Goal: Transaction & Acquisition: Purchase product/service

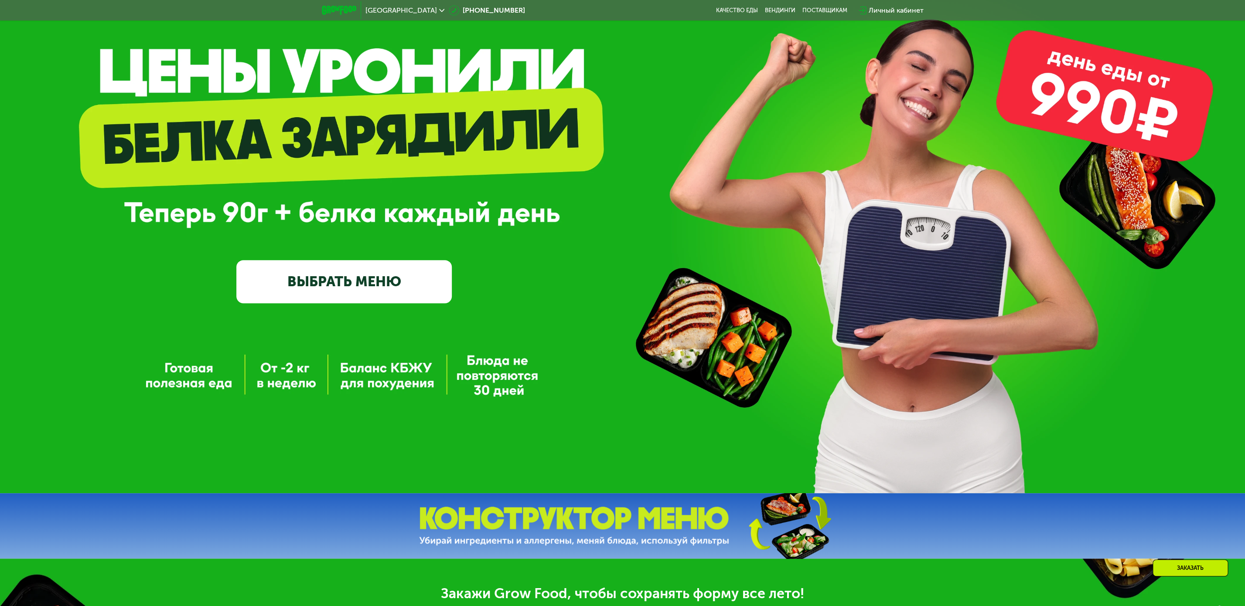
scroll to position [94, 0]
click at [345, 285] on link "ВЫБРАТЬ МЕНЮ" at bounding box center [343, 281] width 215 height 43
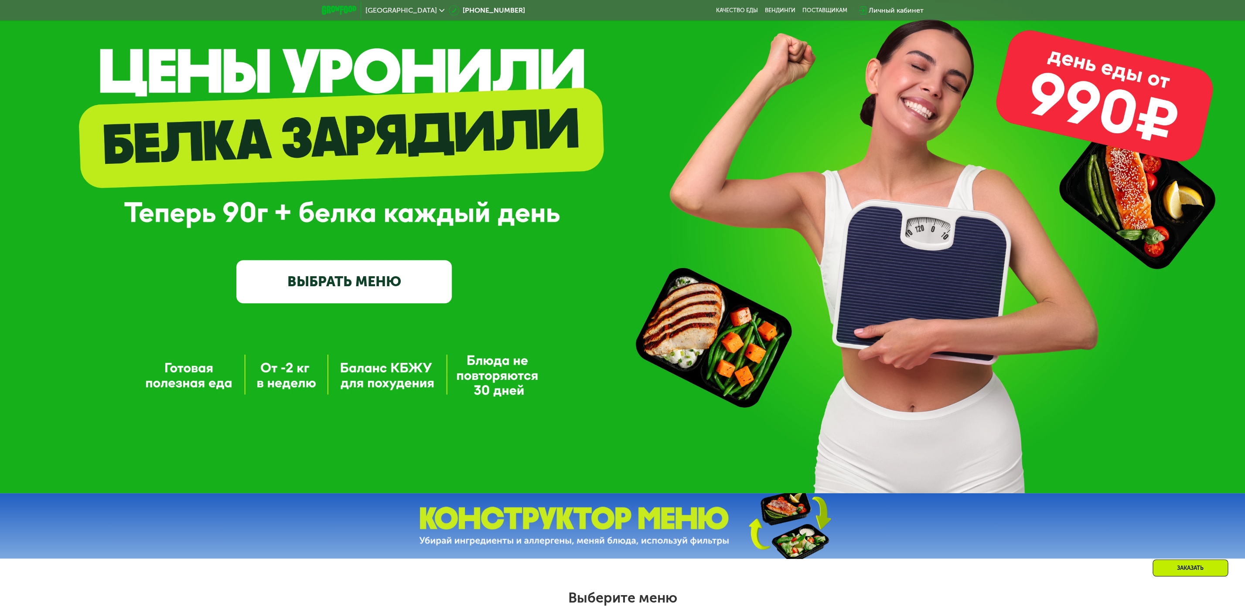
click at [346, 279] on link "ВЫБРАТЬ МЕНЮ" at bounding box center [343, 281] width 215 height 43
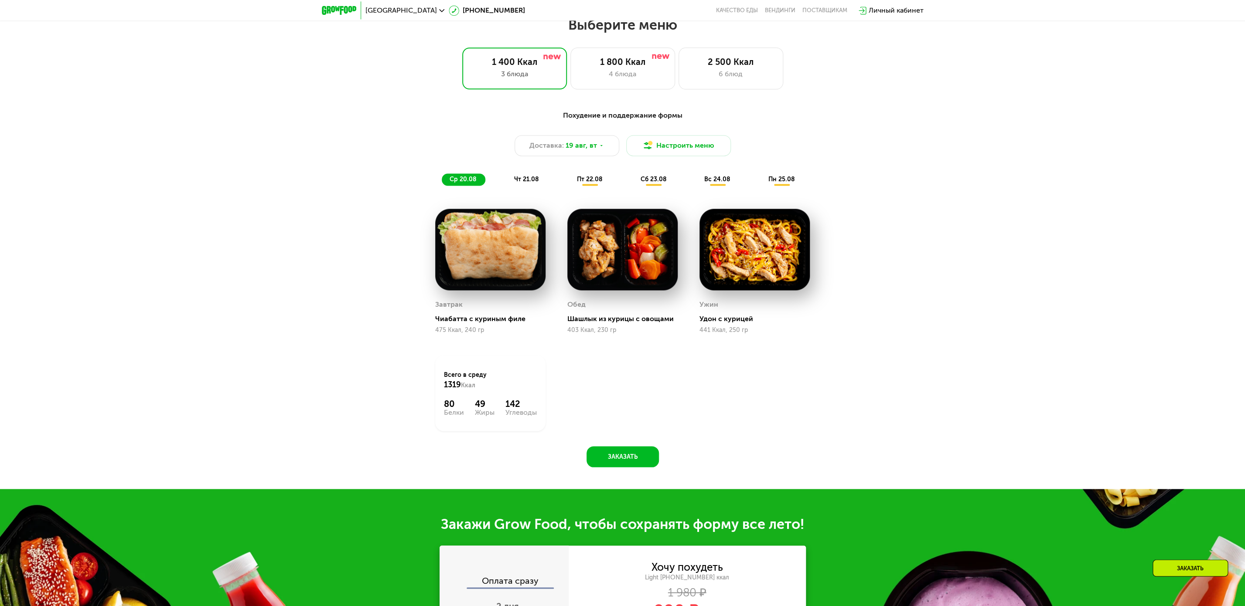
scroll to position [668, 0]
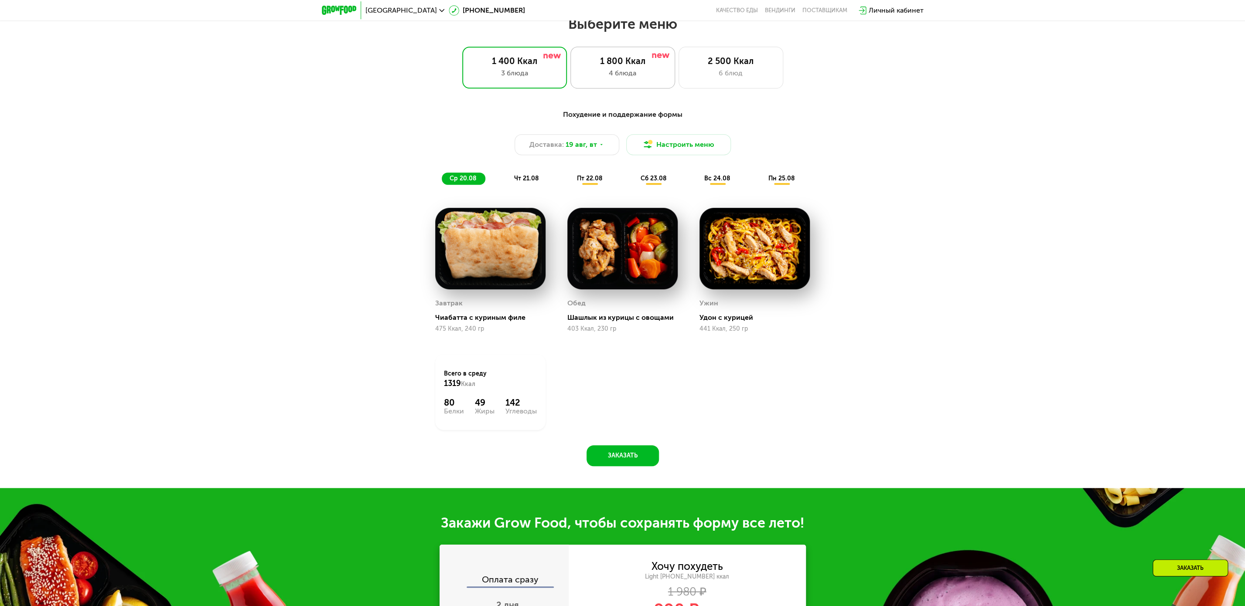
click at [678, 87] on div "1 800 Ккал 4 блюда" at bounding box center [730, 68] width 105 height 42
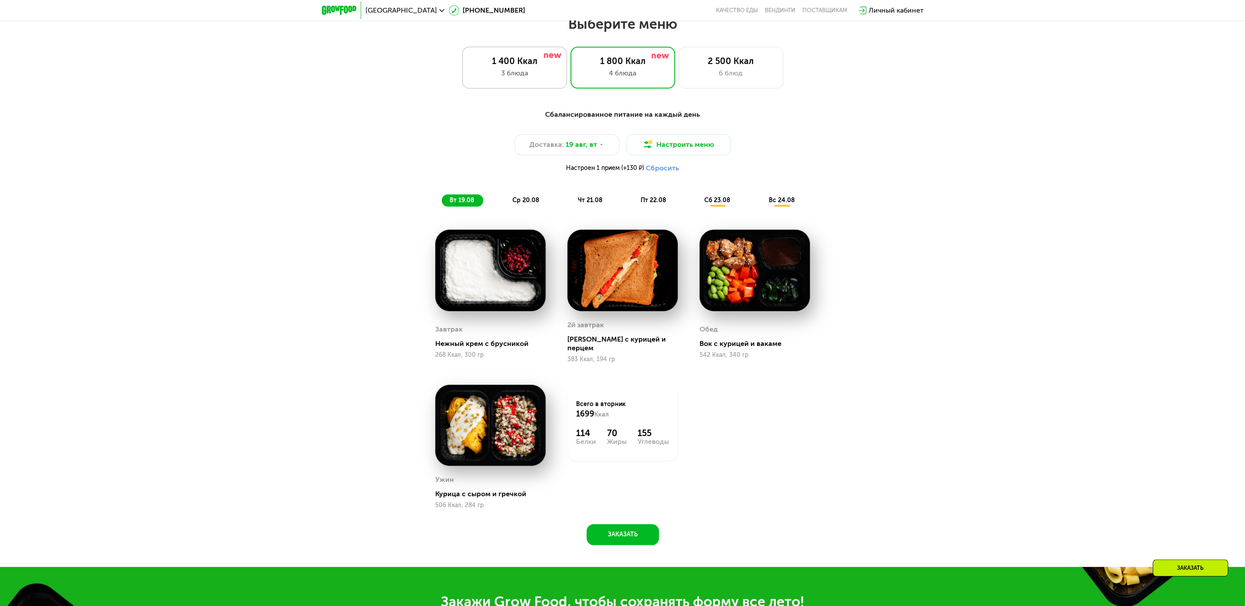
click at [514, 78] on div "3 блюда" at bounding box center [514, 73] width 86 height 10
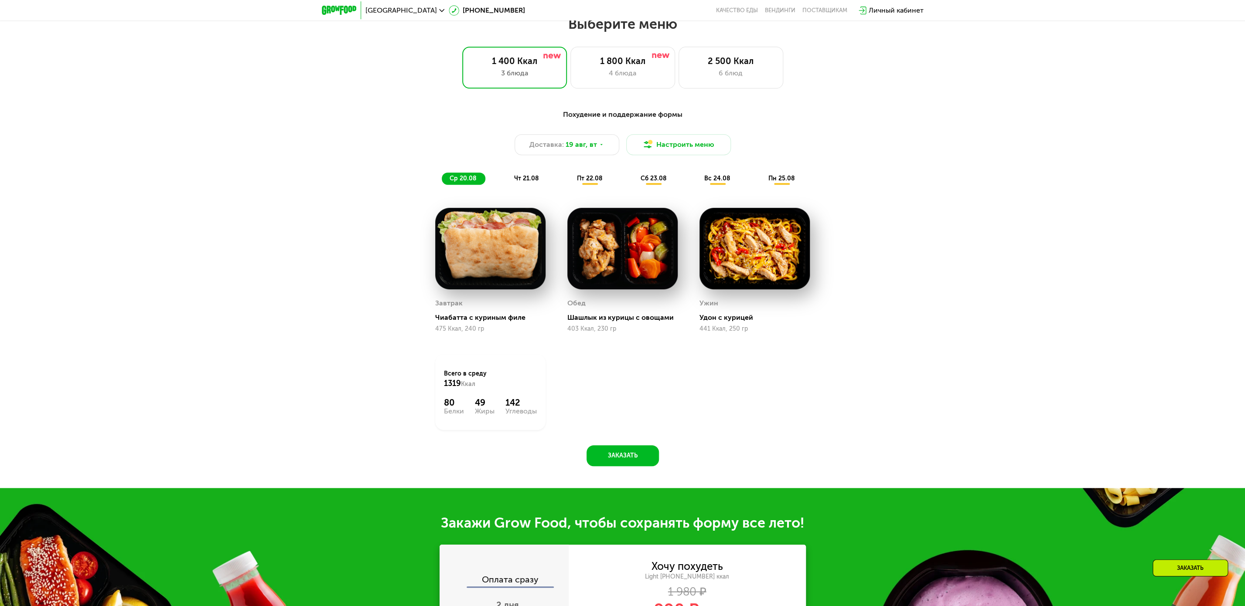
click at [569, 185] on div "чт 21.08" at bounding box center [590, 179] width 42 height 12
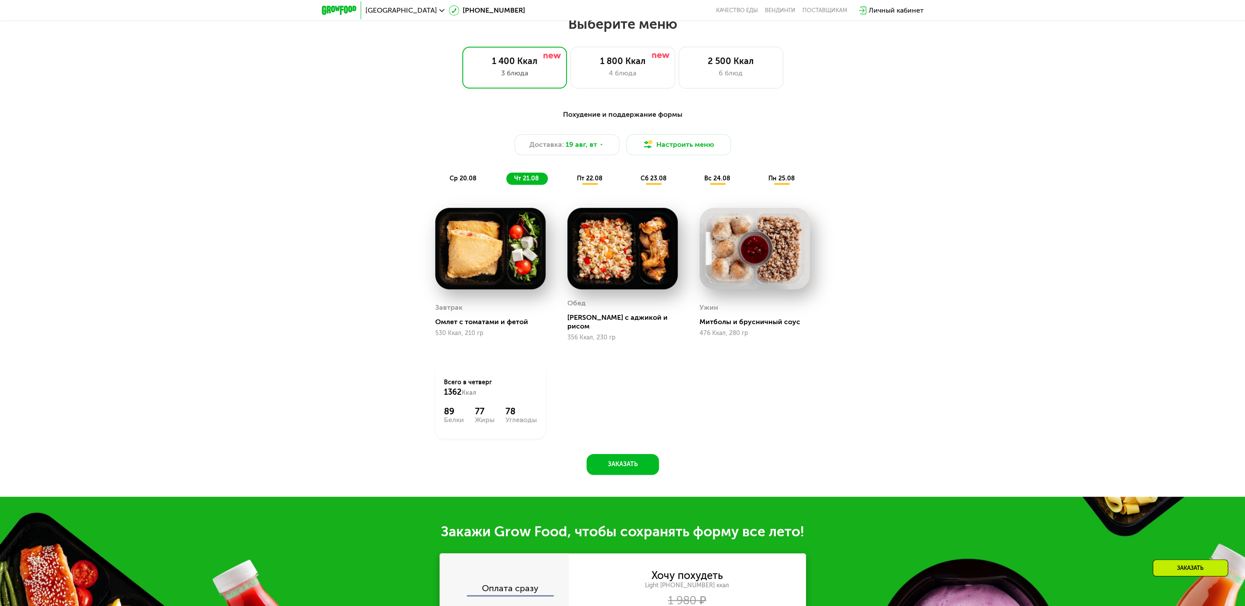
click at [595, 182] on span "пт 22.08" at bounding box center [590, 178] width 26 height 7
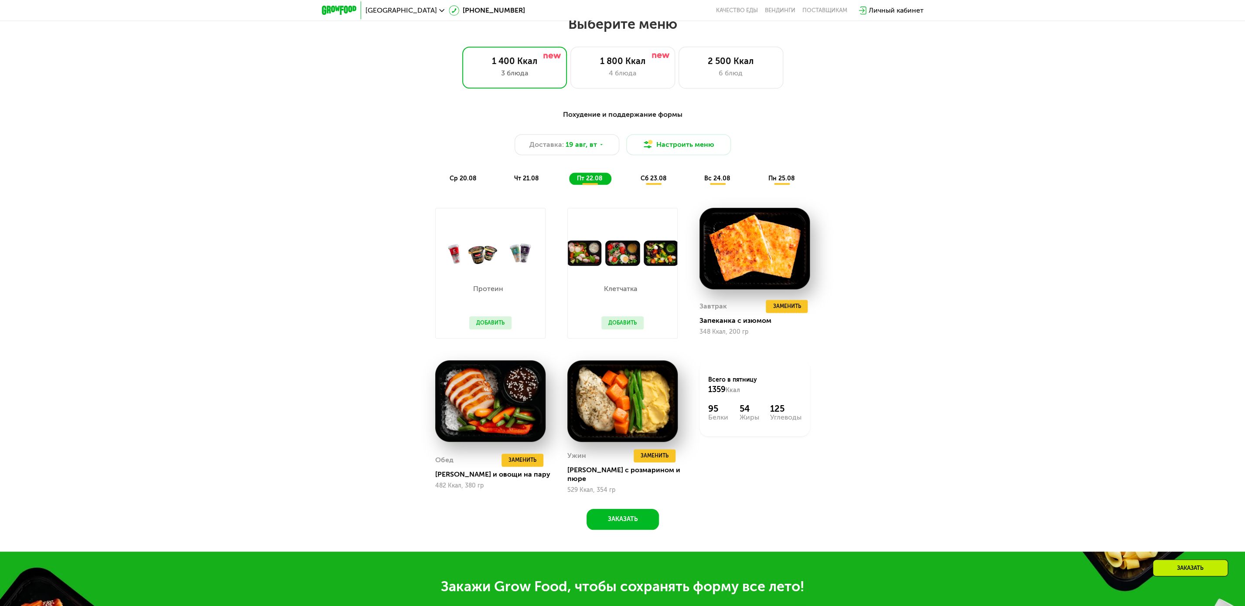
click at [650, 182] on span "сб 23.08" at bounding box center [653, 178] width 26 height 7
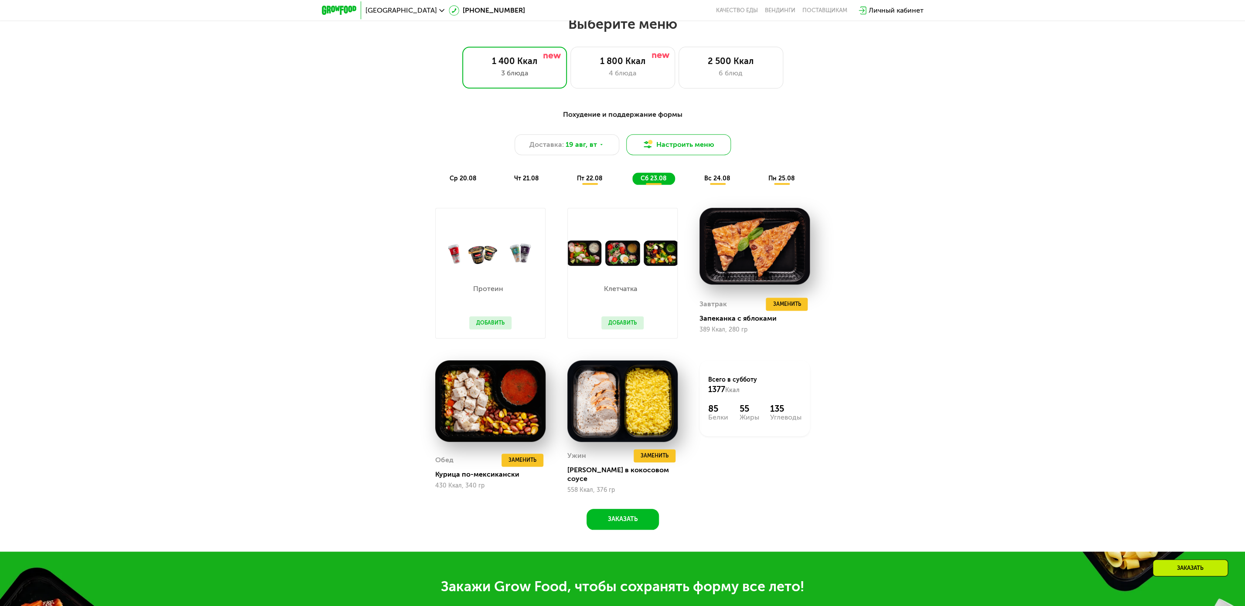
click at [713, 146] on button "Настроить меню" at bounding box center [678, 144] width 105 height 21
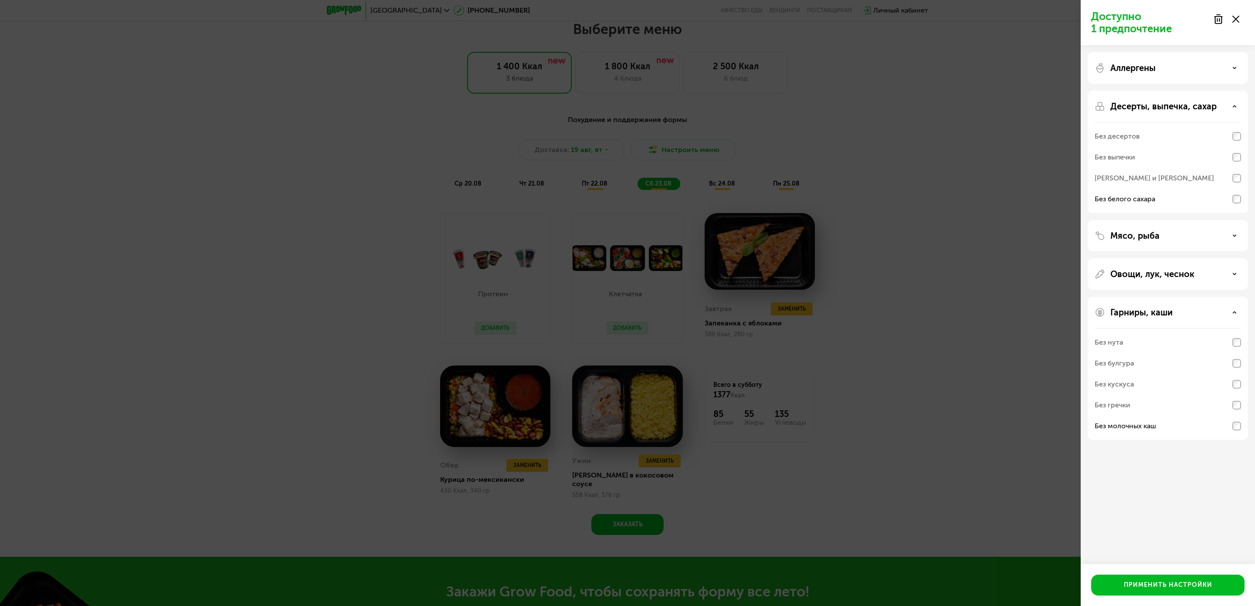
click at [1230, 177] on div "[PERSON_NAME] и [PERSON_NAME]" at bounding box center [1168, 178] width 146 height 21
click at [1181, 587] on div "Применить настройки" at bounding box center [1168, 585] width 88 height 9
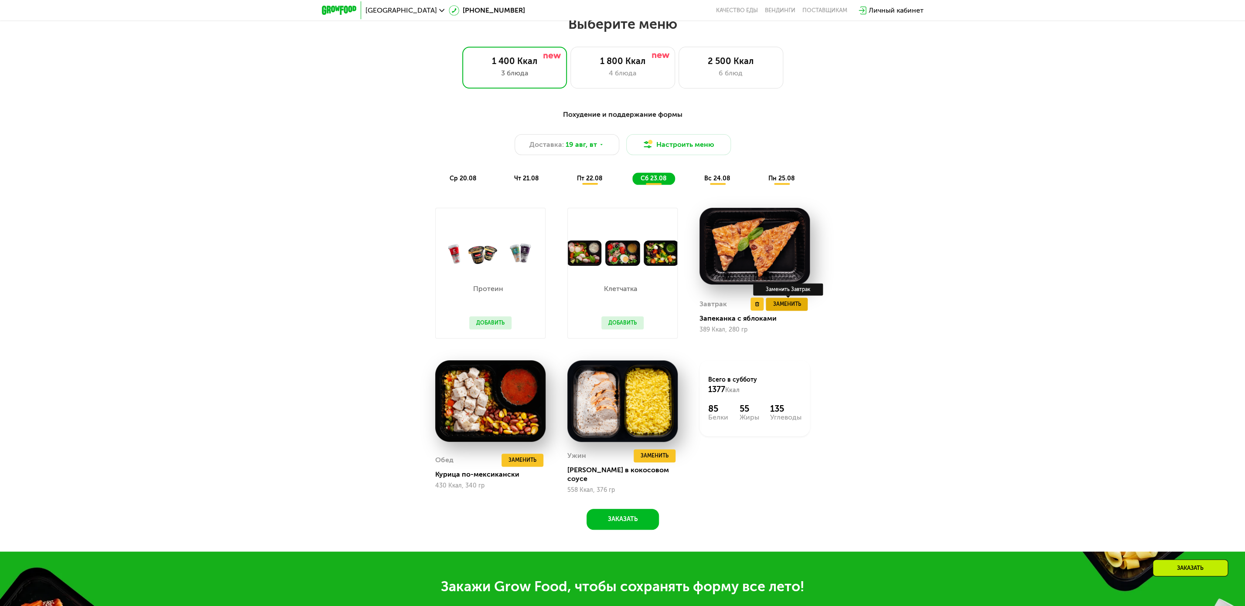
click at [797, 309] on span "Заменить" at bounding box center [786, 304] width 28 height 9
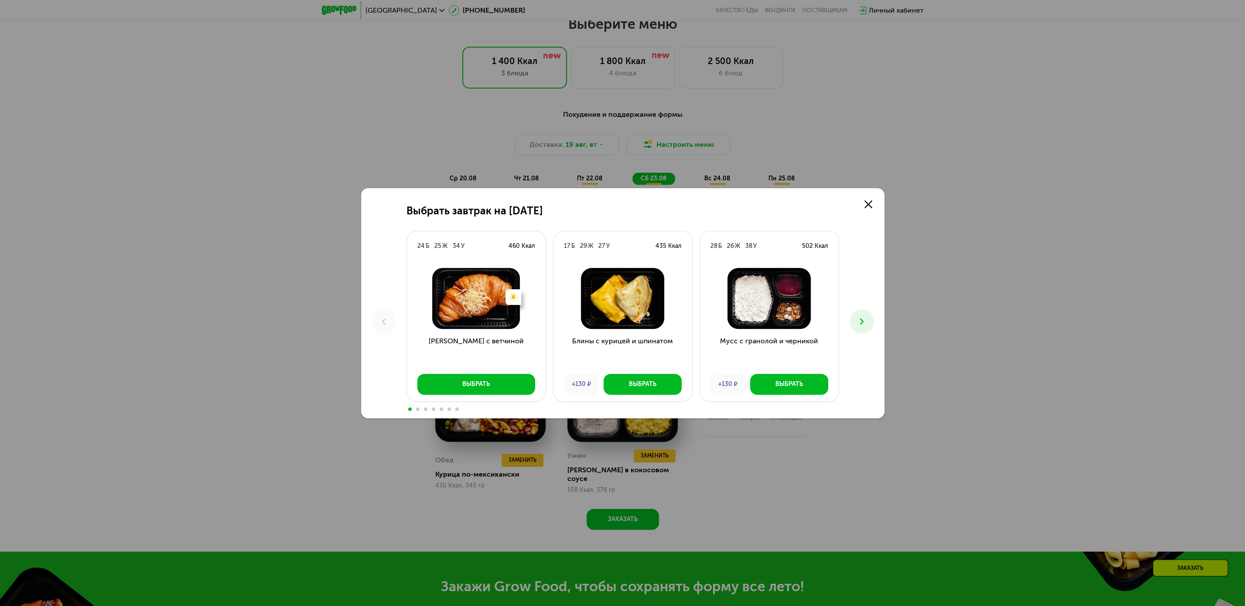
click at [868, 327] on button at bounding box center [861, 322] width 24 height 24
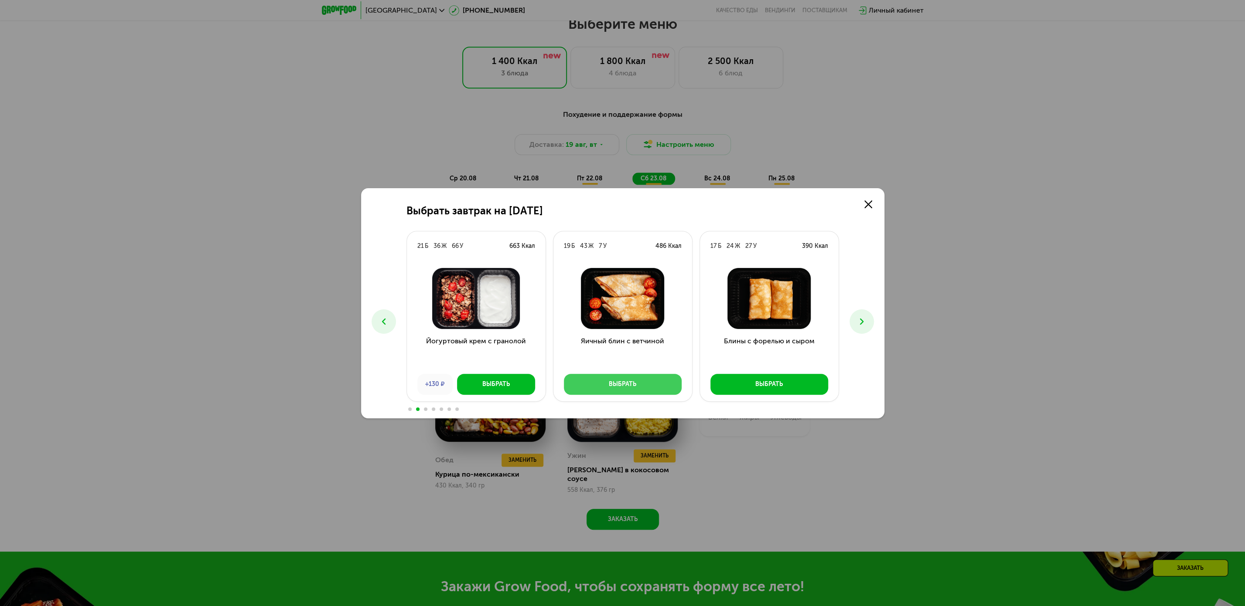
click at [599, 388] on button "Выбрать" at bounding box center [623, 384] width 118 height 21
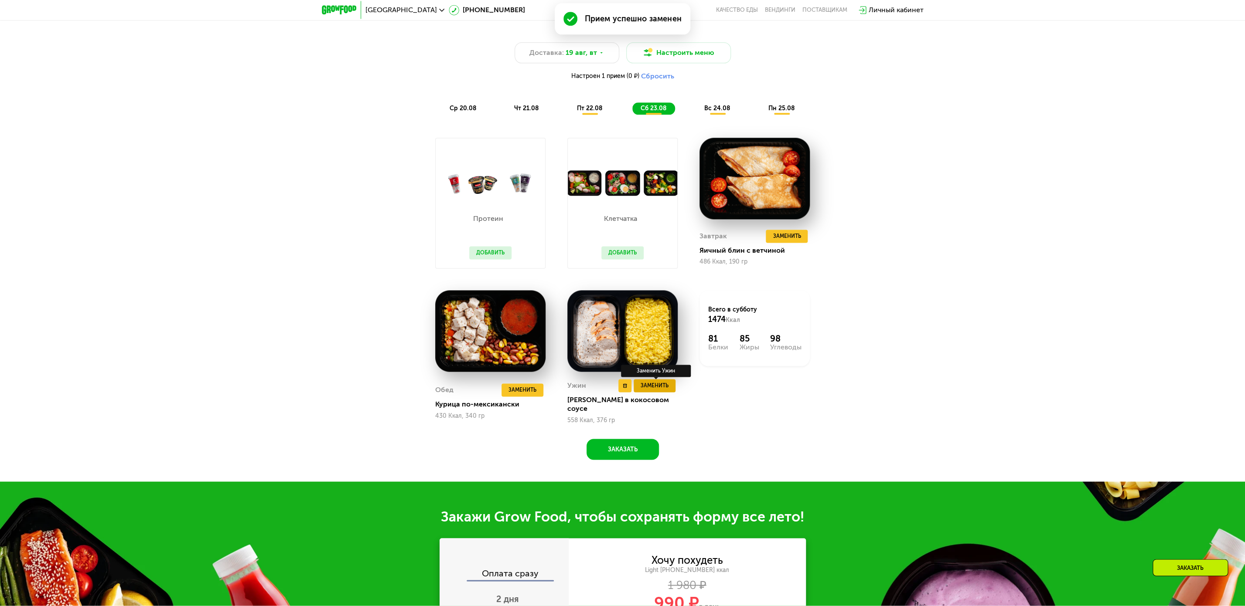
scroll to position [762, 0]
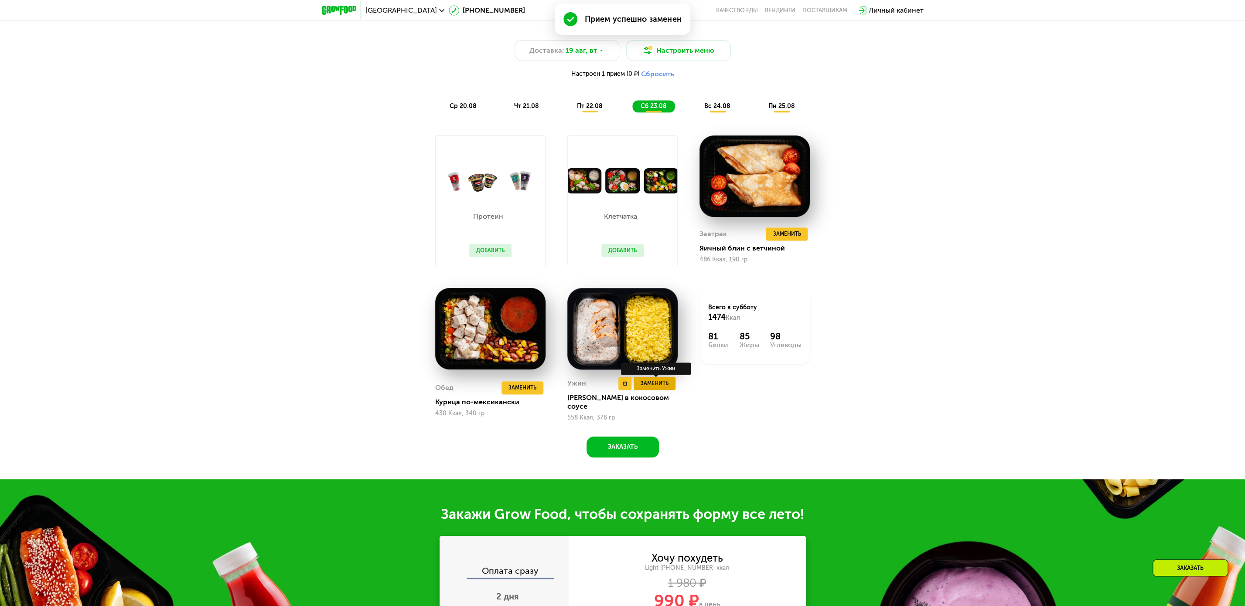
click at [658, 388] on span "Заменить" at bounding box center [654, 383] width 28 height 9
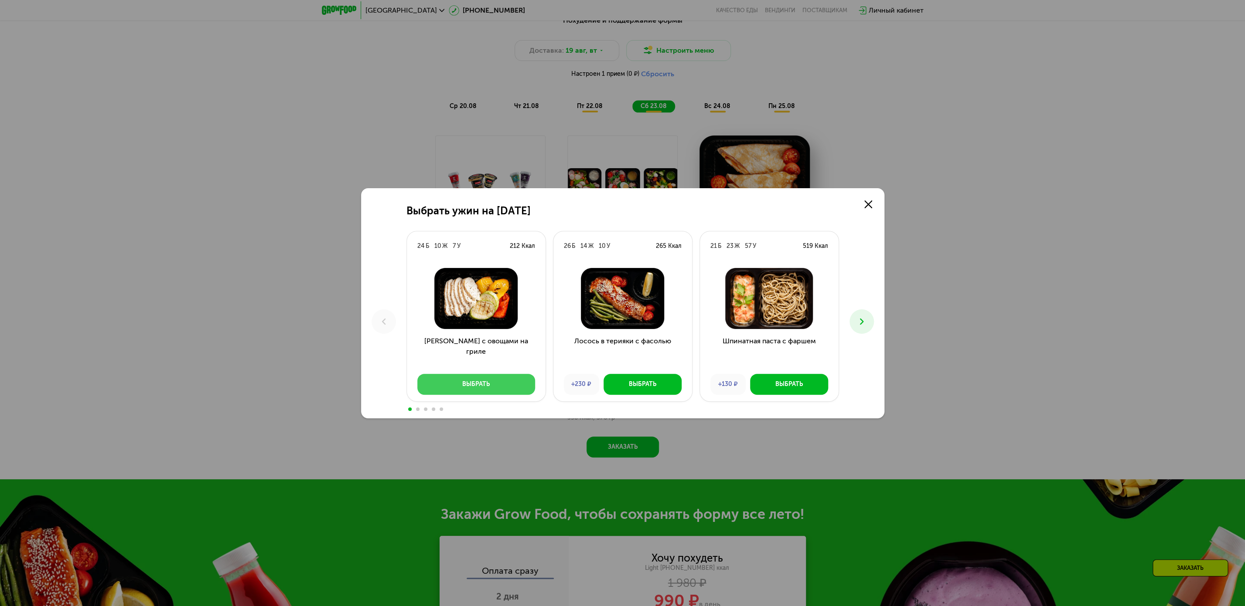
click at [461, 385] on button "Выбрать" at bounding box center [476, 384] width 118 height 21
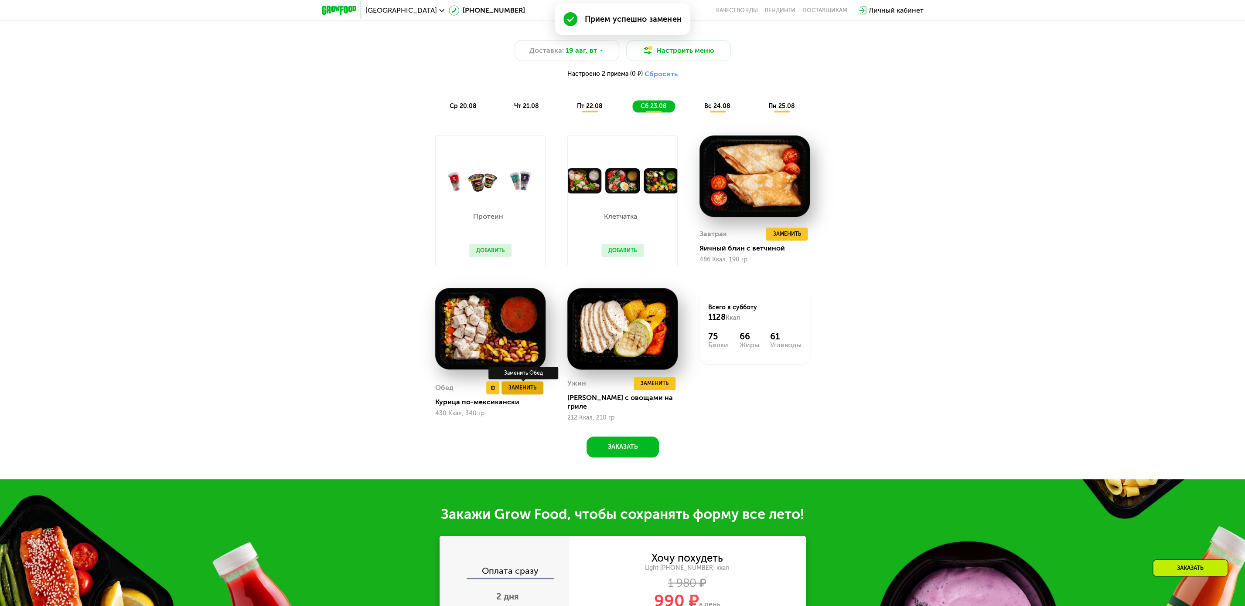
click at [536, 391] on button "Заменить" at bounding box center [522, 387] width 42 height 13
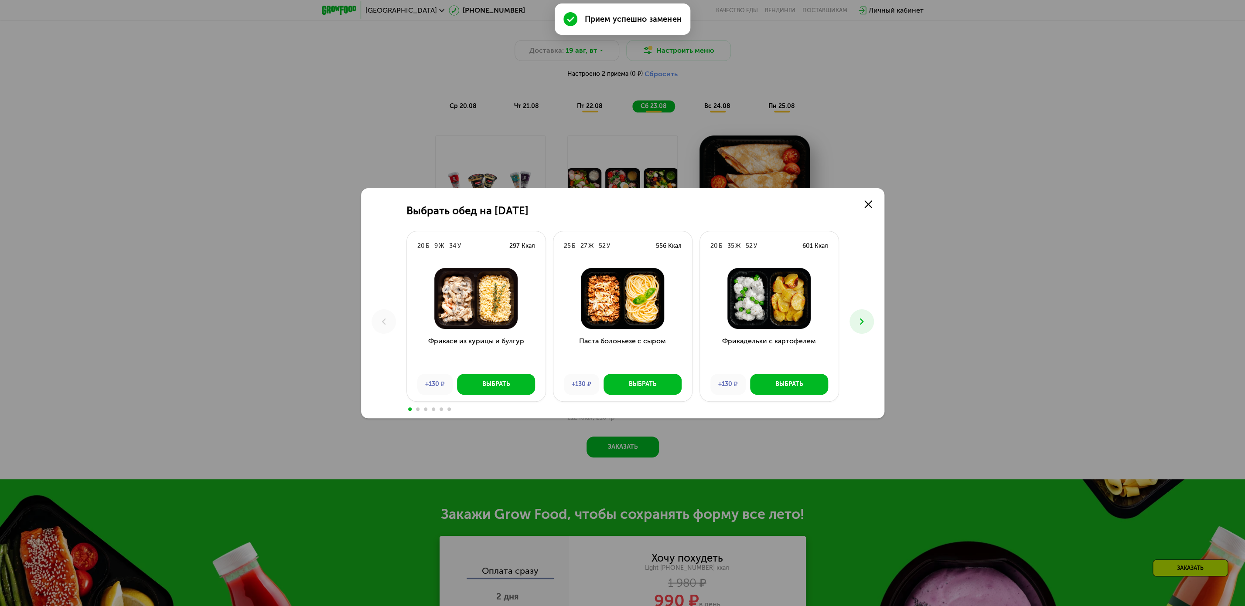
click at [867, 317] on button at bounding box center [861, 322] width 24 height 24
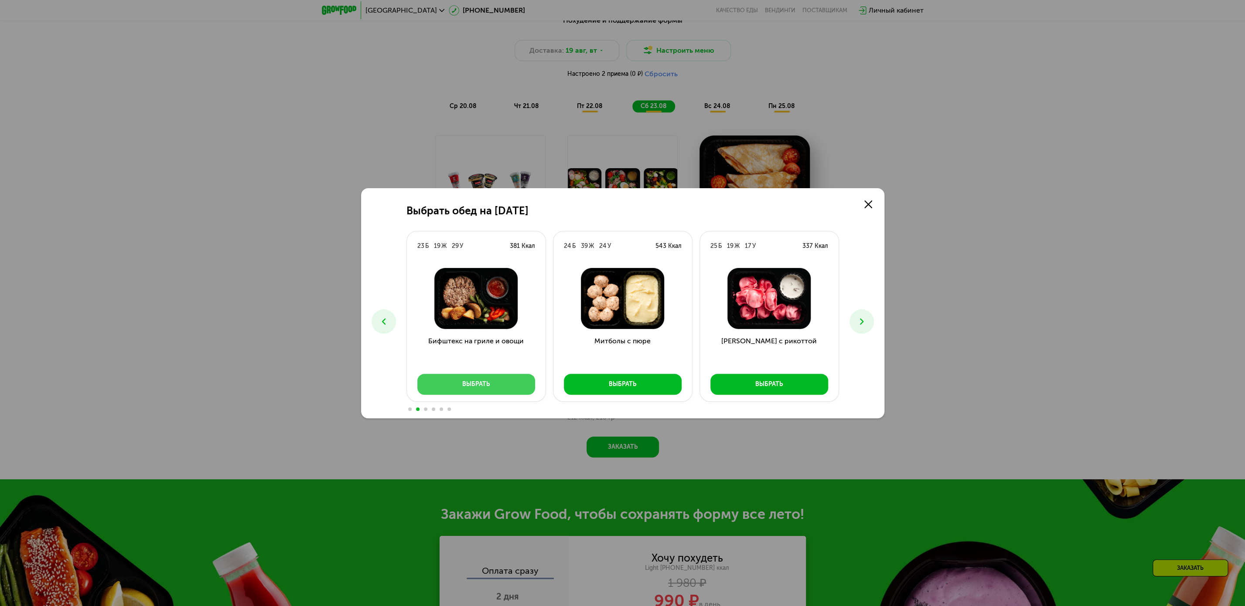
click at [468, 383] on div "Выбрать" at bounding box center [475, 384] width 27 height 9
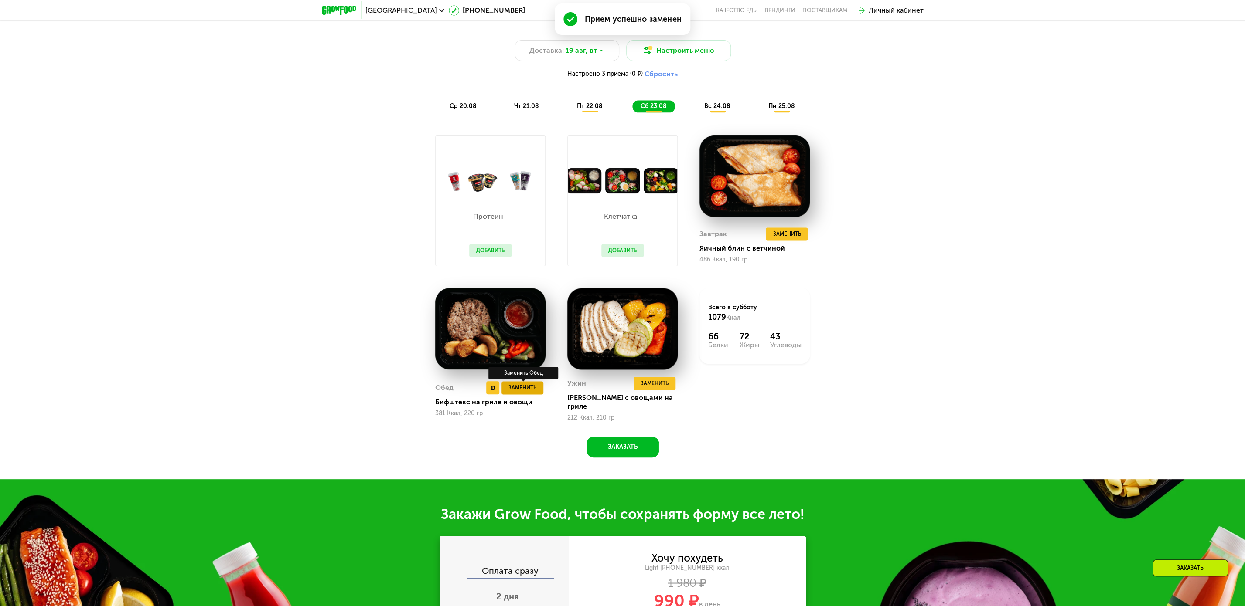
click at [529, 389] on span "Заменить" at bounding box center [522, 388] width 28 height 9
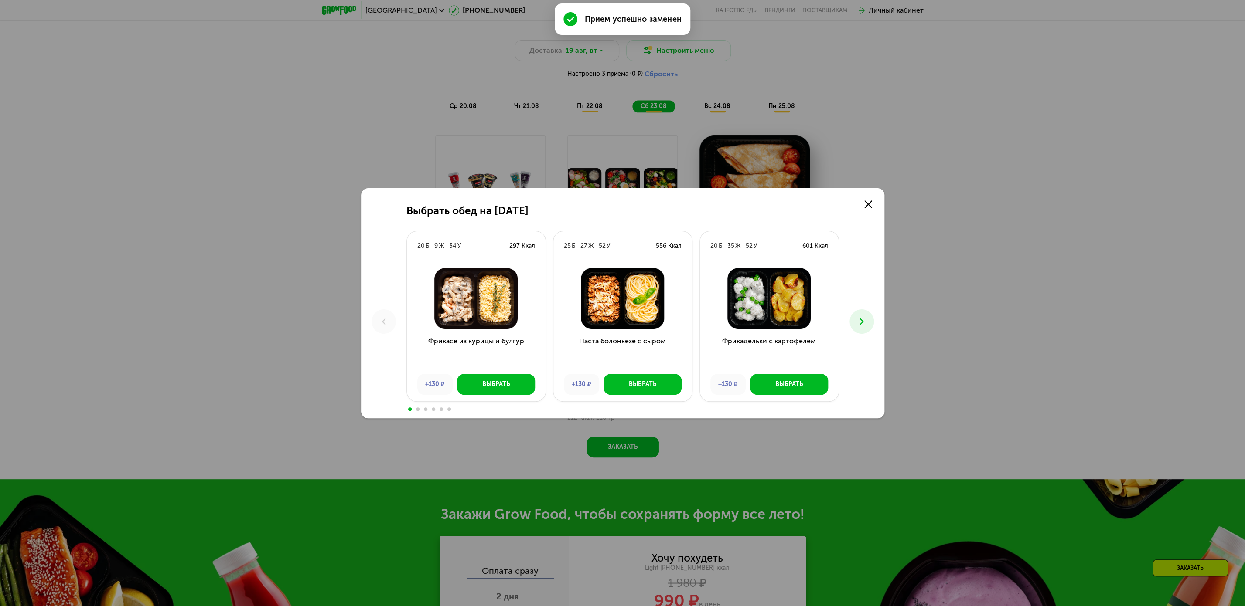
click at [864, 322] on icon at bounding box center [861, 321] width 10 height 10
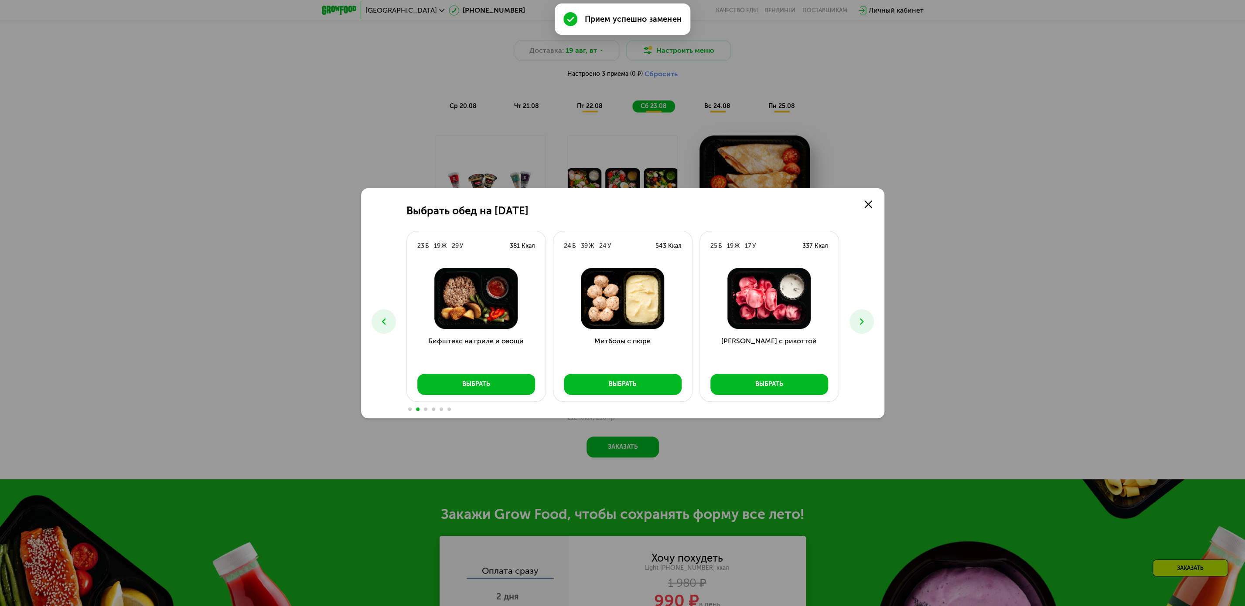
click at [864, 322] on icon at bounding box center [861, 321] width 10 height 10
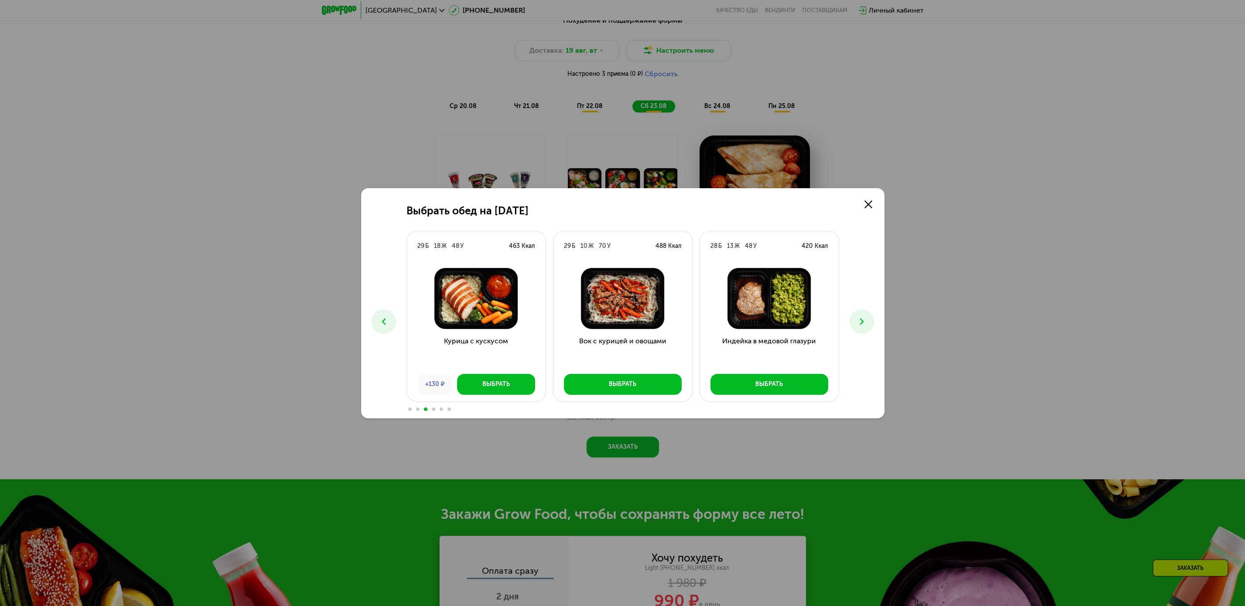
click at [864, 322] on icon at bounding box center [861, 321] width 10 height 10
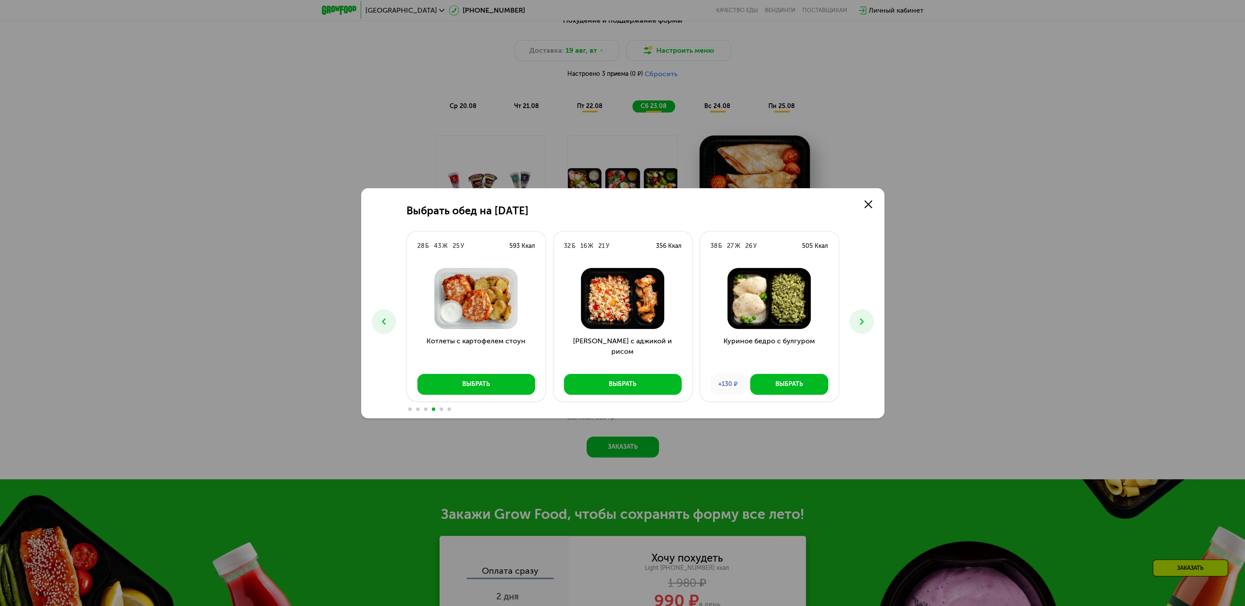
click at [864, 322] on icon at bounding box center [861, 321] width 10 height 10
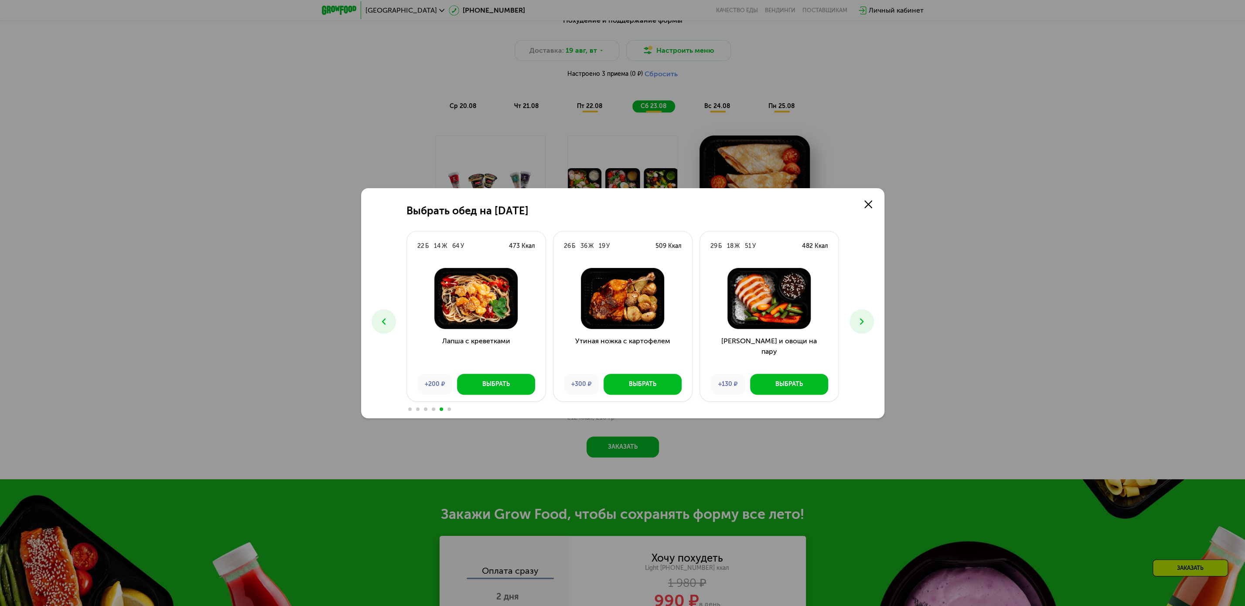
click at [864, 322] on icon at bounding box center [861, 321] width 10 height 10
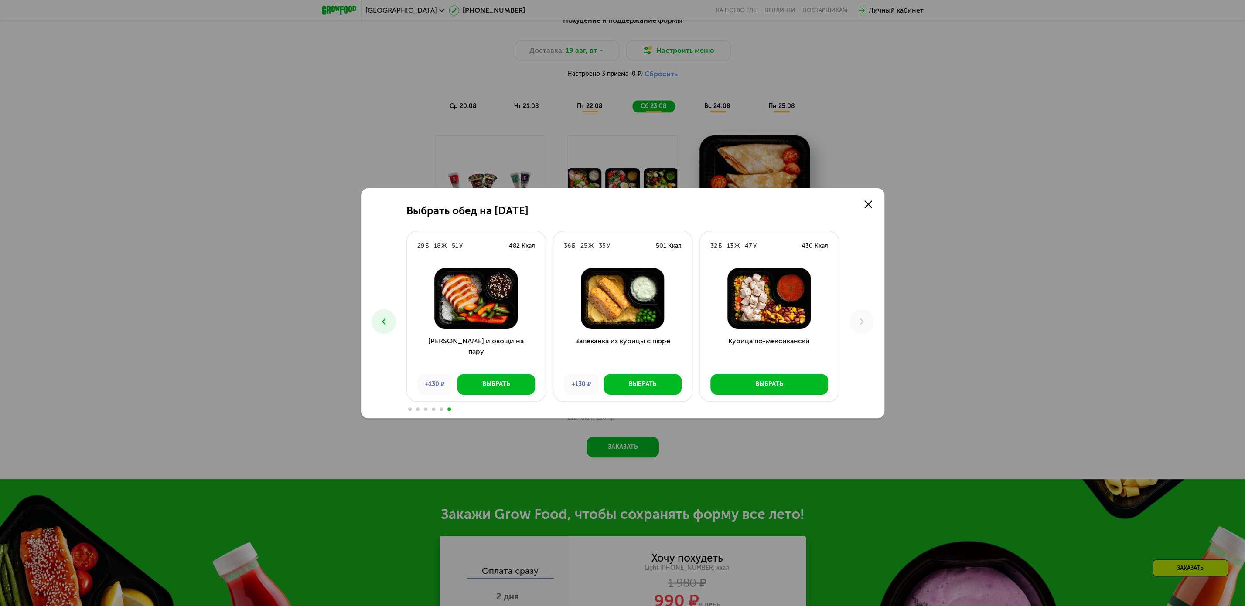
click at [387, 323] on icon at bounding box center [383, 321] width 10 height 10
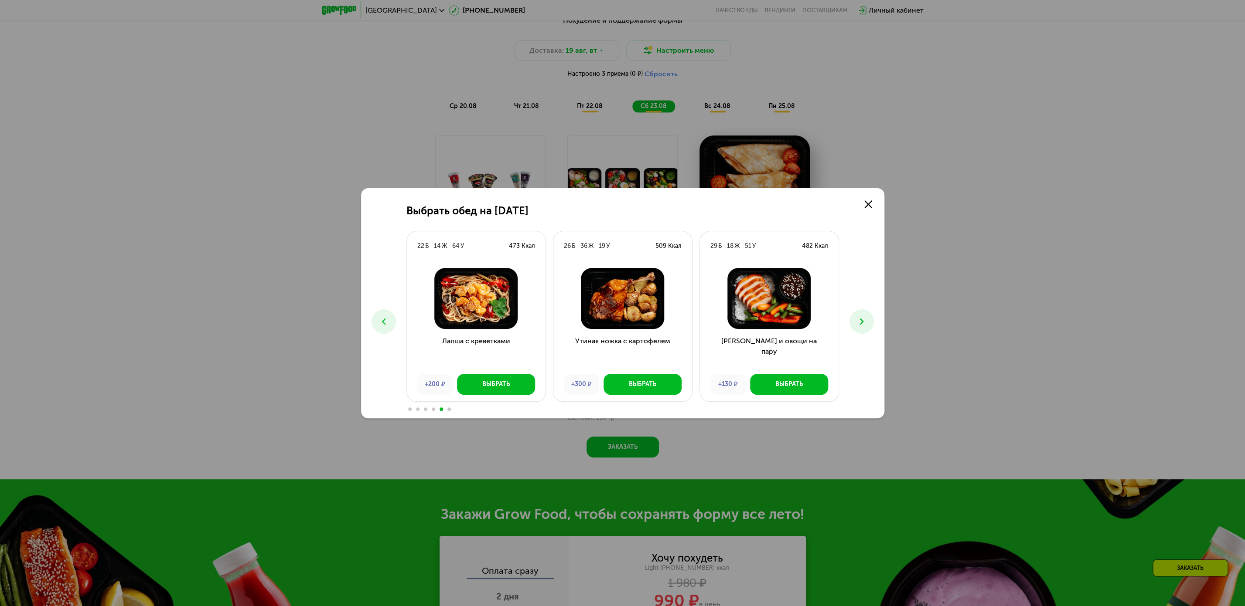
click at [387, 323] on icon at bounding box center [383, 321] width 10 height 10
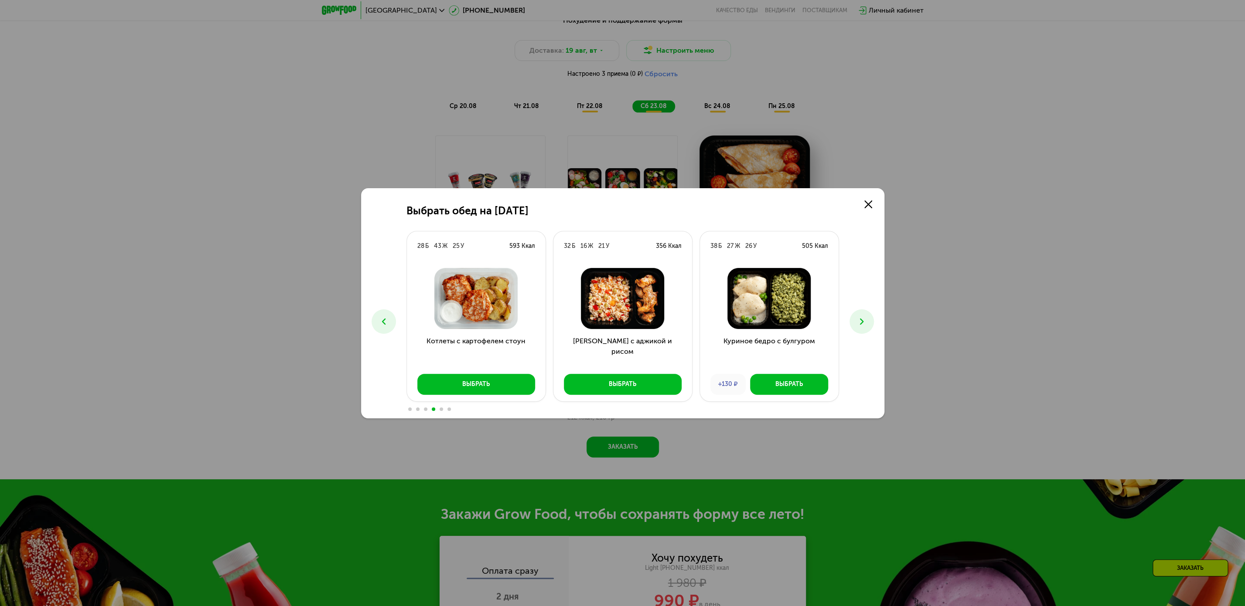
click at [384, 324] on use at bounding box center [382, 321] width 3 height 6
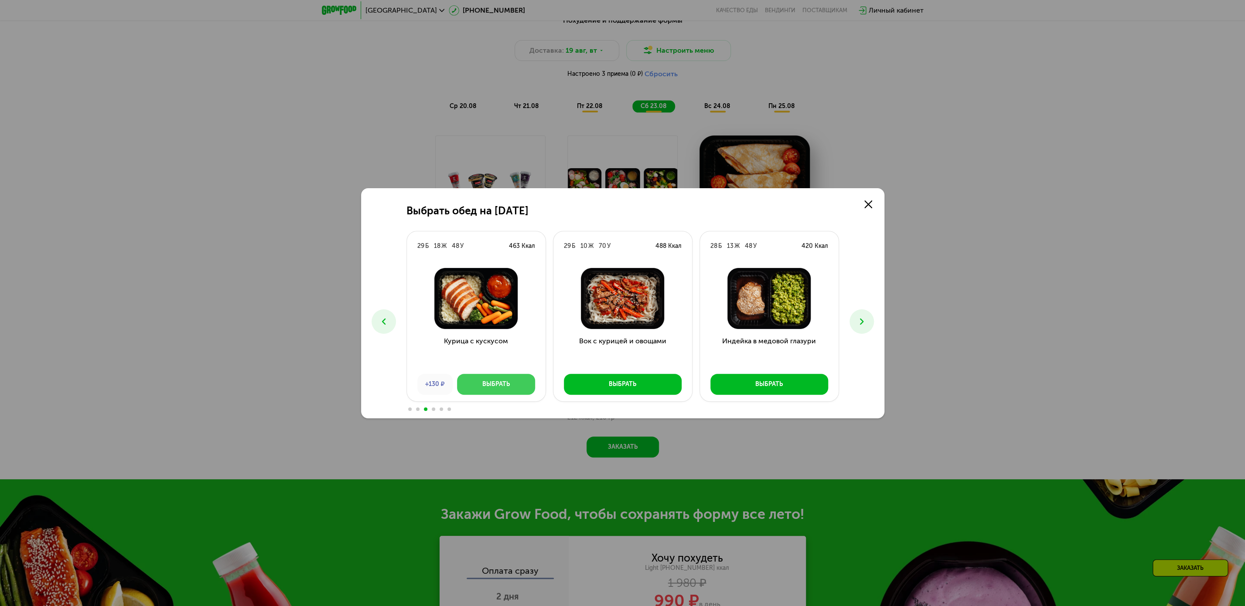
click at [487, 383] on div "Выбрать" at bounding box center [495, 384] width 27 height 9
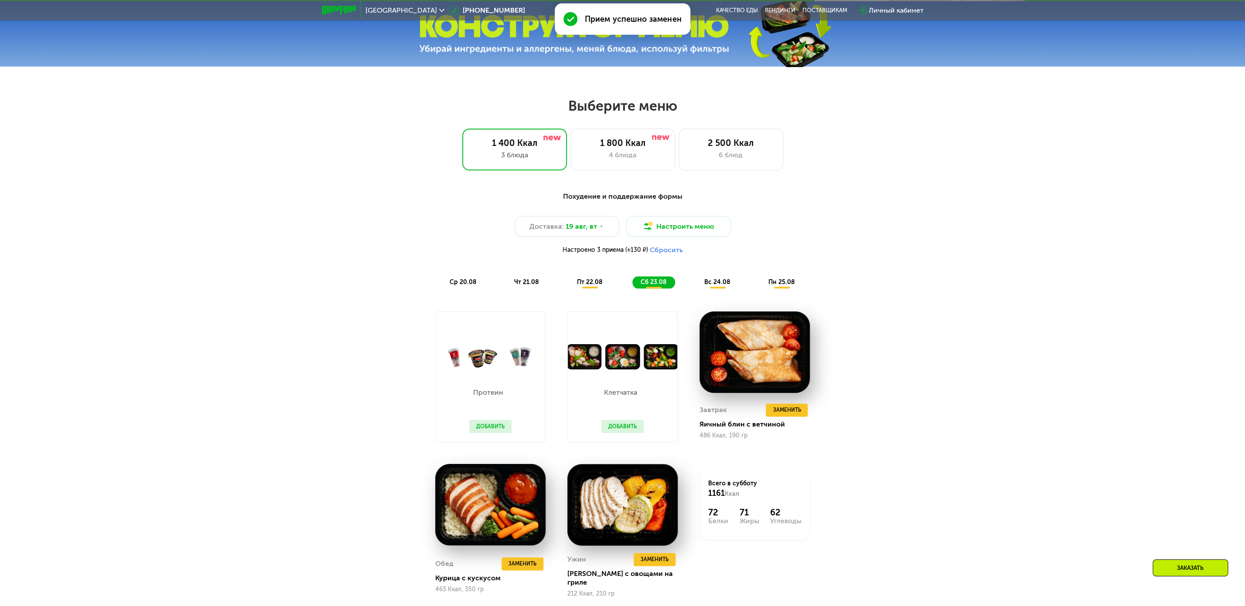
scroll to position [621, 0]
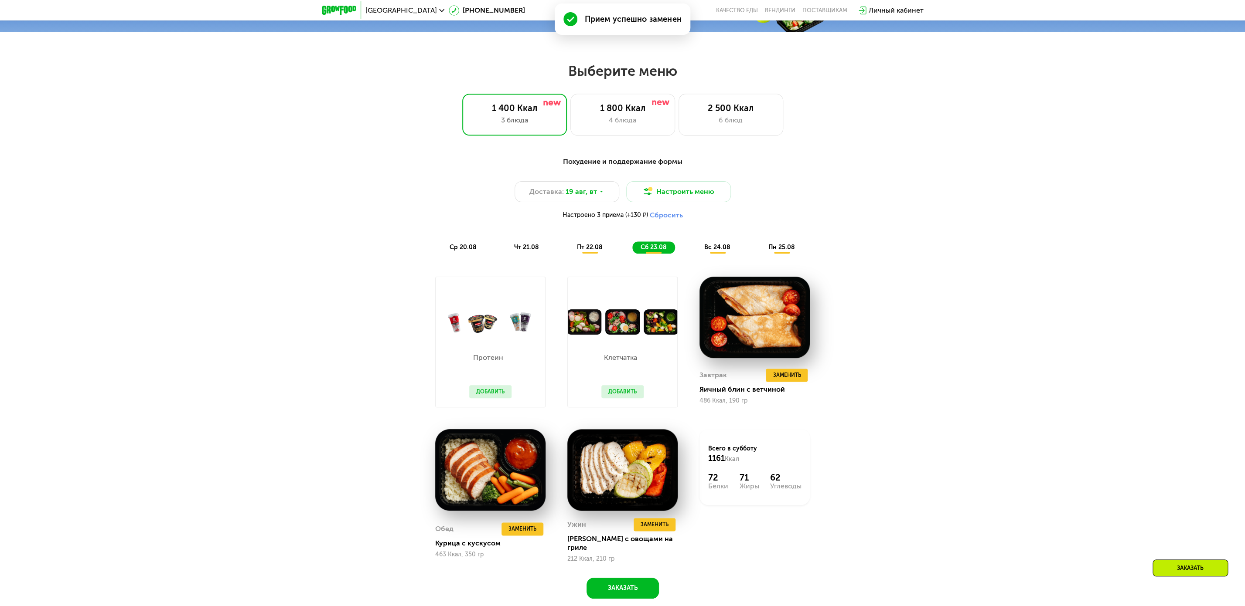
click at [711, 251] on span "вс 24.08" at bounding box center [717, 247] width 26 height 7
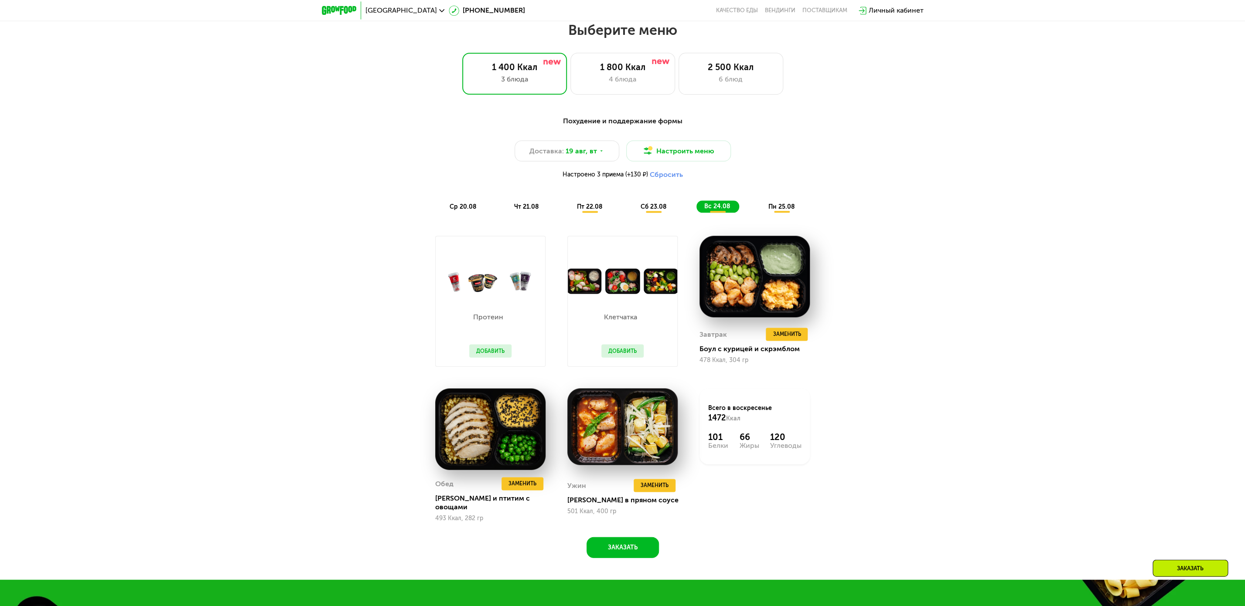
scroll to position [715, 0]
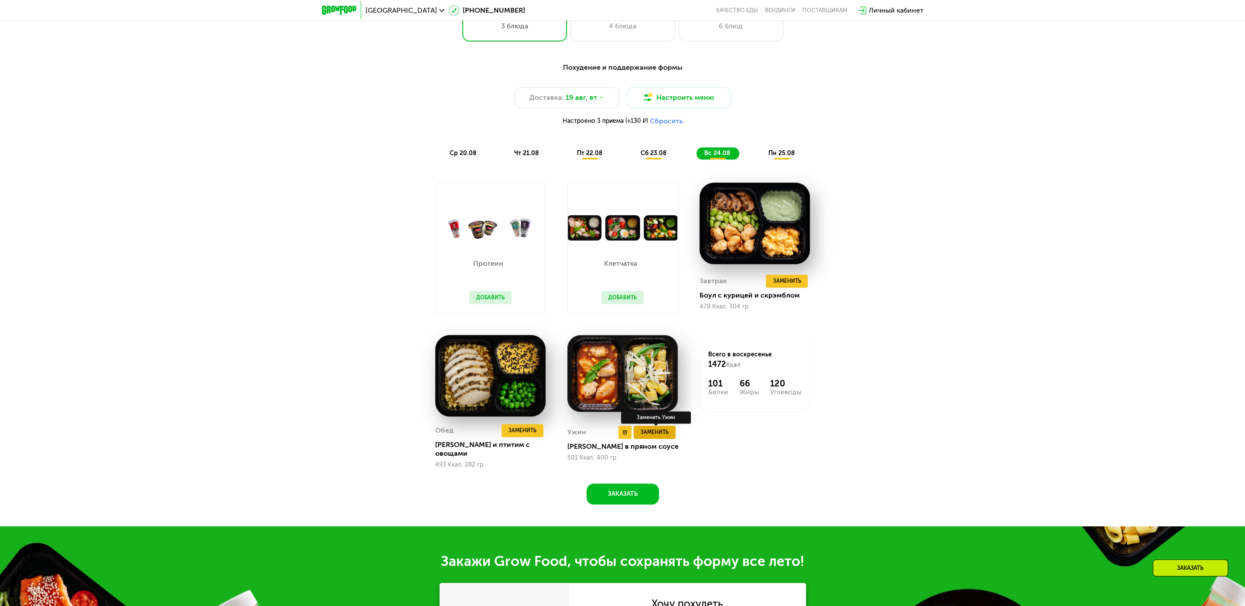
click at [659, 434] on span "Заменить" at bounding box center [654, 432] width 28 height 9
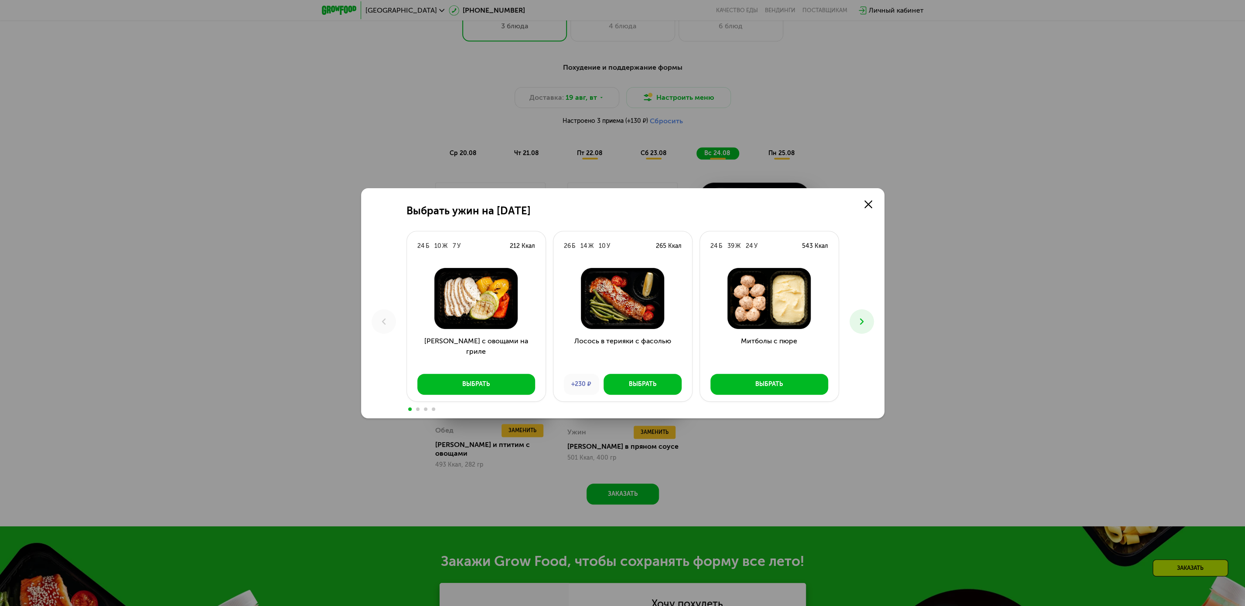
click at [864, 323] on icon at bounding box center [861, 321] width 10 height 10
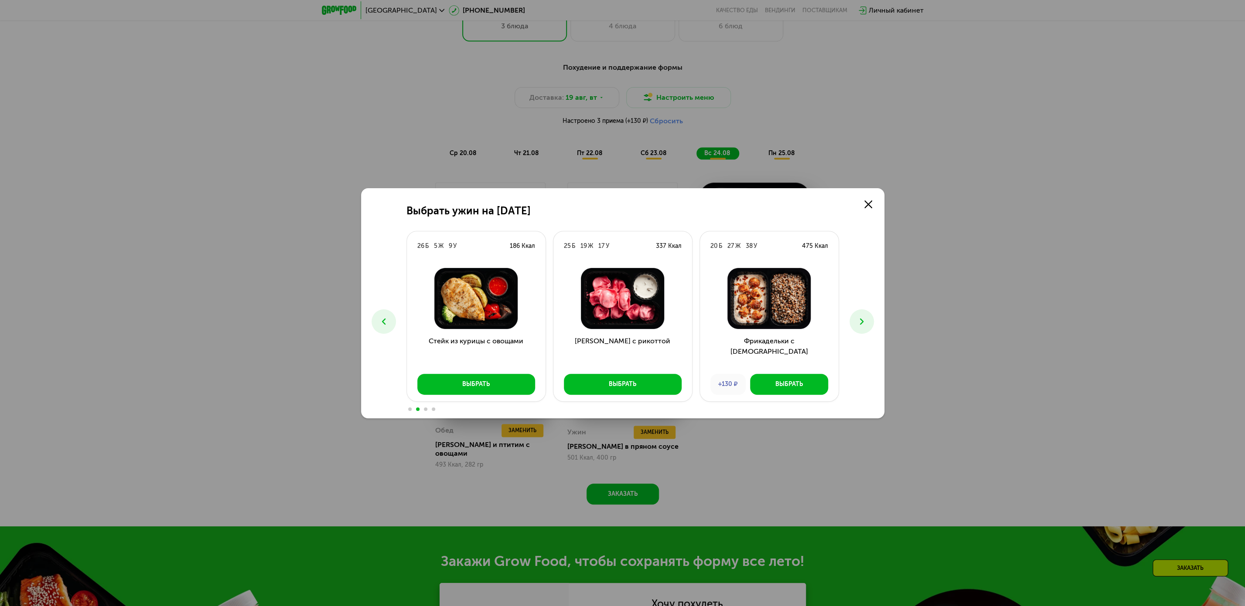
click at [864, 323] on icon at bounding box center [861, 321] width 10 height 10
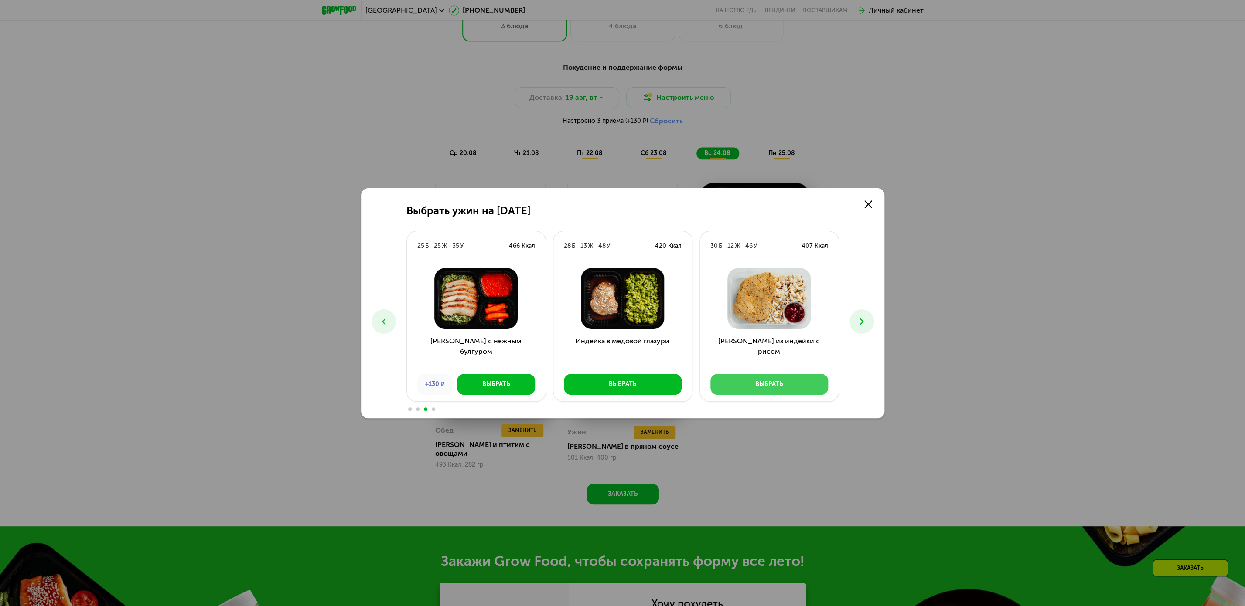
click at [796, 380] on button "Выбрать" at bounding box center [769, 384] width 118 height 21
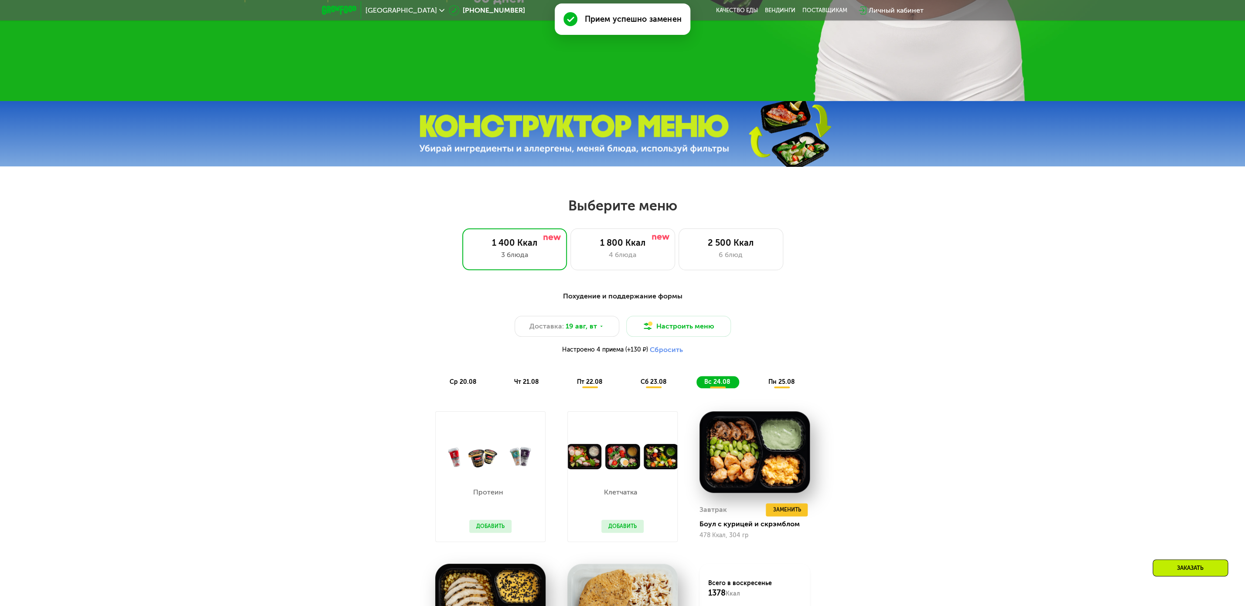
scroll to position [480, 0]
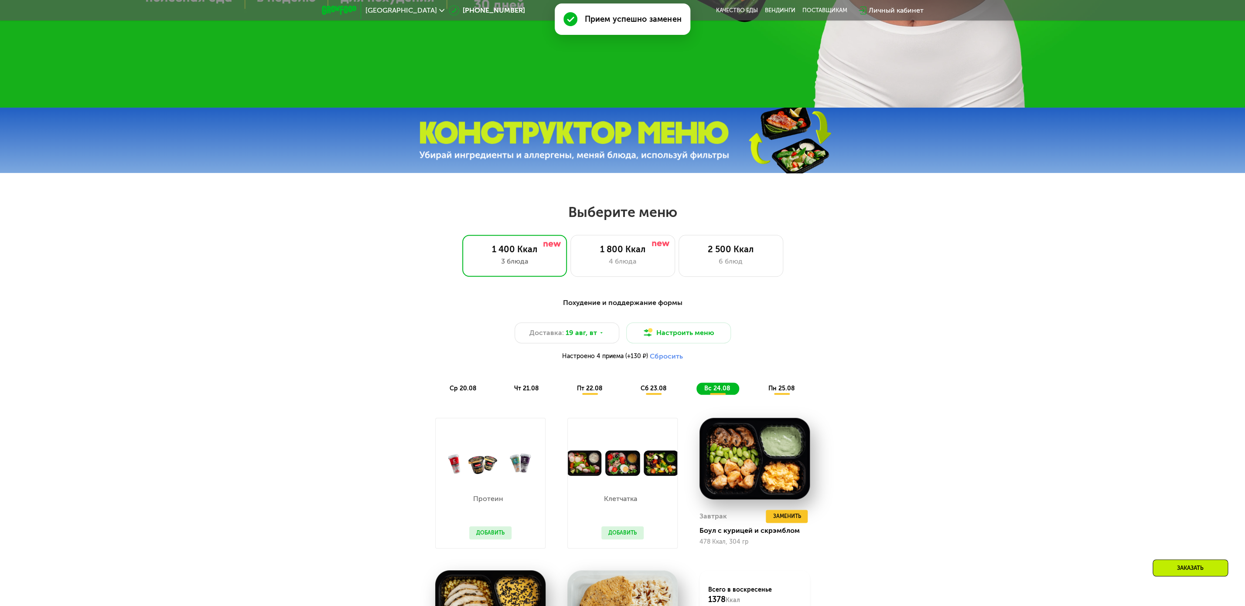
click at [788, 391] on div "пн 25.08" at bounding box center [781, 389] width 43 height 12
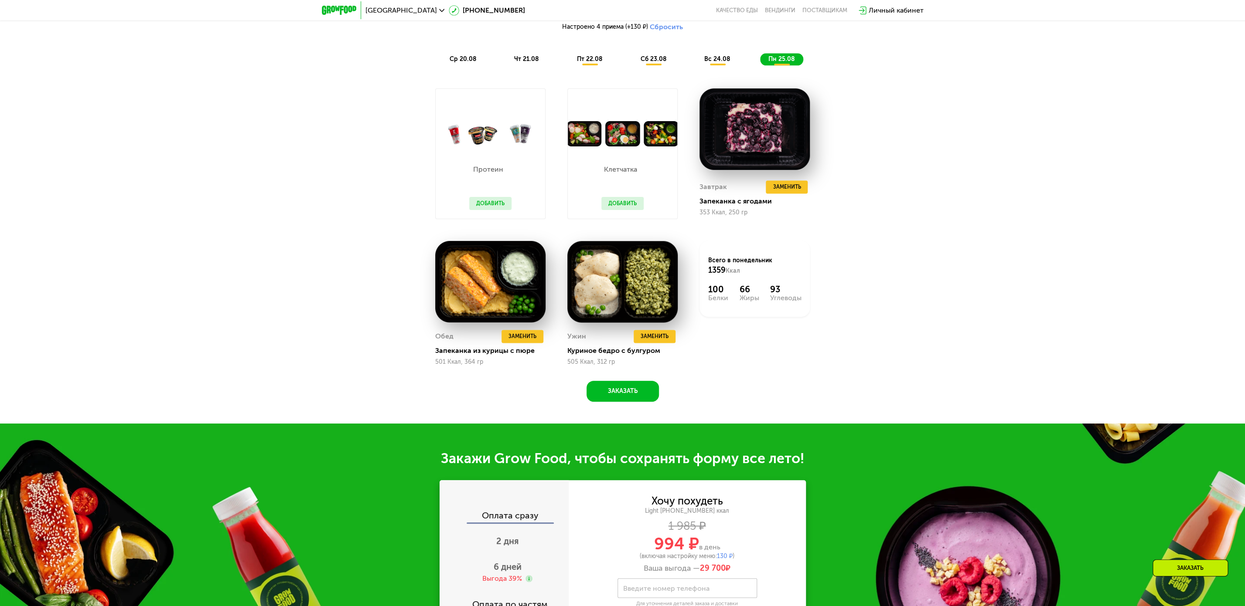
scroll to position [1045, 0]
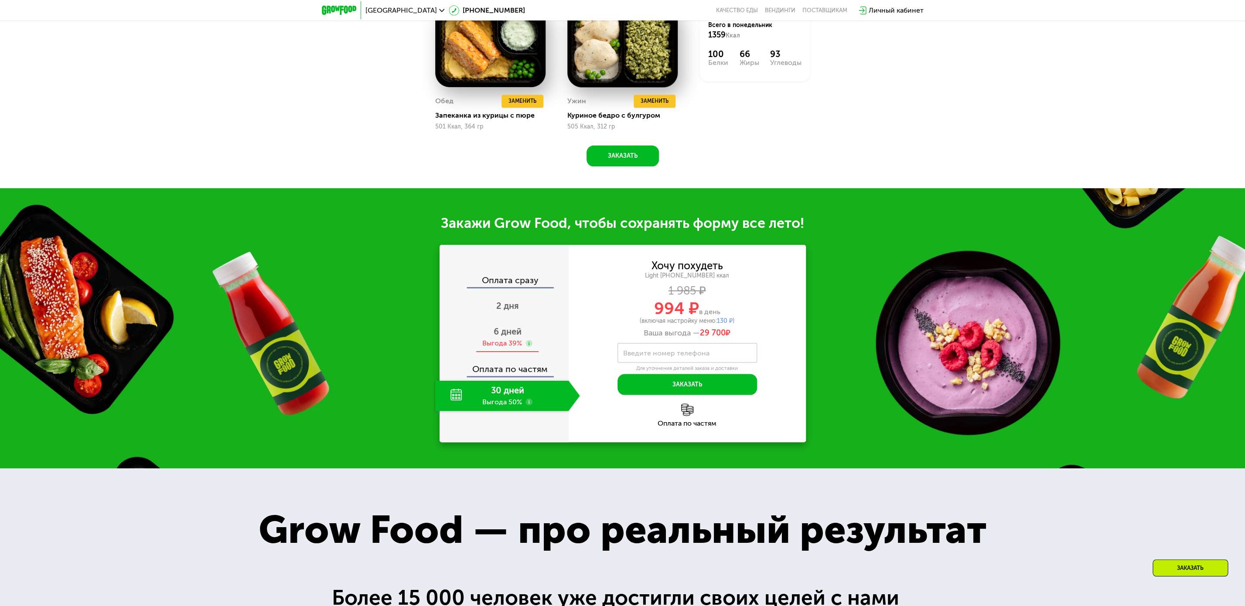
click at [497, 348] on div "Выгода 39%" at bounding box center [502, 344] width 40 height 10
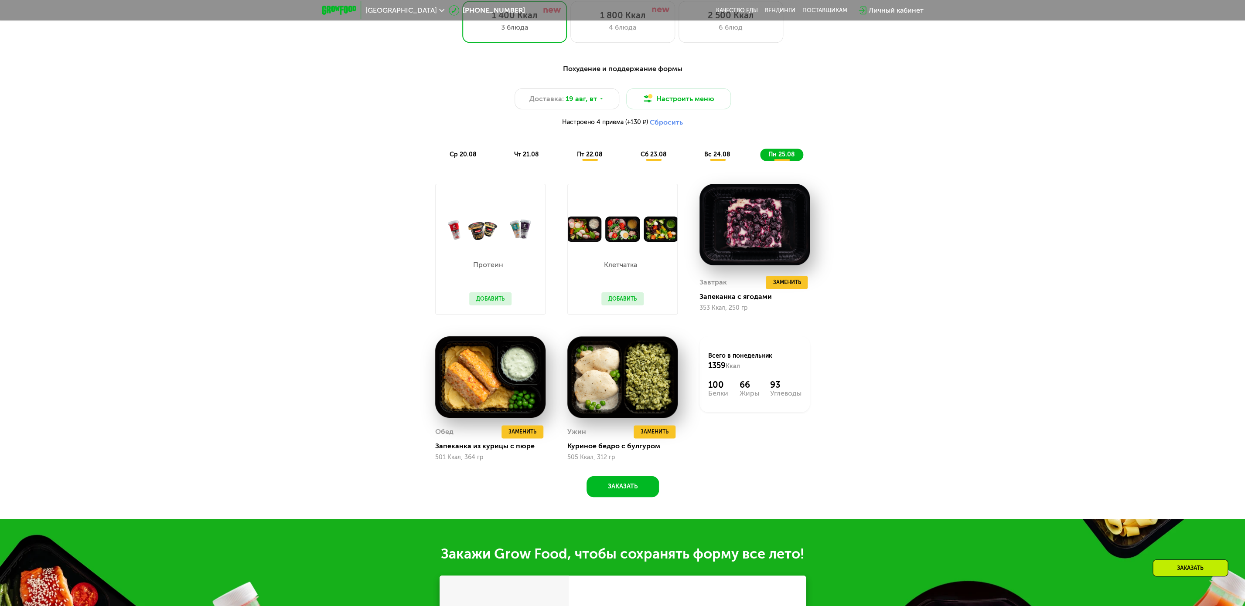
scroll to position [715, 0]
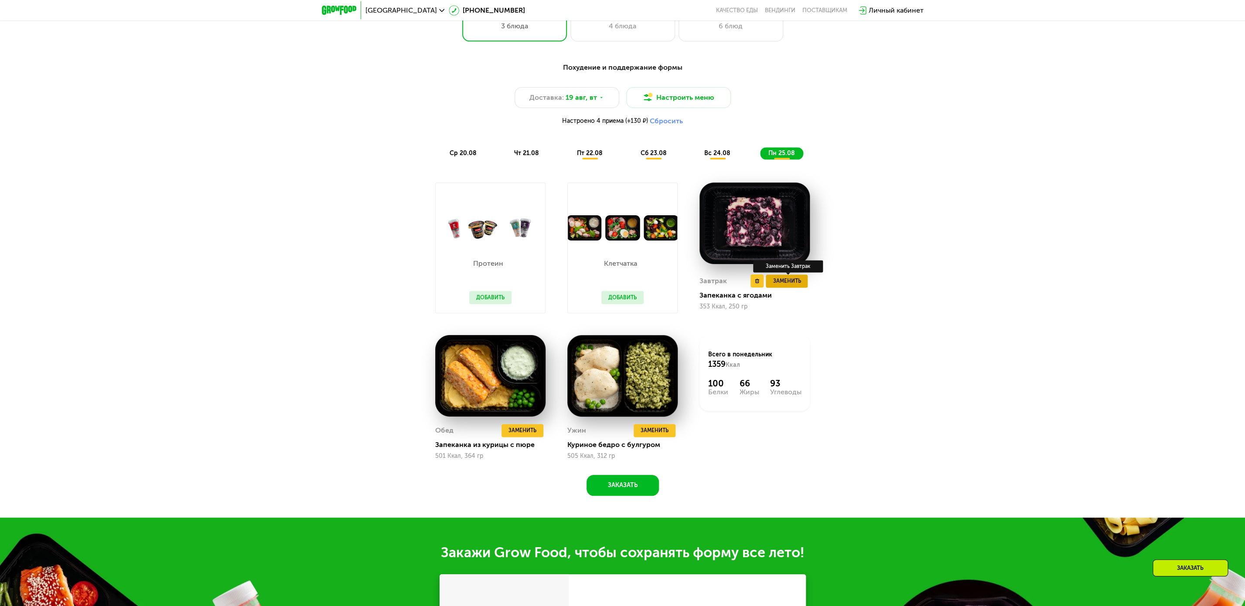
click at [798, 284] on span "Заменить" at bounding box center [786, 281] width 28 height 9
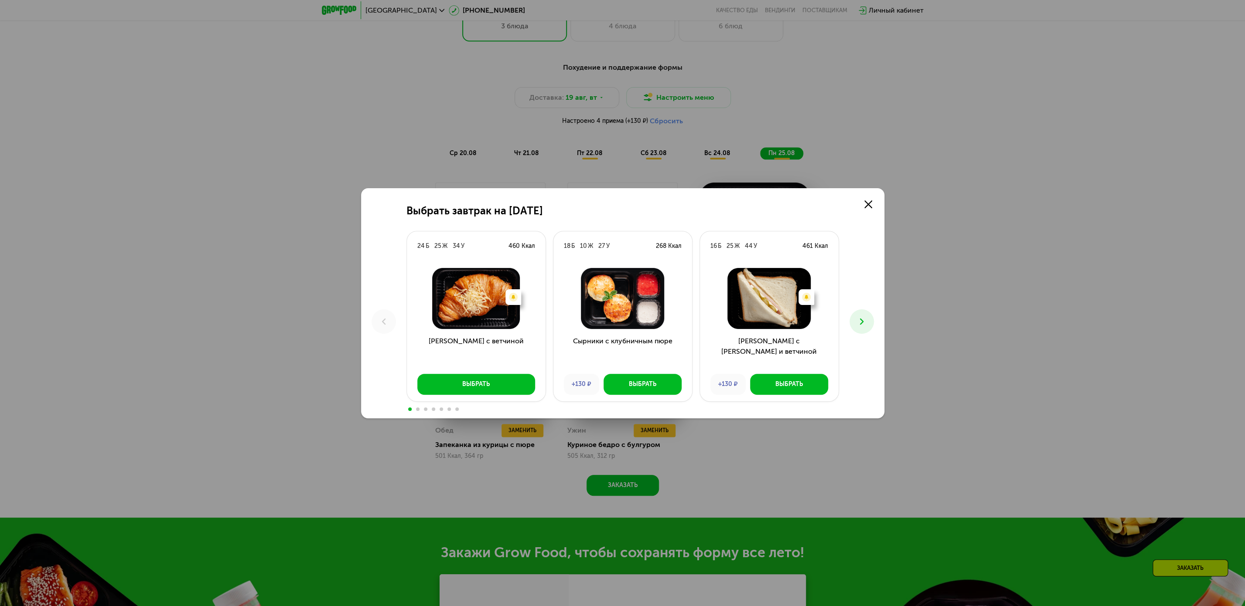
click at [867, 320] on button at bounding box center [861, 322] width 24 height 24
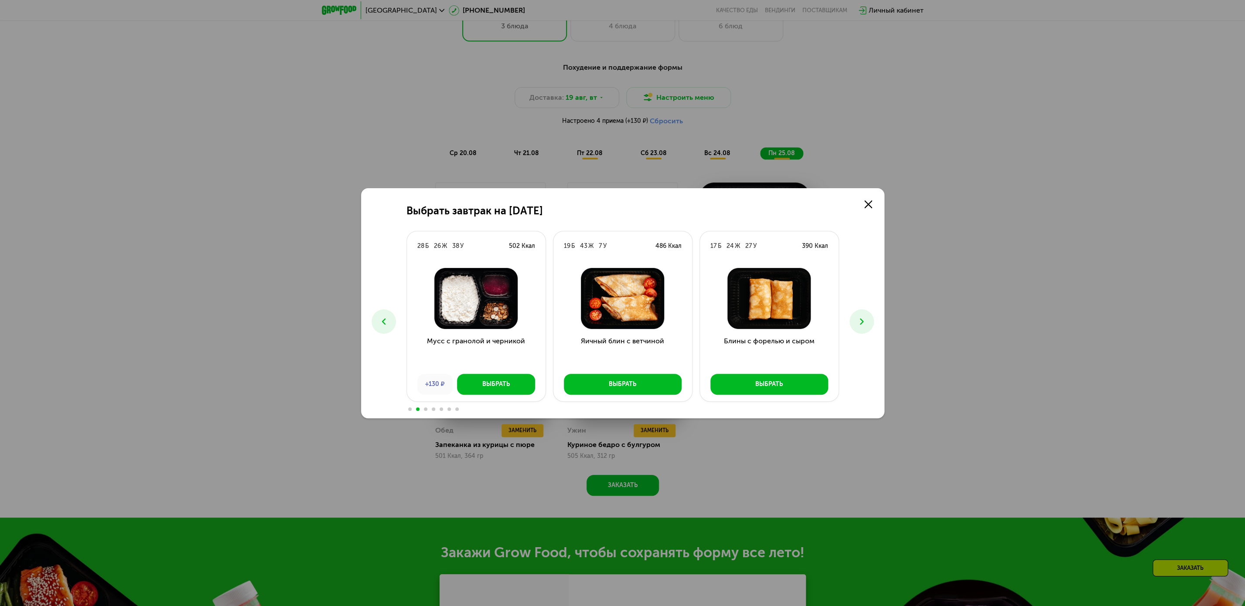
click at [867, 320] on button at bounding box center [861, 322] width 24 height 24
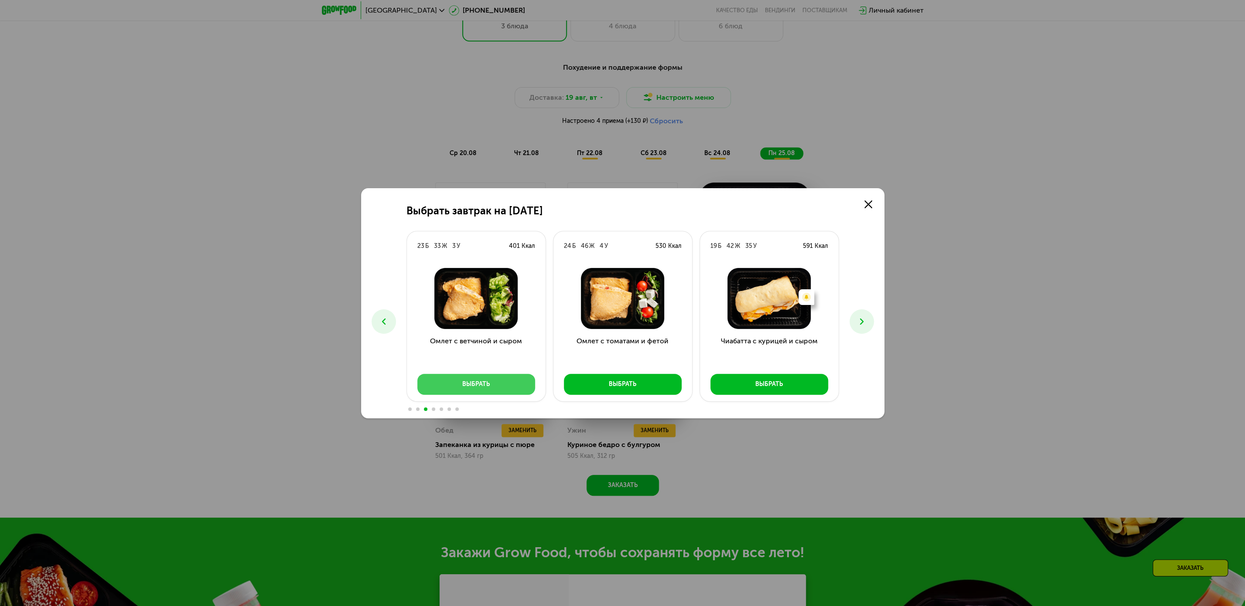
click at [480, 388] on div "Выбрать" at bounding box center [475, 384] width 27 height 9
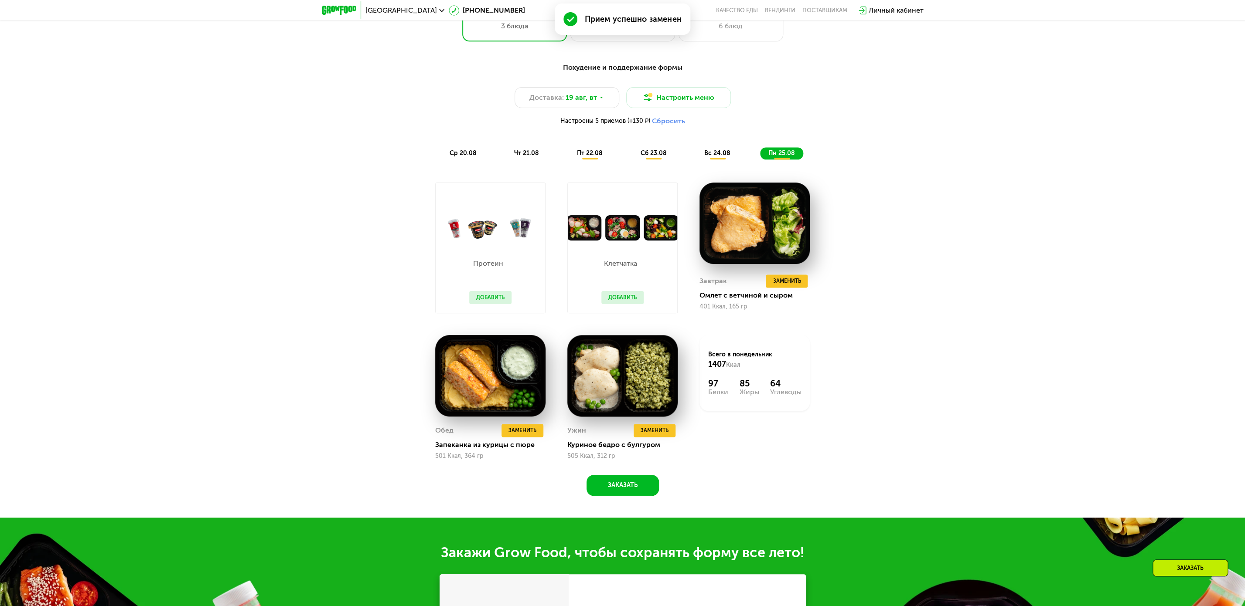
click at [1066, 374] on div "Похудение и поддержание формы Доставка: [DATE] Настроить меню Настроены 5 прием…" at bounding box center [622, 284] width 1245 height 468
click at [1174, 244] on div "Похудение и поддержание формы Доставка: [DATE] Настроить меню Настроены 5 прием…" at bounding box center [622, 284] width 1245 height 468
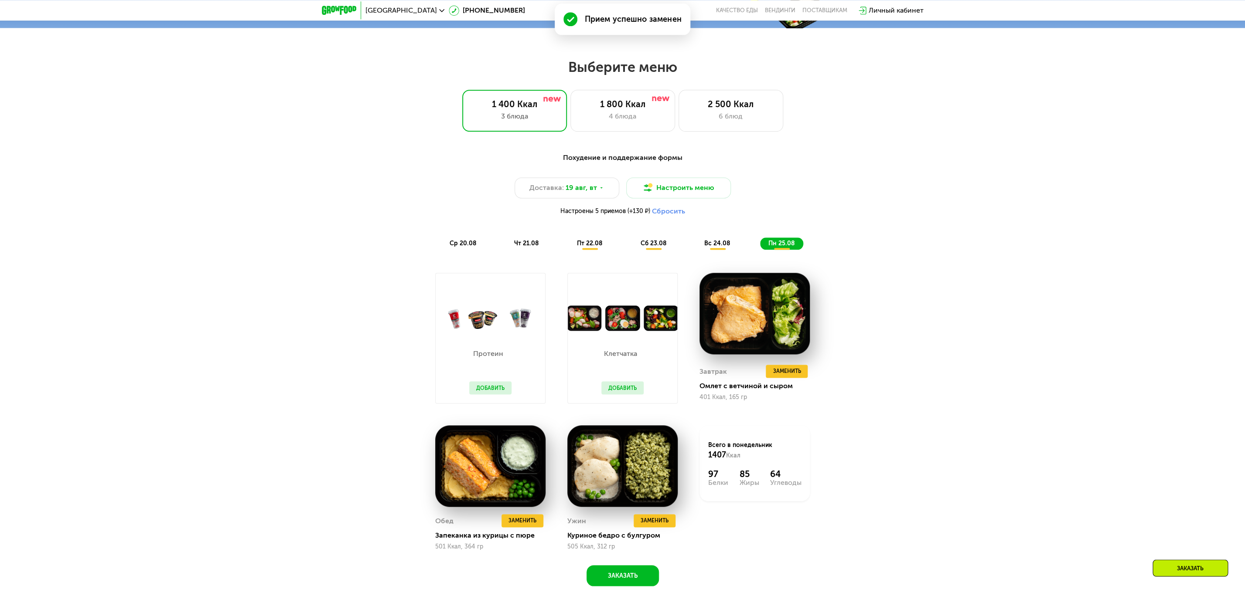
scroll to position [574, 0]
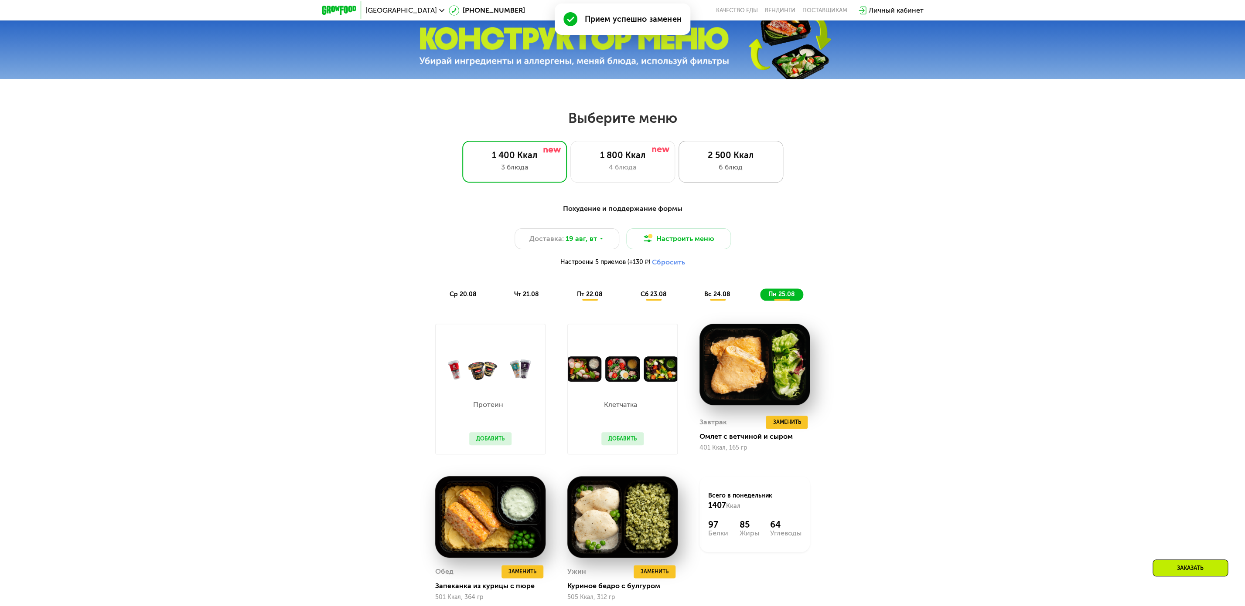
click at [750, 173] on div "6 блюд" at bounding box center [730, 167] width 86 height 10
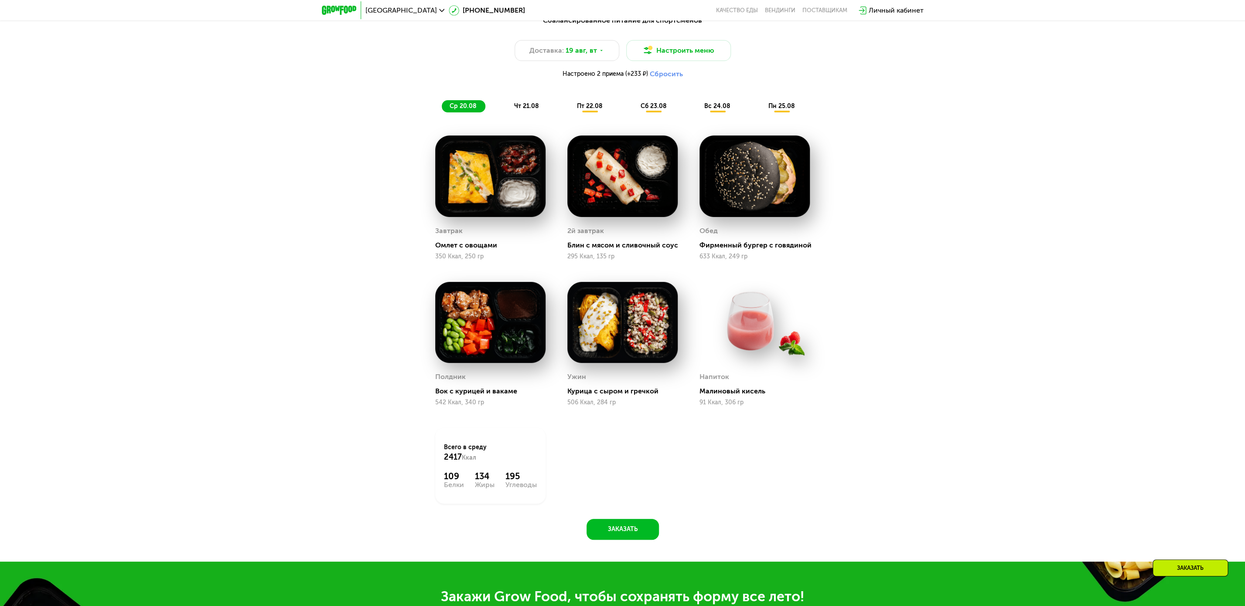
scroll to position [621, 0]
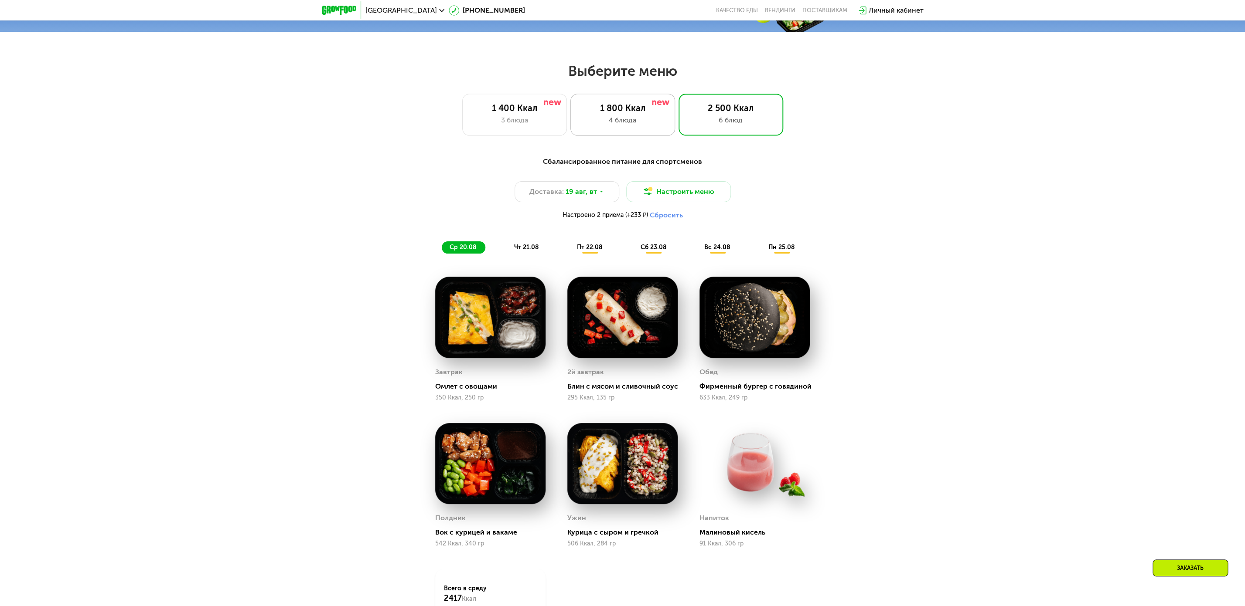
click at [629, 121] on div "4 блюда" at bounding box center [622, 120] width 86 height 10
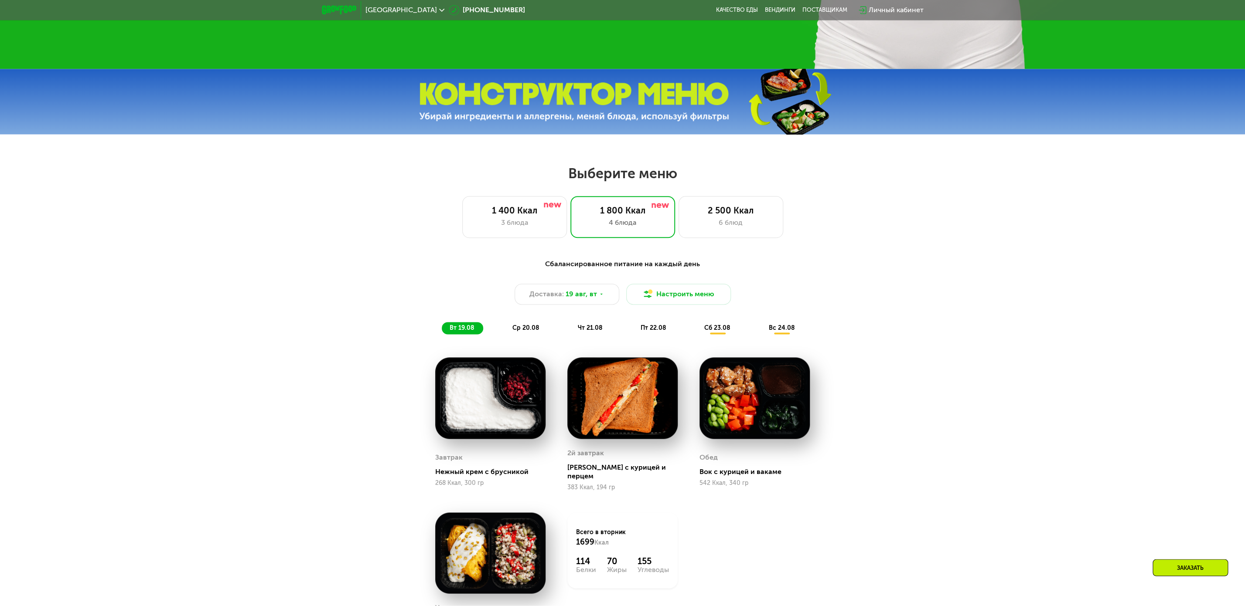
scroll to position [480, 0]
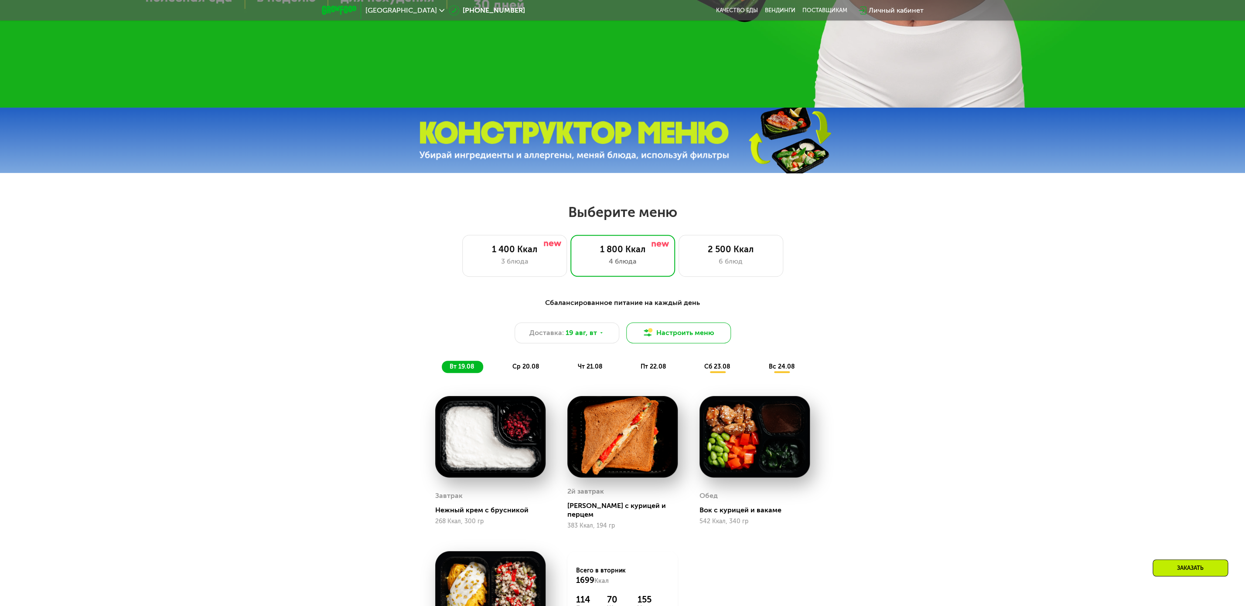
click at [685, 336] on button "Настроить меню" at bounding box center [678, 333] width 105 height 21
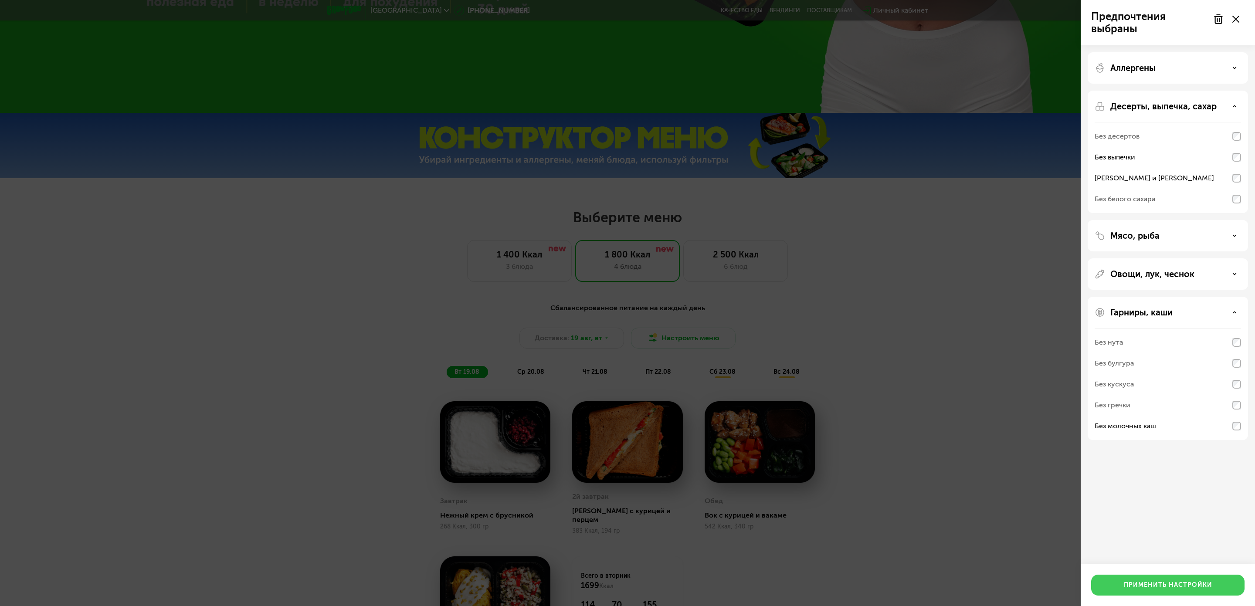
click at [1163, 583] on div "Применить настройки" at bounding box center [1168, 585] width 88 height 9
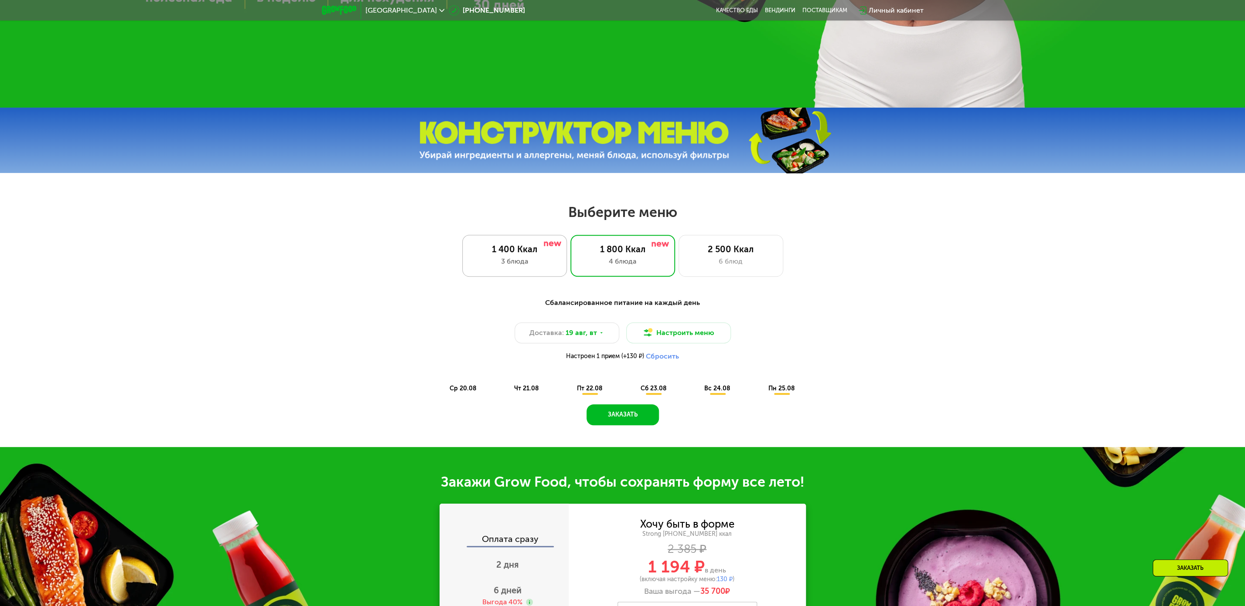
click at [500, 267] on div "3 блюда" at bounding box center [514, 261] width 86 height 10
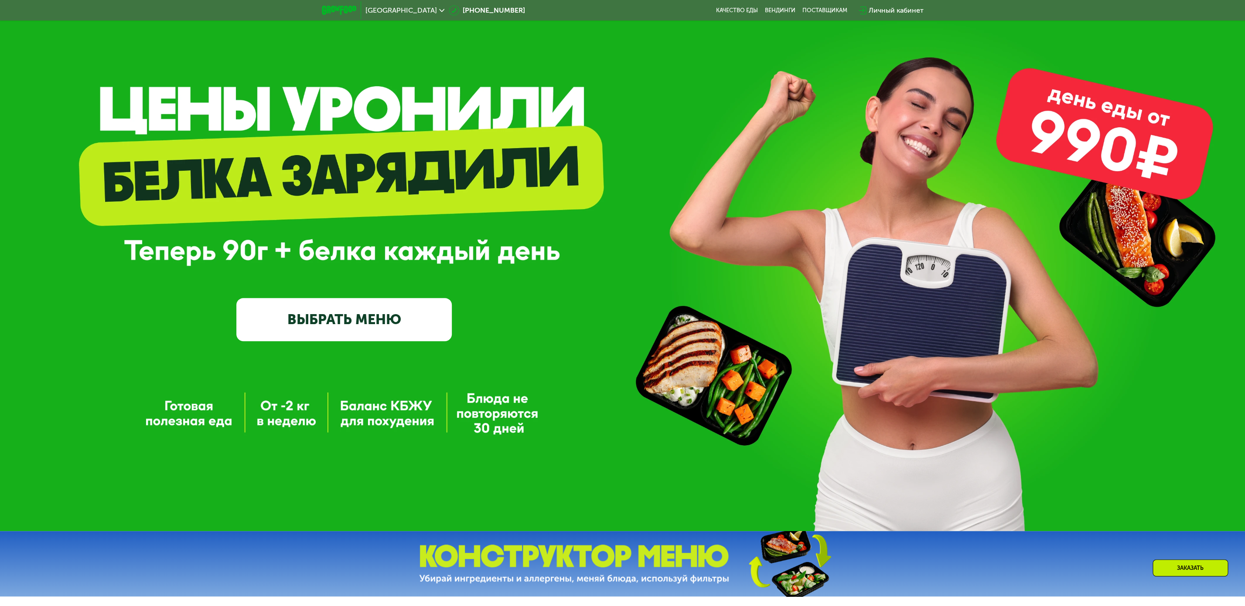
scroll to position [245, 0]
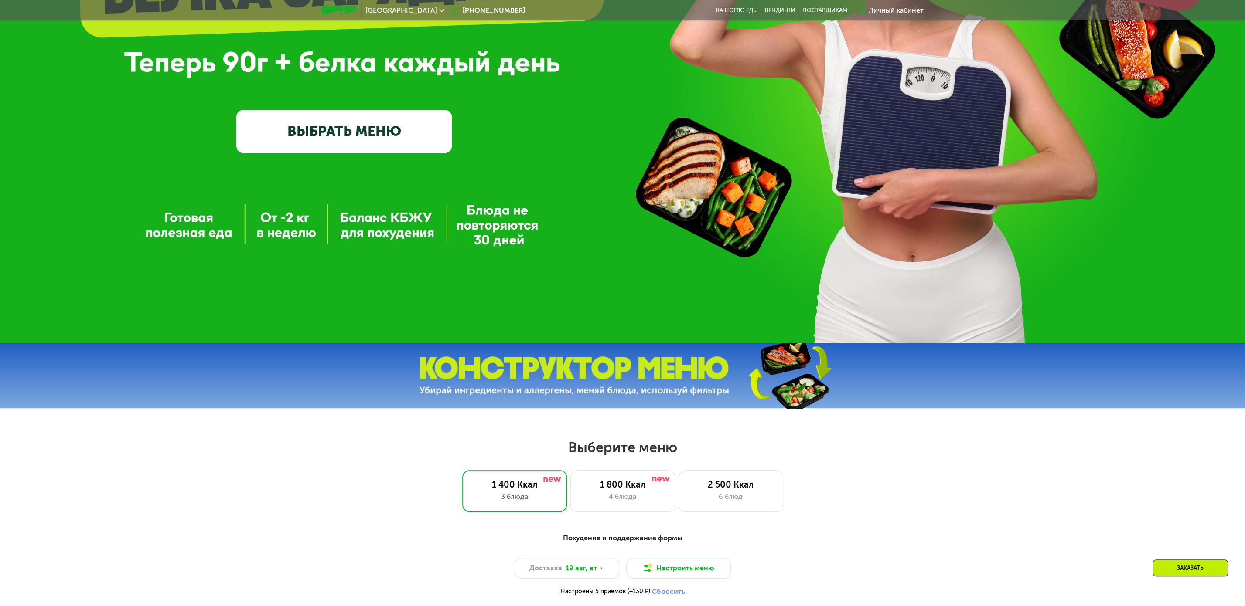
click at [676, 377] on img at bounding box center [574, 376] width 310 height 39
click at [811, 388] on img at bounding box center [788, 375] width 129 height 69
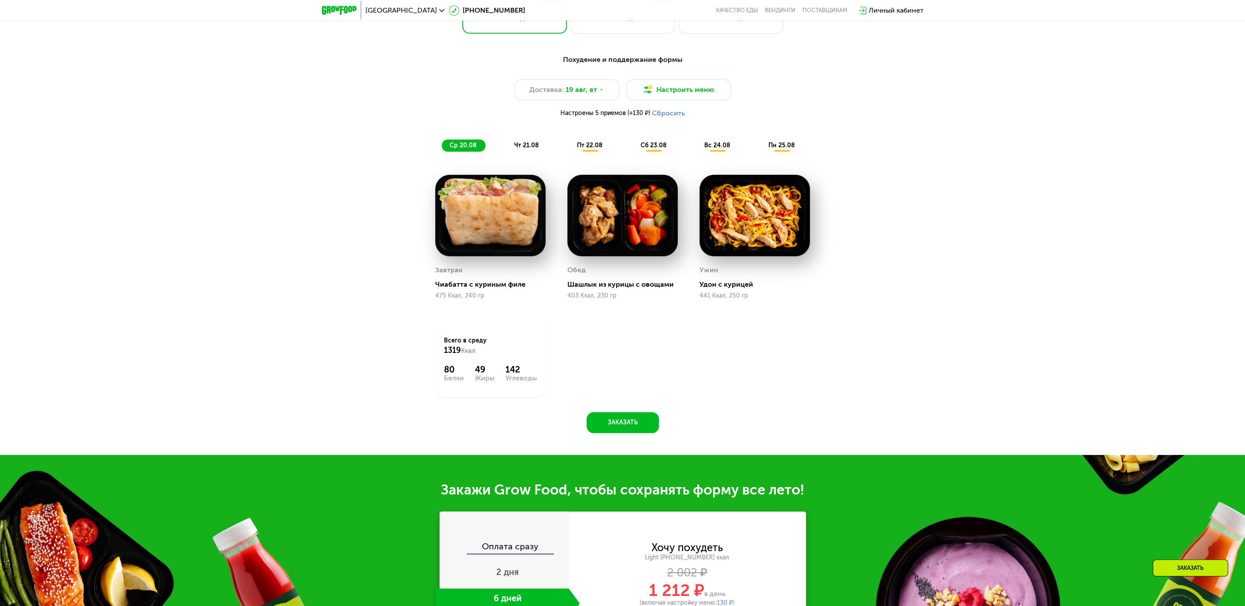
scroll to position [668, 0]
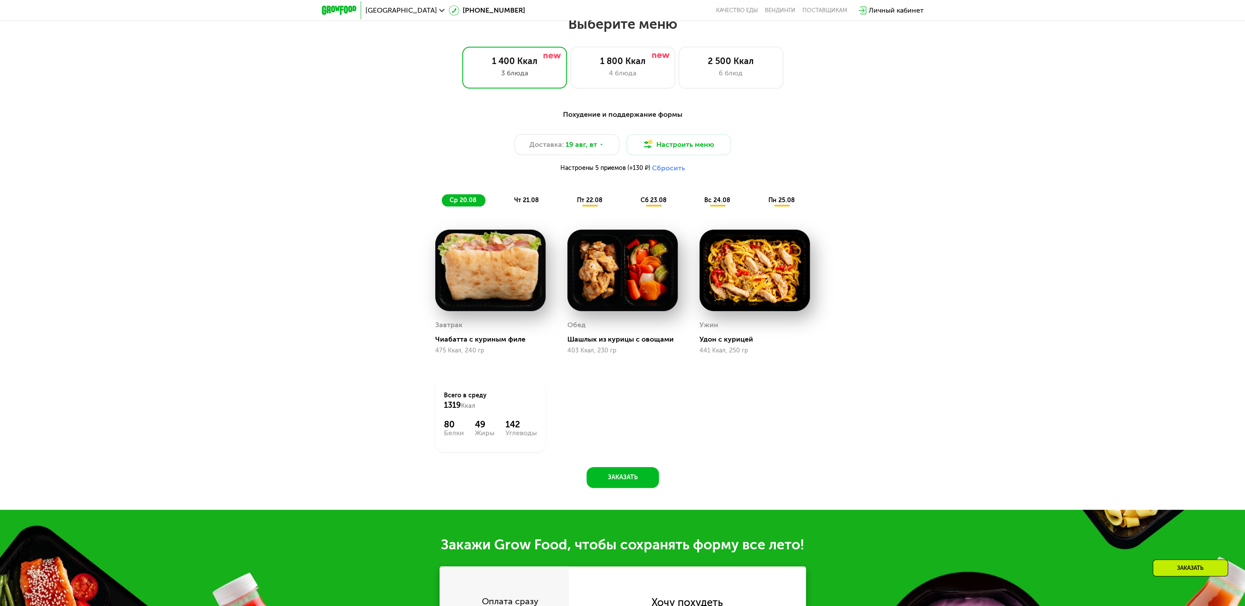
click at [592, 256] on img at bounding box center [622, 271] width 110 height 82
click at [748, 322] on div "Ужин Удон с курицей 441 Ккал, 250 гр" at bounding box center [754, 292] width 110 height 125
click at [800, 279] on img at bounding box center [754, 271] width 110 height 82
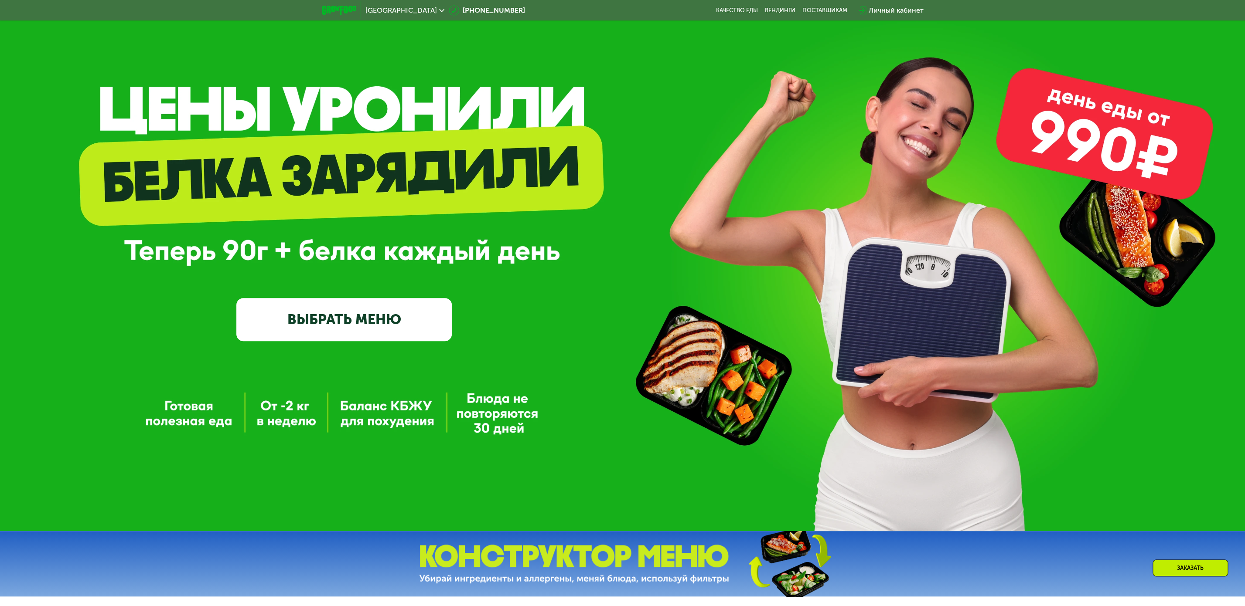
click at [333, 317] on link "ВЫБРАТЬ МЕНЮ" at bounding box center [343, 319] width 215 height 43
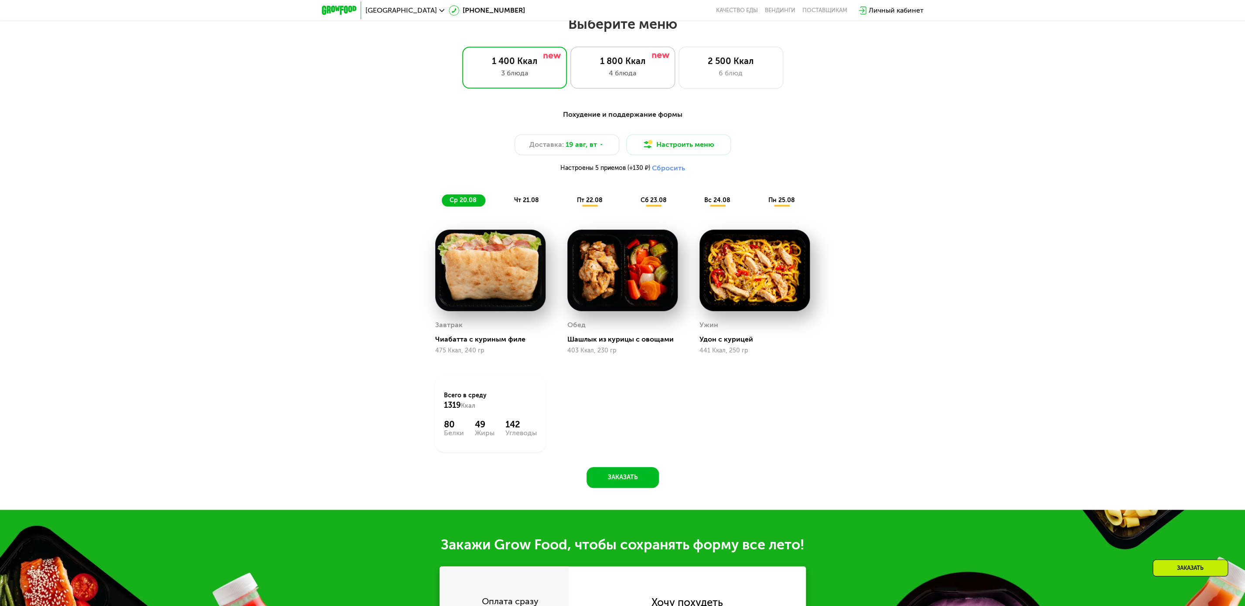
click at [634, 66] on div "1 800 Ккал" at bounding box center [622, 61] width 86 height 10
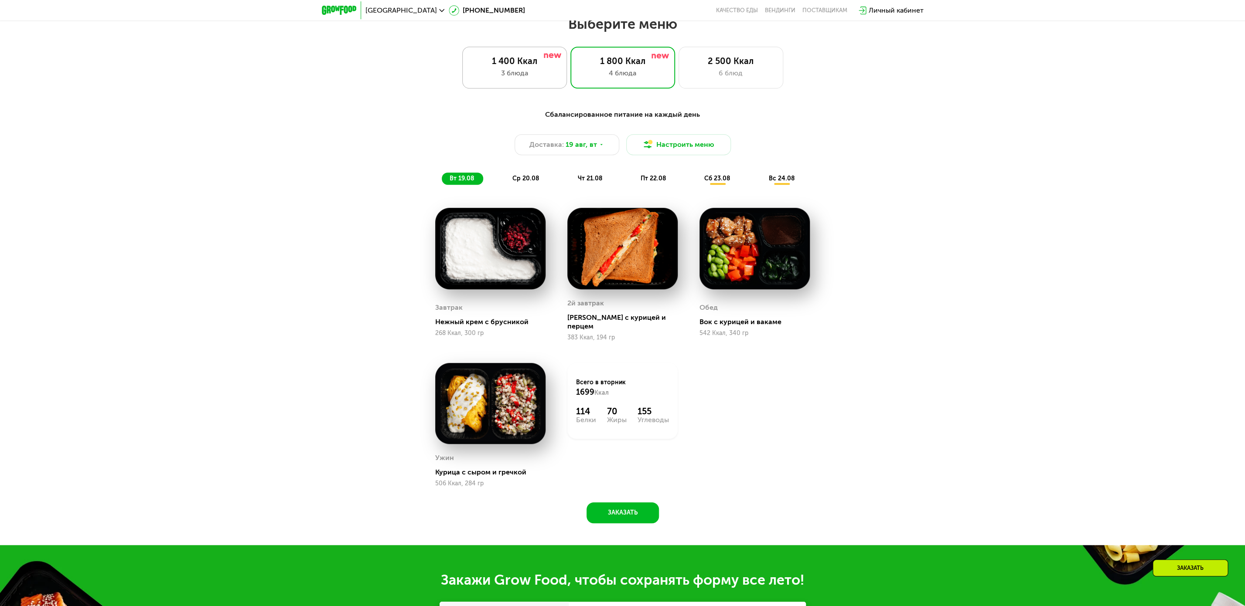
click at [525, 66] on div "1 400 Ккал" at bounding box center [514, 61] width 86 height 10
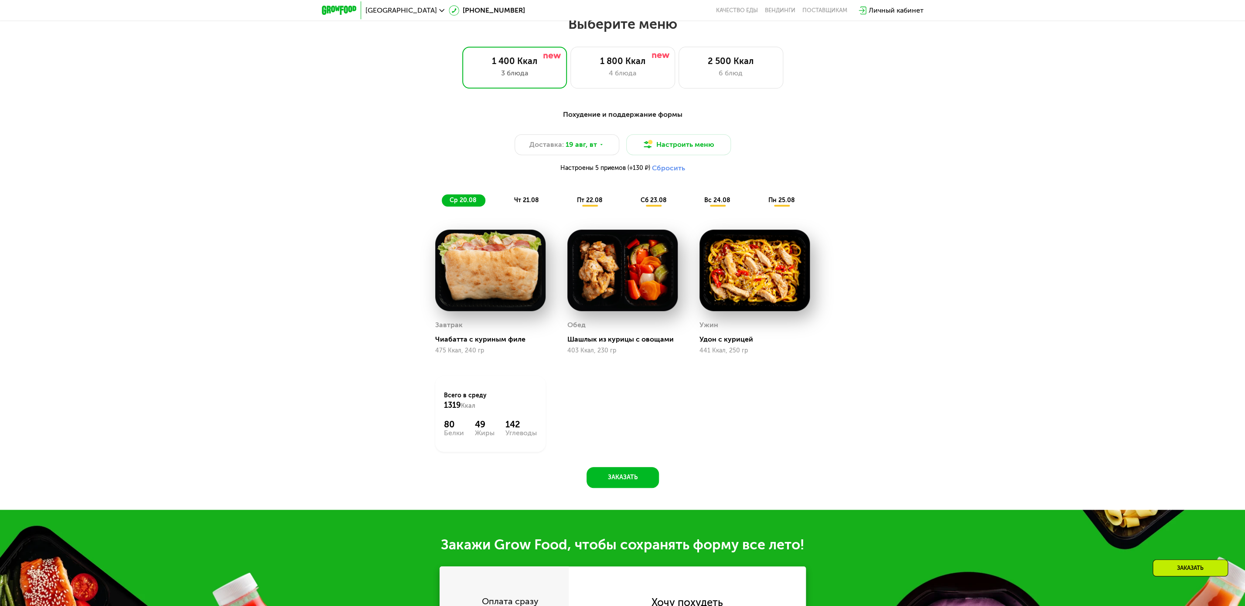
click at [584, 204] on span "пт 22.08" at bounding box center [590, 200] width 26 height 7
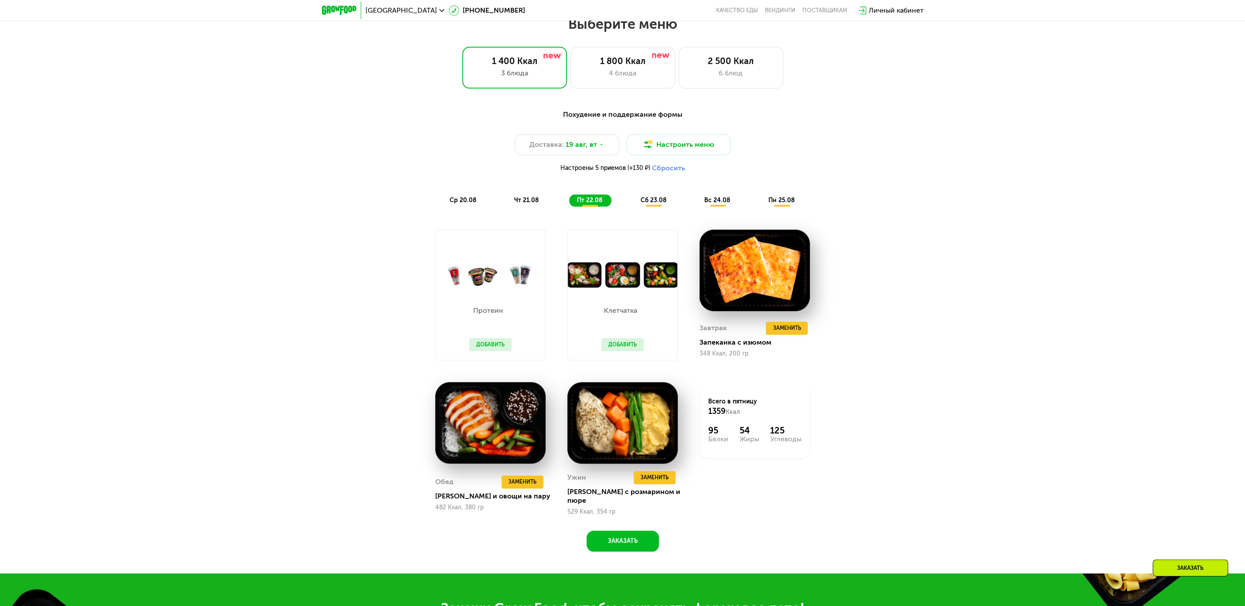
click at [506, 200] on div "ср 20.08" at bounding box center [526, 200] width 41 height 12
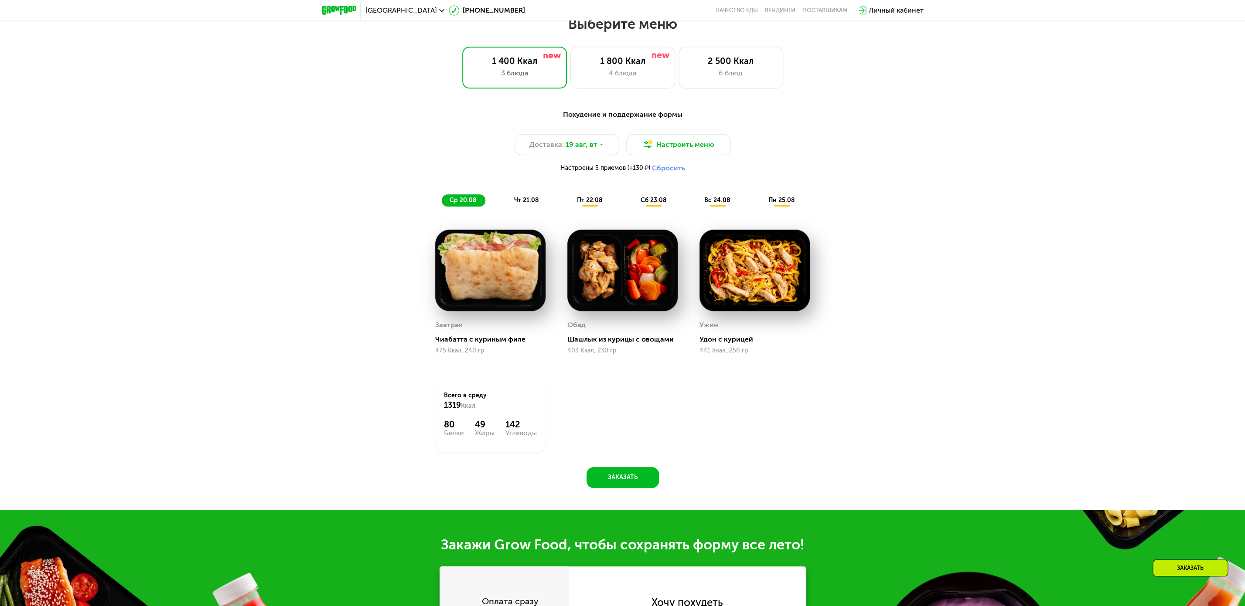
click at [531, 204] on span "чт 21.08" at bounding box center [526, 200] width 25 height 7
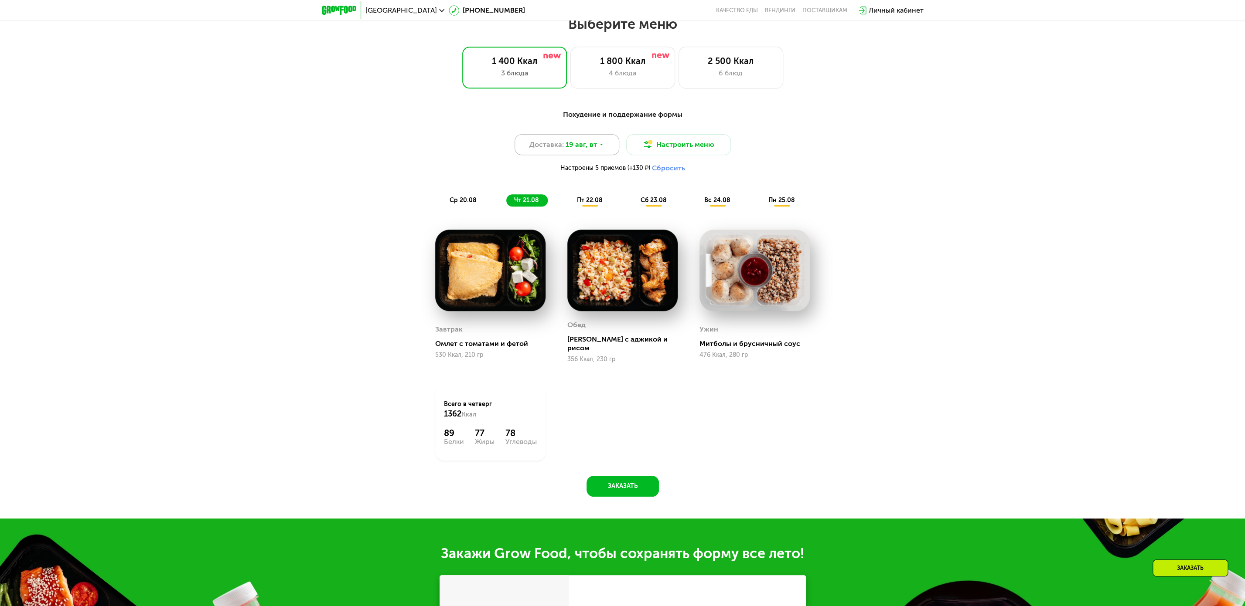
click at [573, 146] on span "19 авг, вт" at bounding box center [580, 144] width 31 height 10
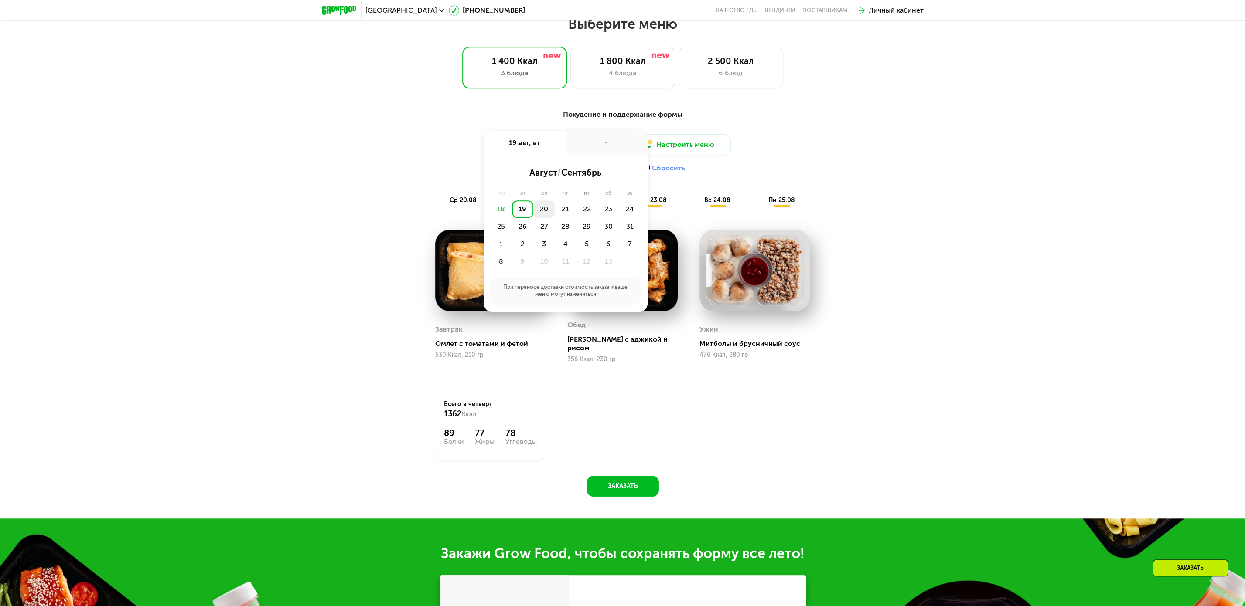
click at [555, 212] on div "20" at bounding box center [565, 209] width 21 height 17
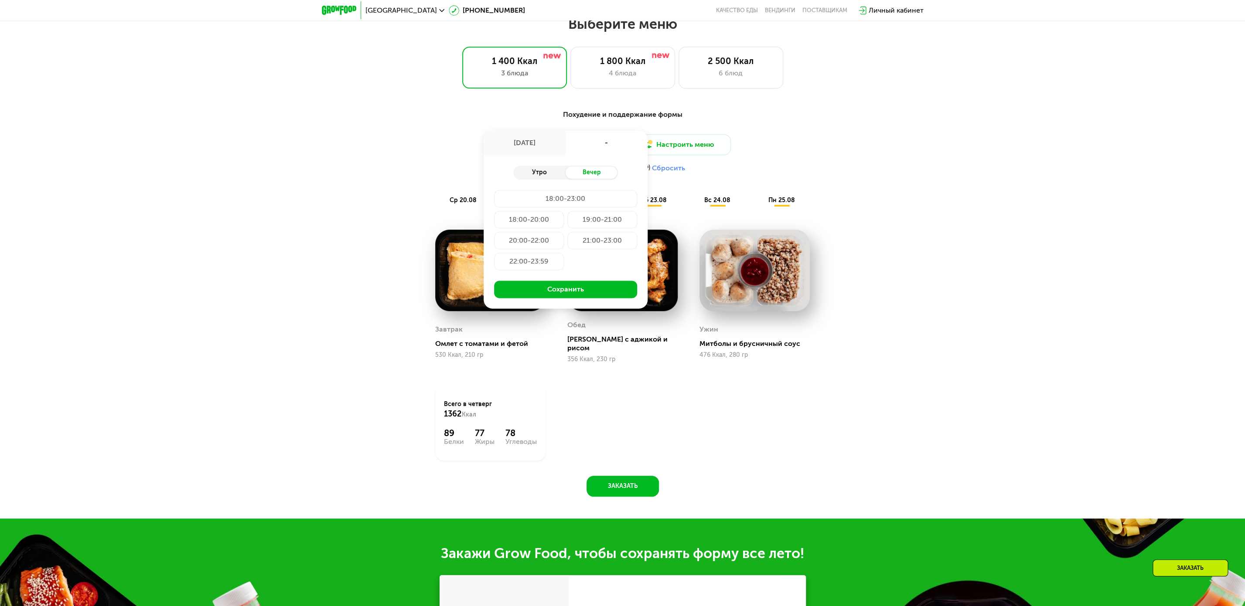
click at [545, 176] on div "Утро" at bounding box center [539, 173] width 52 height 12
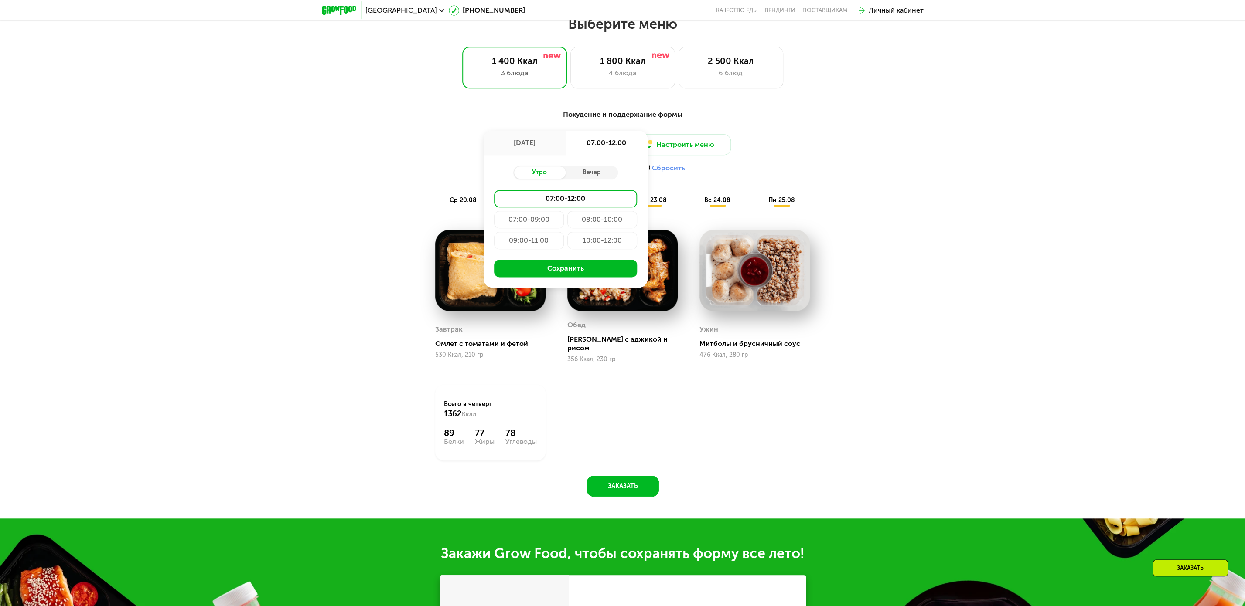
click at [564, 232] on div "08:00-10:00" at bounding box center [529, 240] width 70 height 17
click at [567, 246] on div "09:00-11:00" at bounding box center [602, 240] width 70 height 17
click at [556, 270] on button "Сохранить" at bounding box center [565, 268] width 143 height 17
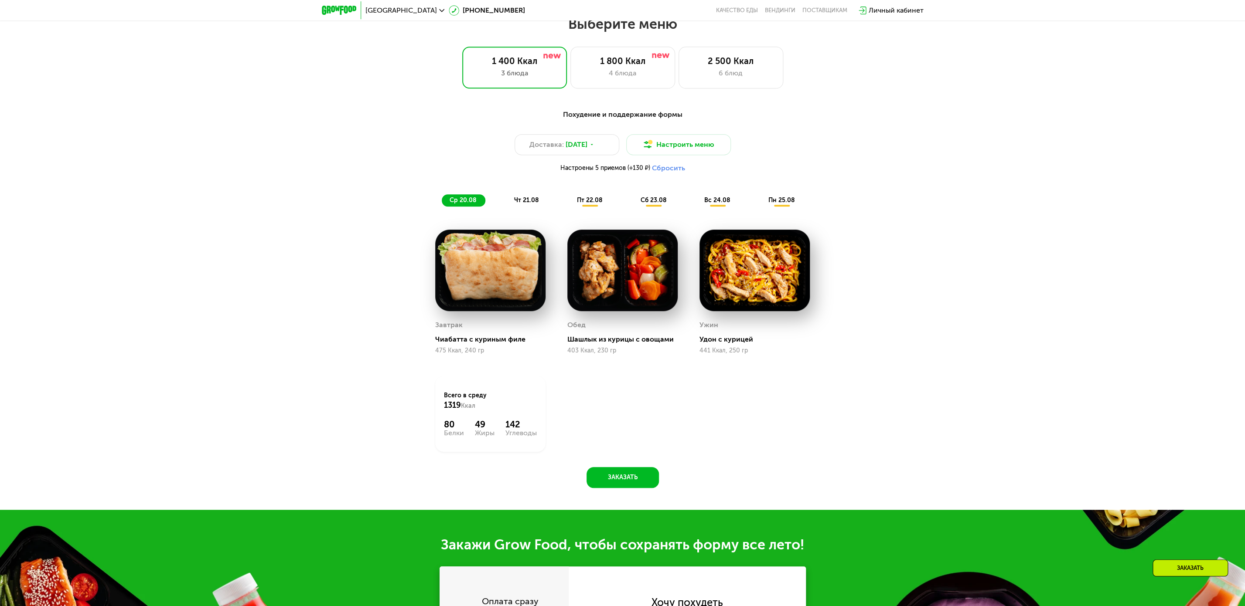
click at [524, 204] on span "чт 21.08" at bounding box center [526, 200] width 25 height 7
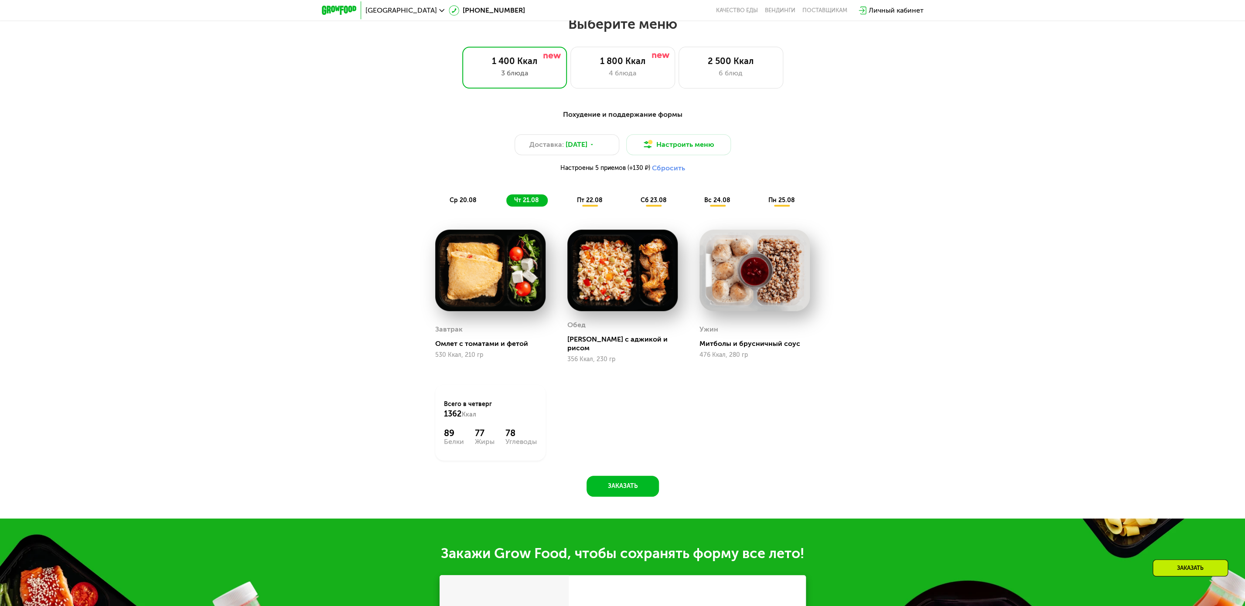
click at [586, 204] on span "пт 22.08" at bounding box center [590, 200] width 26 height 7
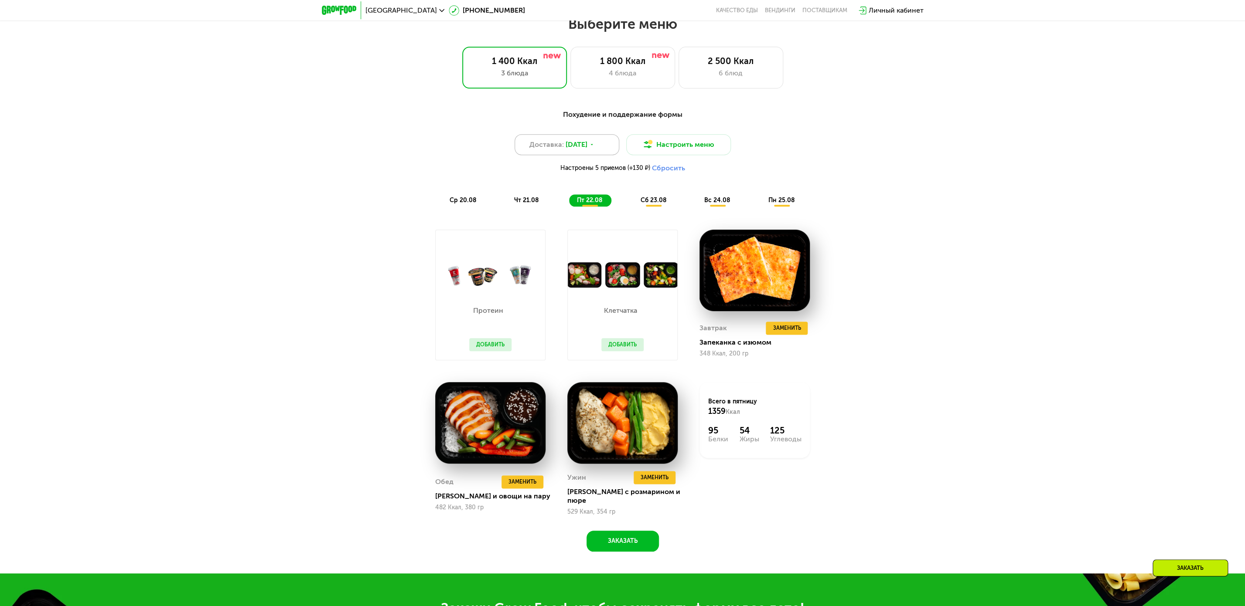
click at [561, 150] on span "Доставка:" at bounding box center [546, 144] width 34 height 10
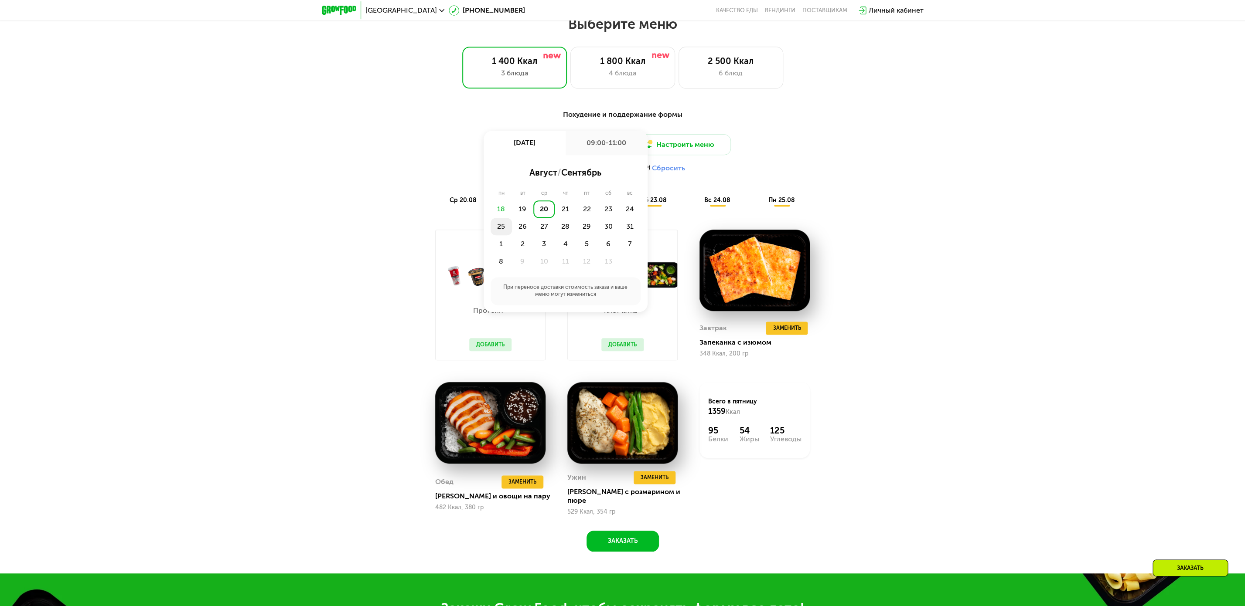
click at [512, 231] on div "25" at bounding box center [522, 226] width 21 height 17
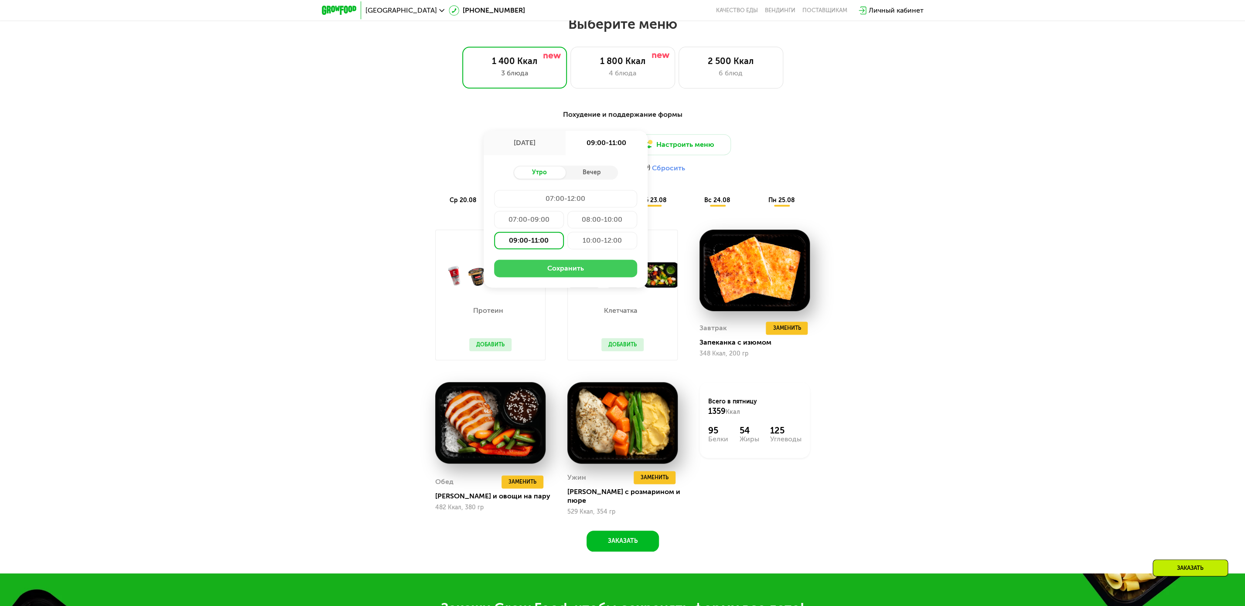
click at [549, 275] on button "Сохранить" at bounding box center [565, 268] width 143 height 17
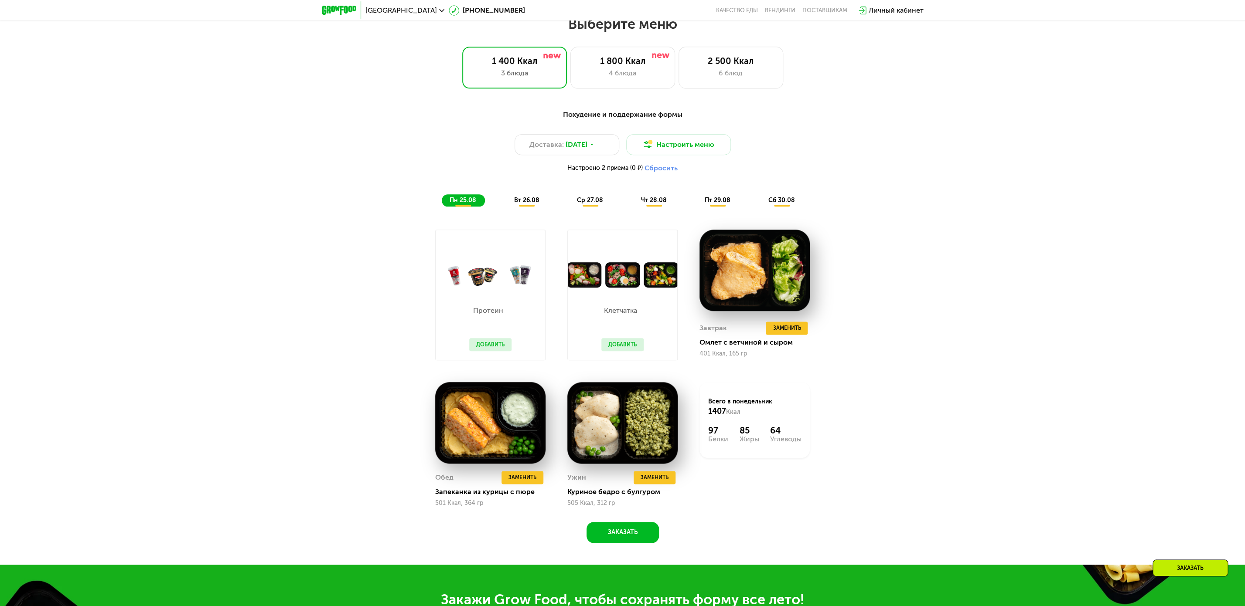
click at [569, 207] on div "вт 26.08" at bounding box center [590, 200] width 43 height 12
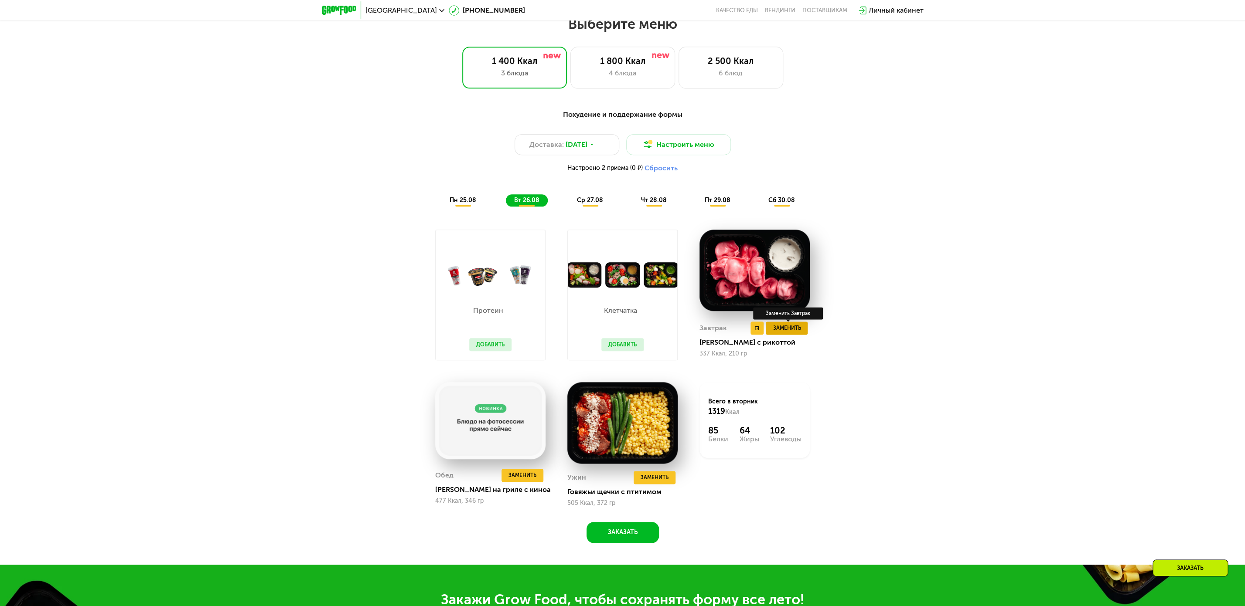
click at [796, 333] on span "Заменить" at bounding box center [786, 328] width 28 height 9
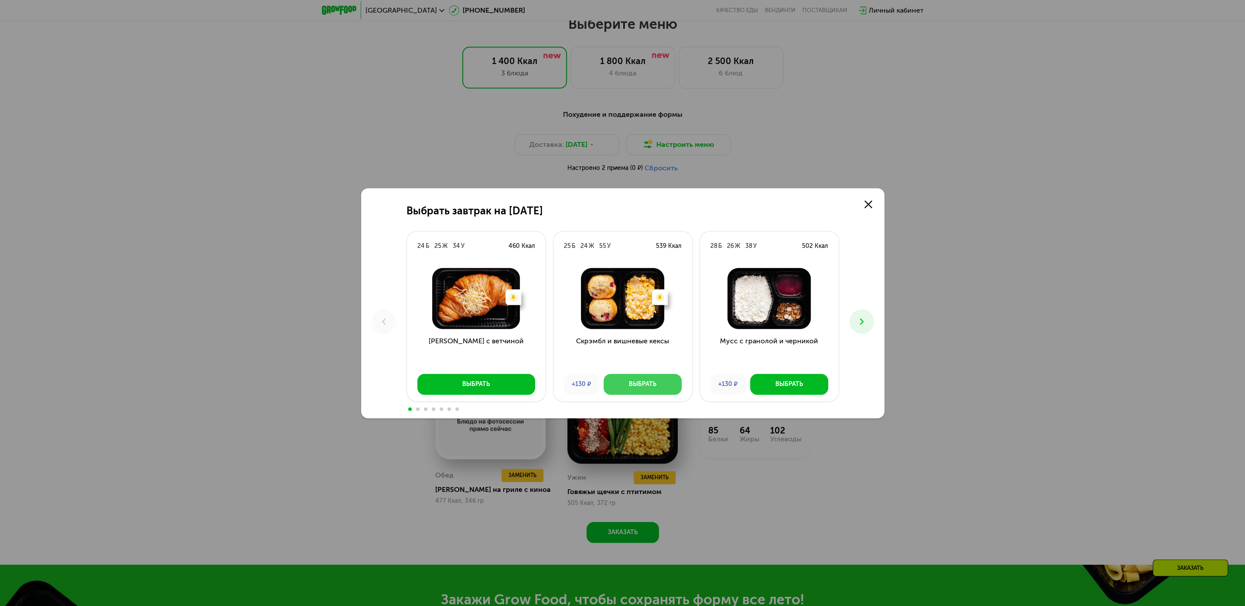
click at [673, 384] on button "Выбрать" at bounding box center [642, 384] width 78 height 21
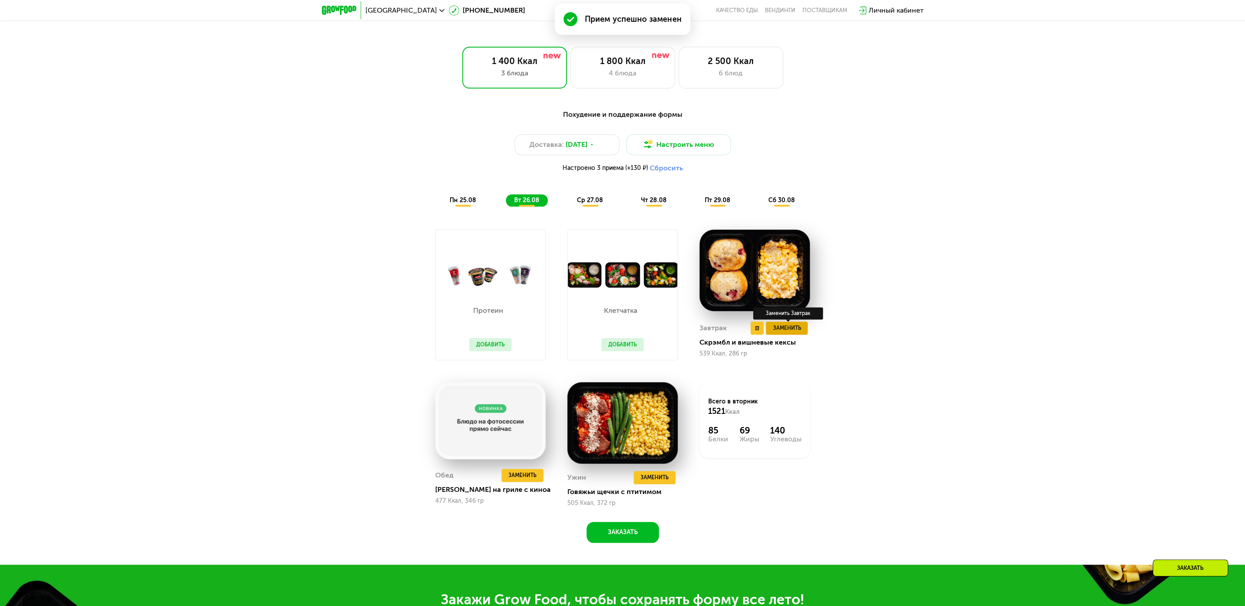
click at [787, 333] on span "Заменить" at bounding box center [786, 328] width 28 height 9
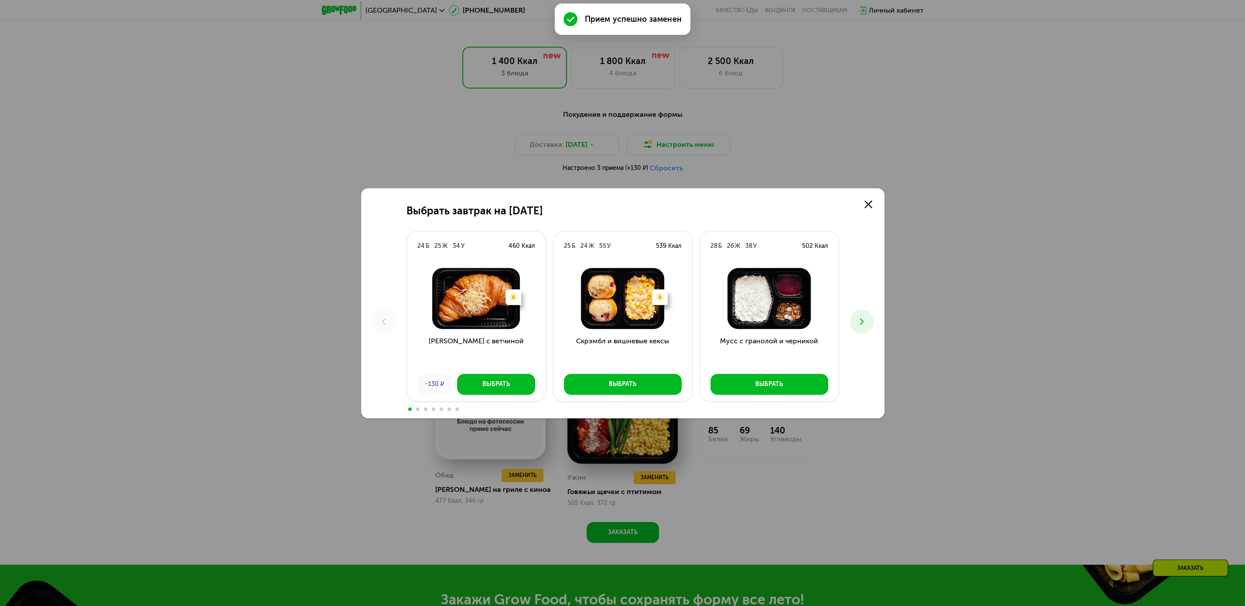
click at [863, 320] on icon at bounding box center [861, 321] width 10 height 10
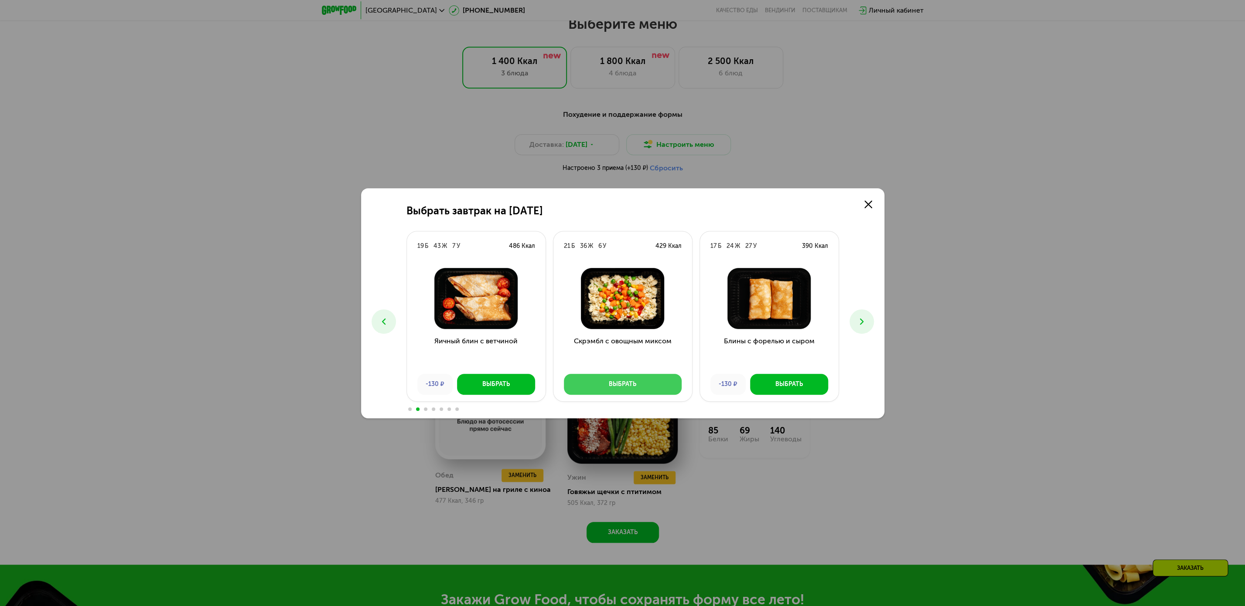
click at [617, 387] on div "Выбрать" at bounding box center [622, 384] width 27 height 9
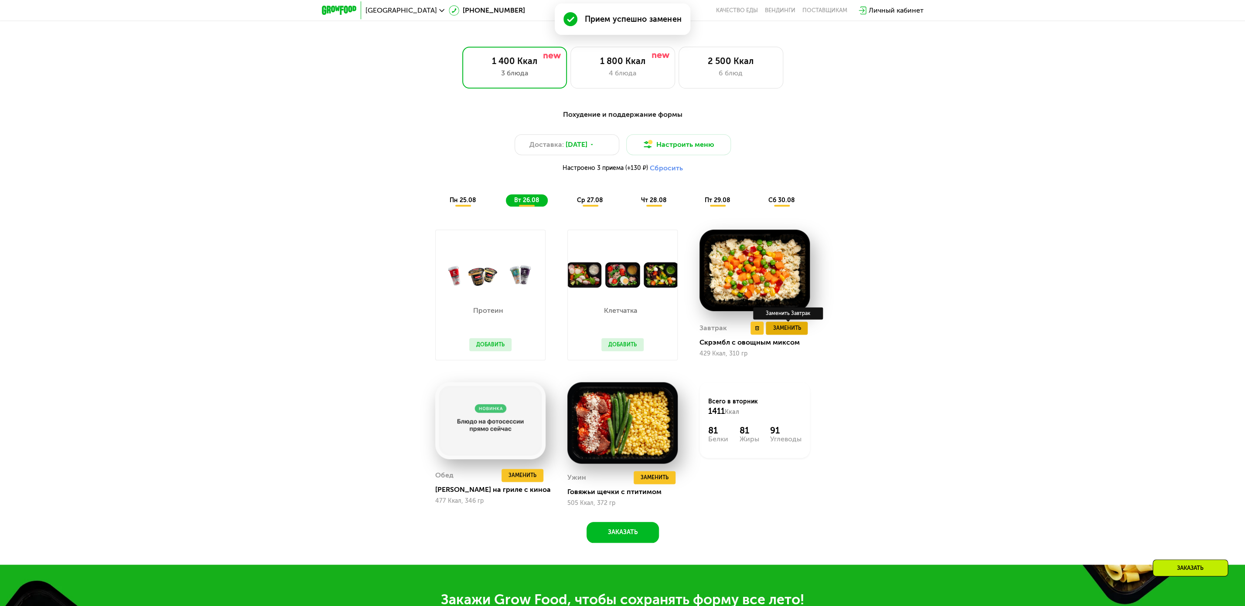
click at [781, 333] on span "Заменить" at bounding box center [786, 328] width 28 height 9
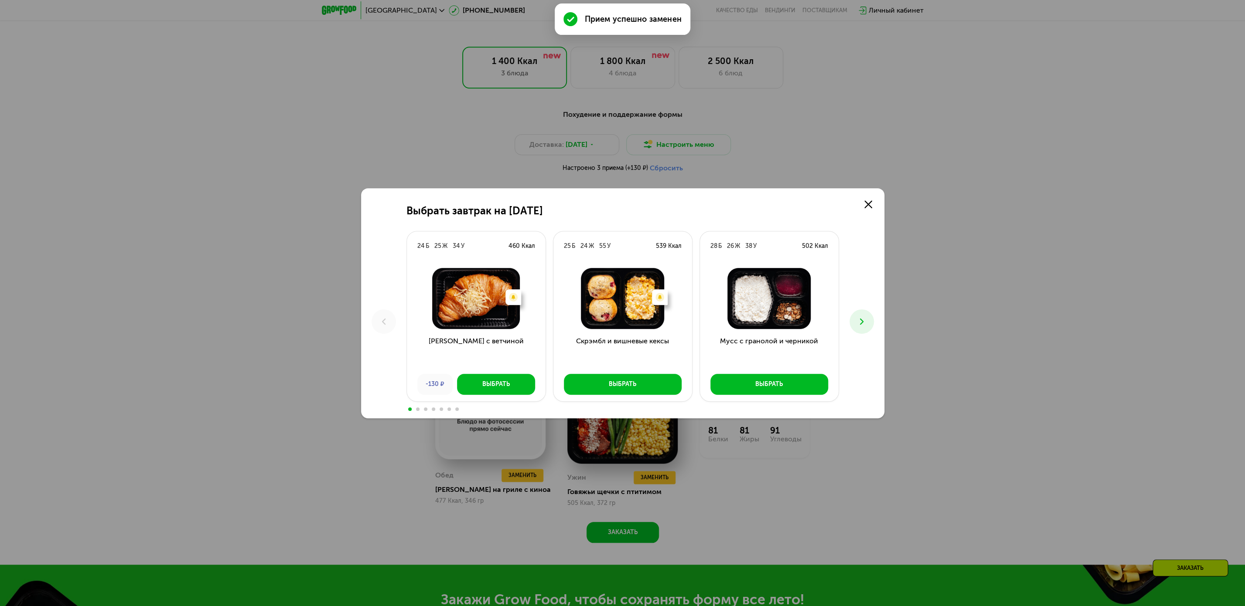
drag, startPoint x: 851, startPoint y: 319, endPoint x: 859, endPoint y: 320, distance: 7.9
click at [857, 320] on button at bounding box center [861, 322] width 24 height 24
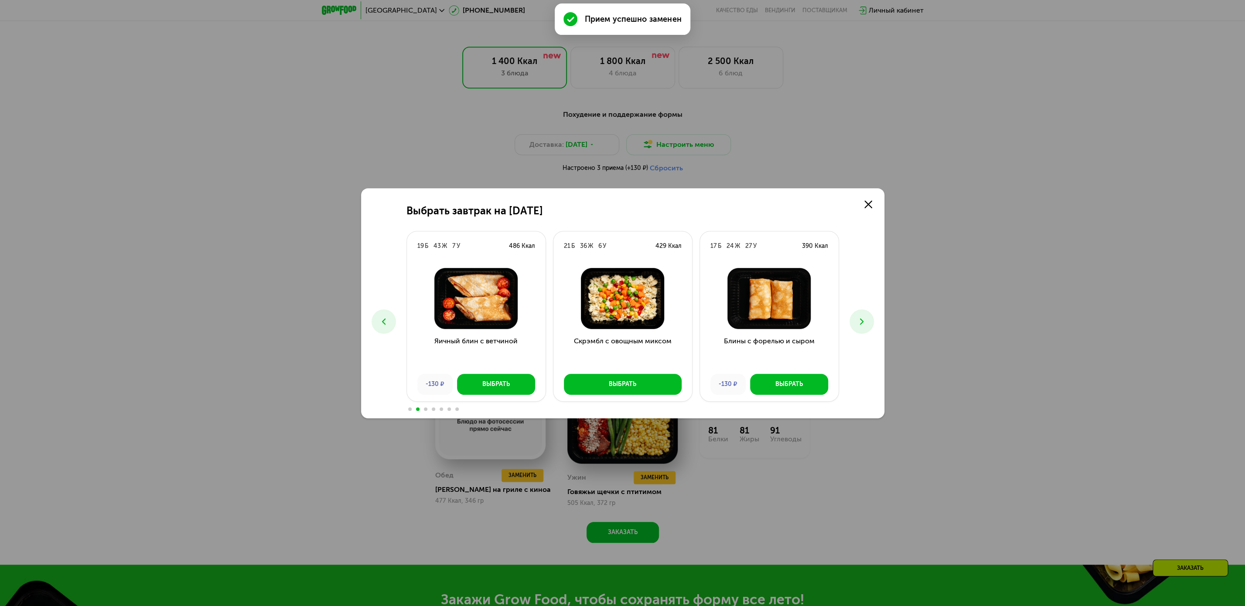
click at [859, 320] on icon at bounding box center [861, 321] width 10 height 10
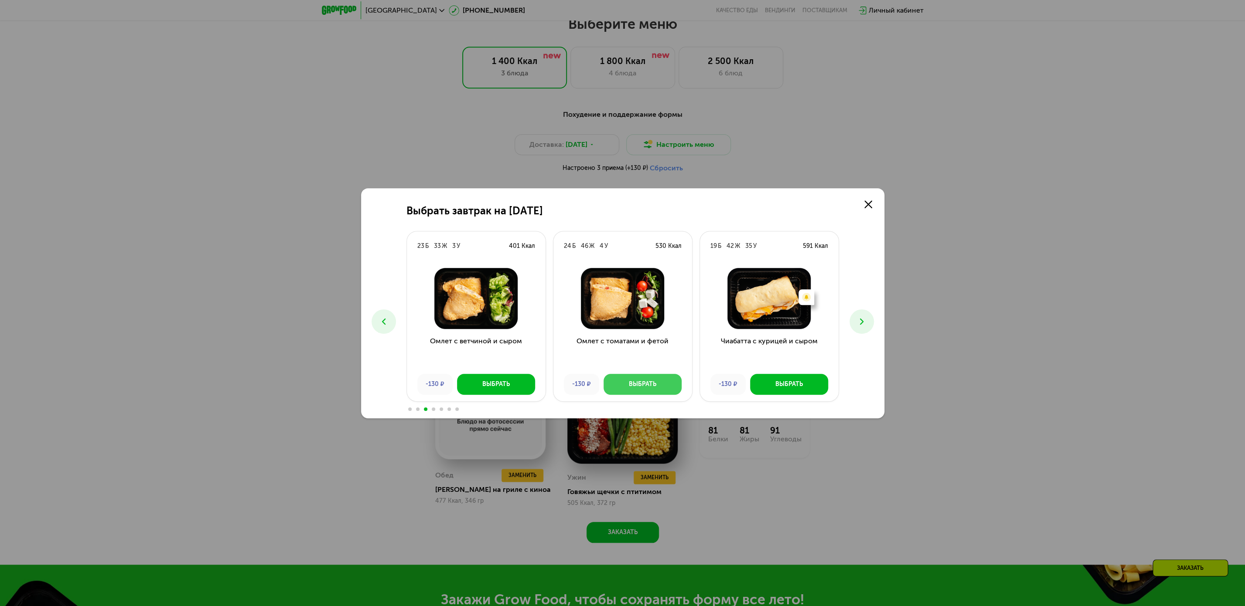
click at [639, 380] on button "Выбрать" at bounding box center [642, 384] width 78 height 21
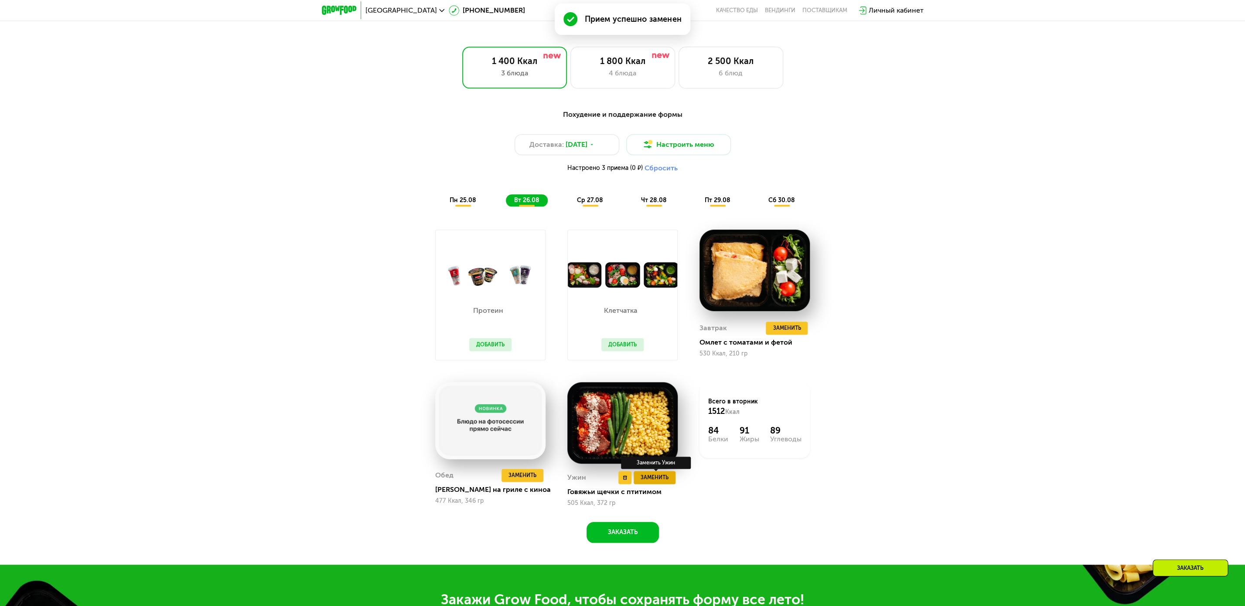
click at [661, 480] on span "Заменить" at bounding box center [654, 477] width 28 height 9
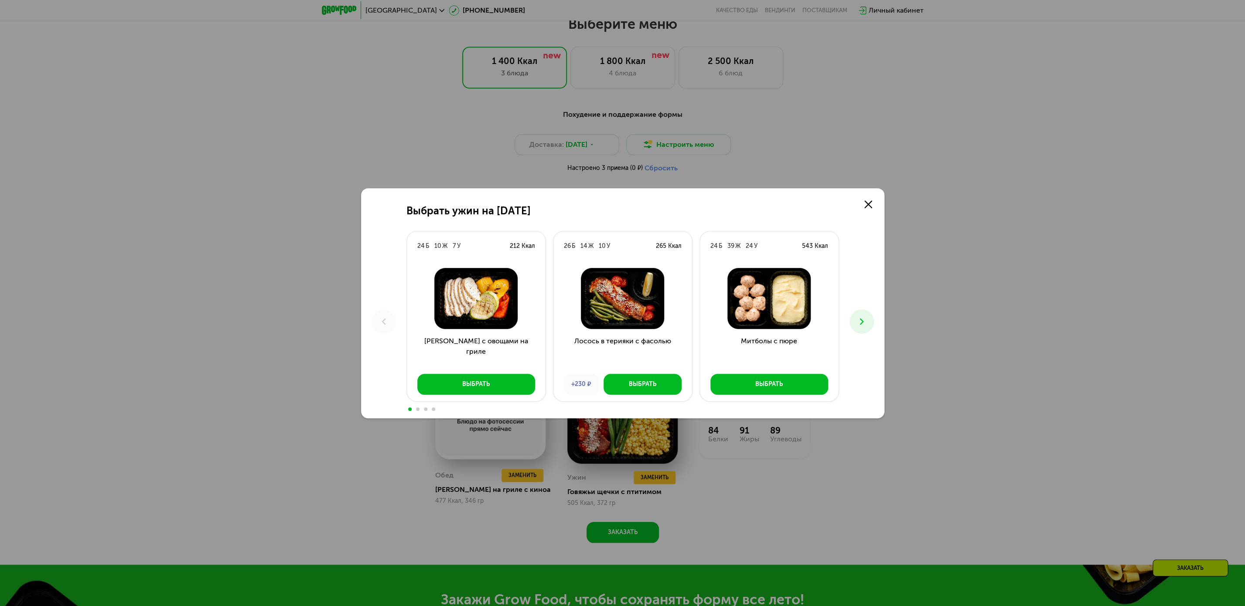
click at [867, 318] on button at bounding box center [861, 322] width 24 height 24
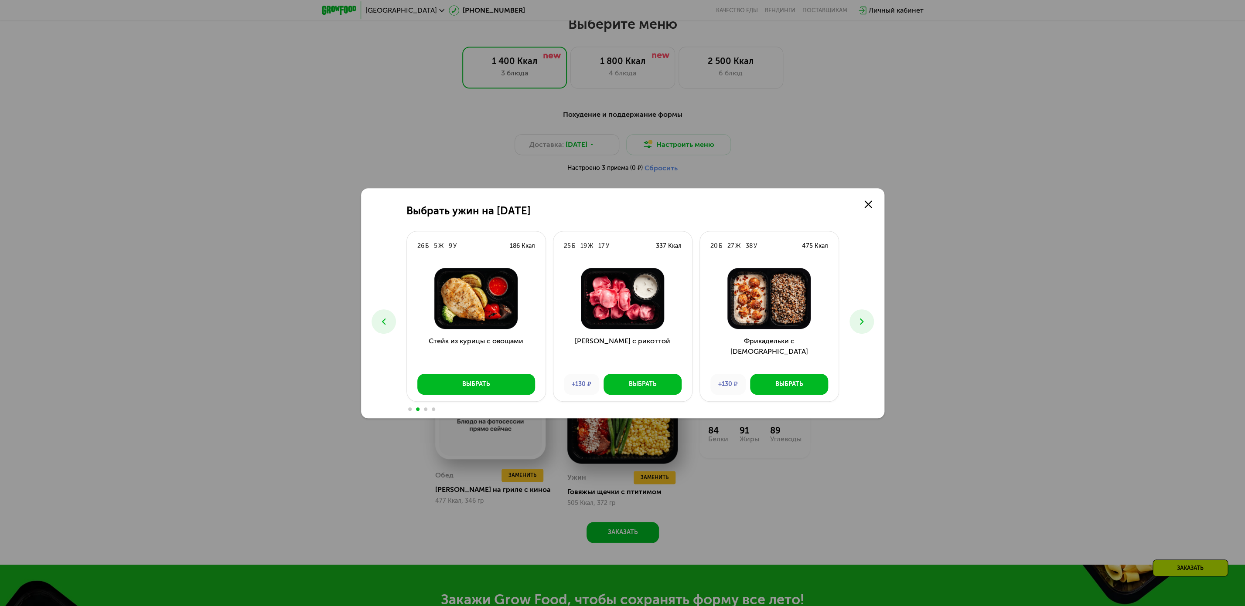
click at [867, 318] on button at bounding box center [861, 322] width 24 height 24
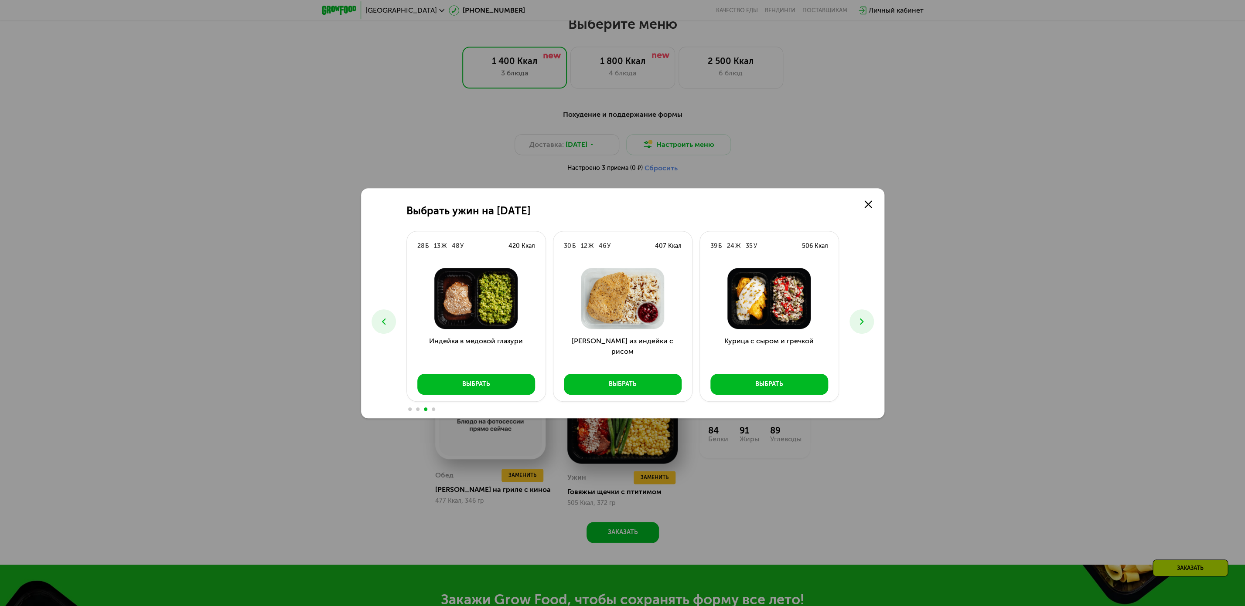
click at [385, 312] on button at bounding box center [383, 322] width 24 height 24
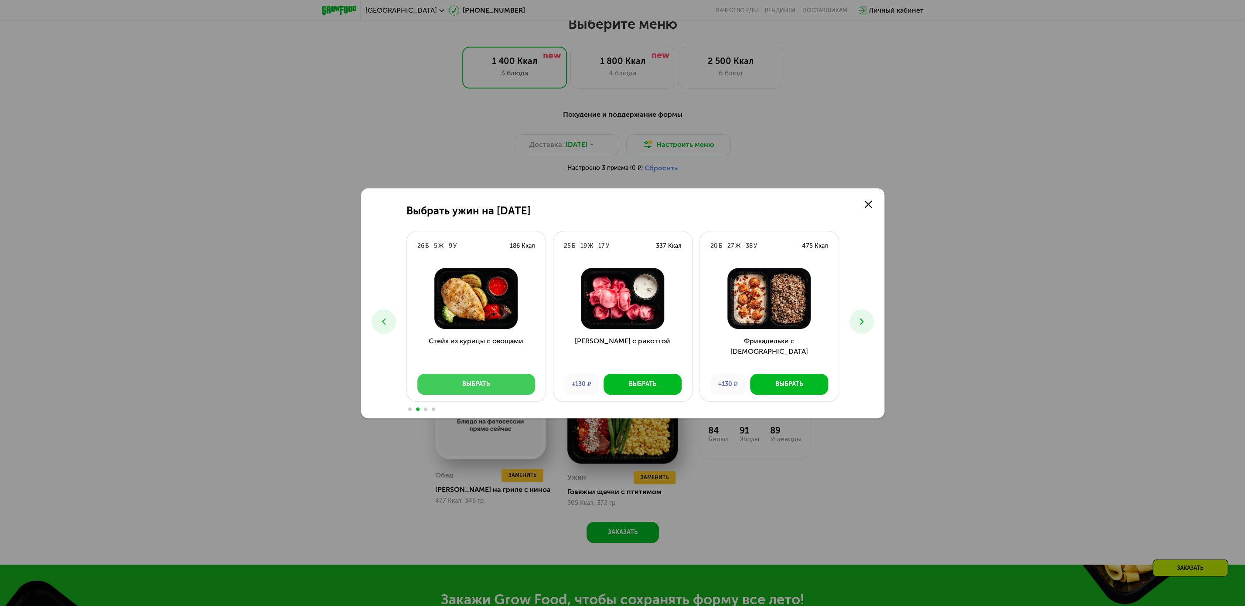
click at [487, 382] on div "Выбрать" at bounding box center [475, 384] width 27 height 9
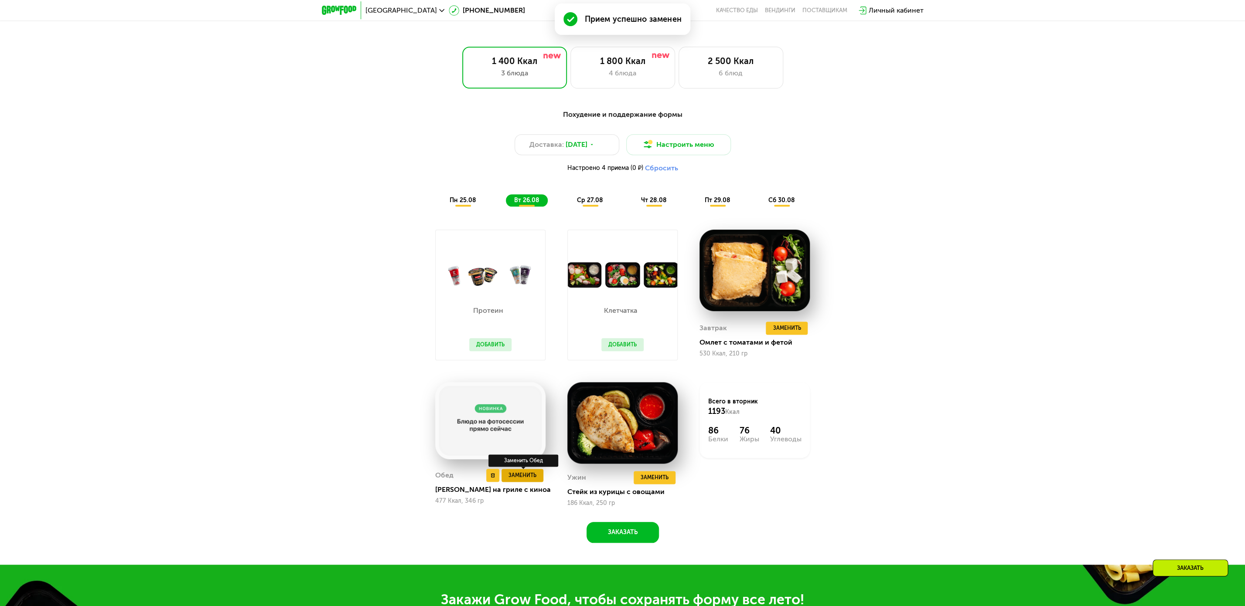
click at [528, 480] on span "Заменить" at bounding box center [522, 475] width 28 height 9
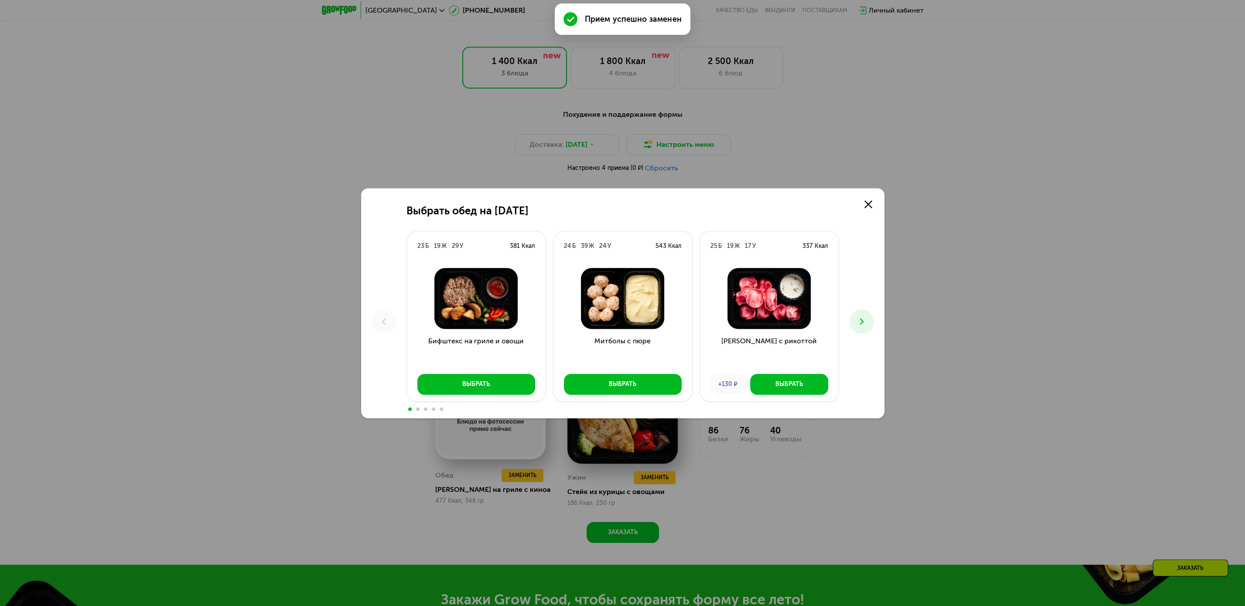
click at [855, 322] on button at bounding box center [861, 322] width 24 height 24
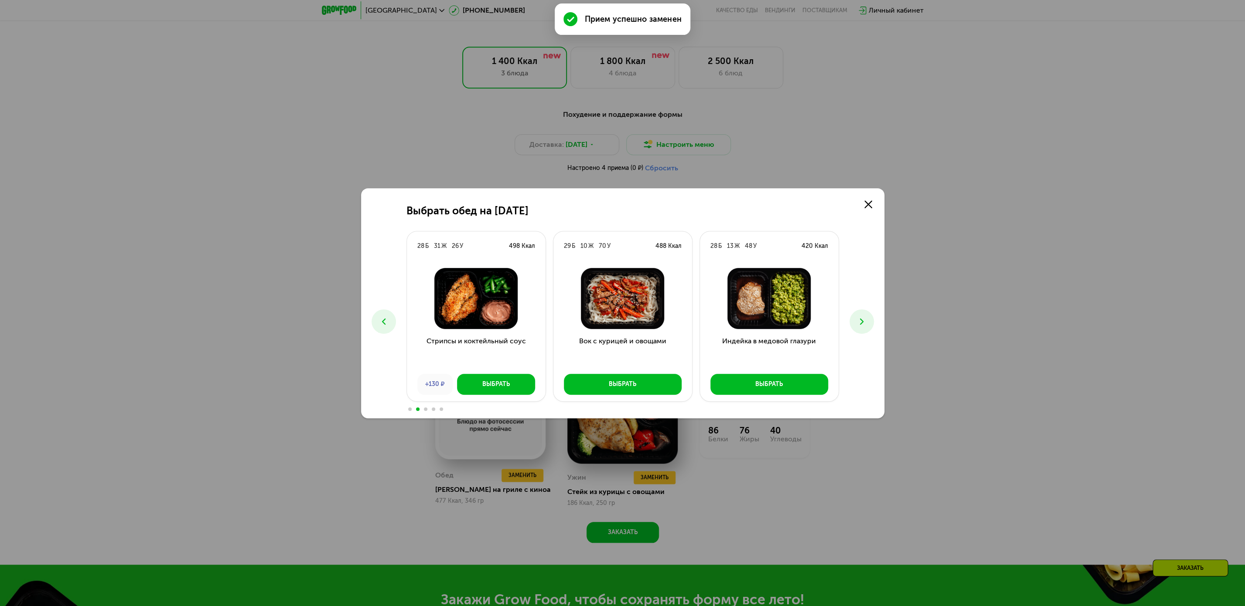
click at [856, 323] on icon at bounding box center [861, 321] width 10 height 10
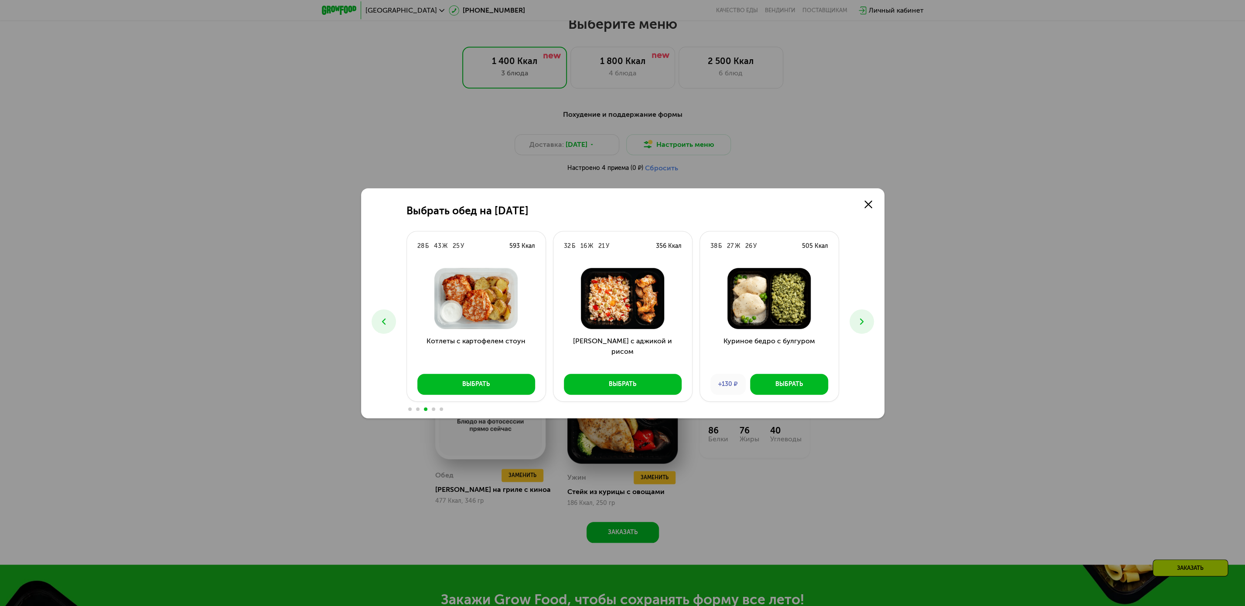
click at [857, 323] on icon at bounding box center [861, 321] width 10 height 10
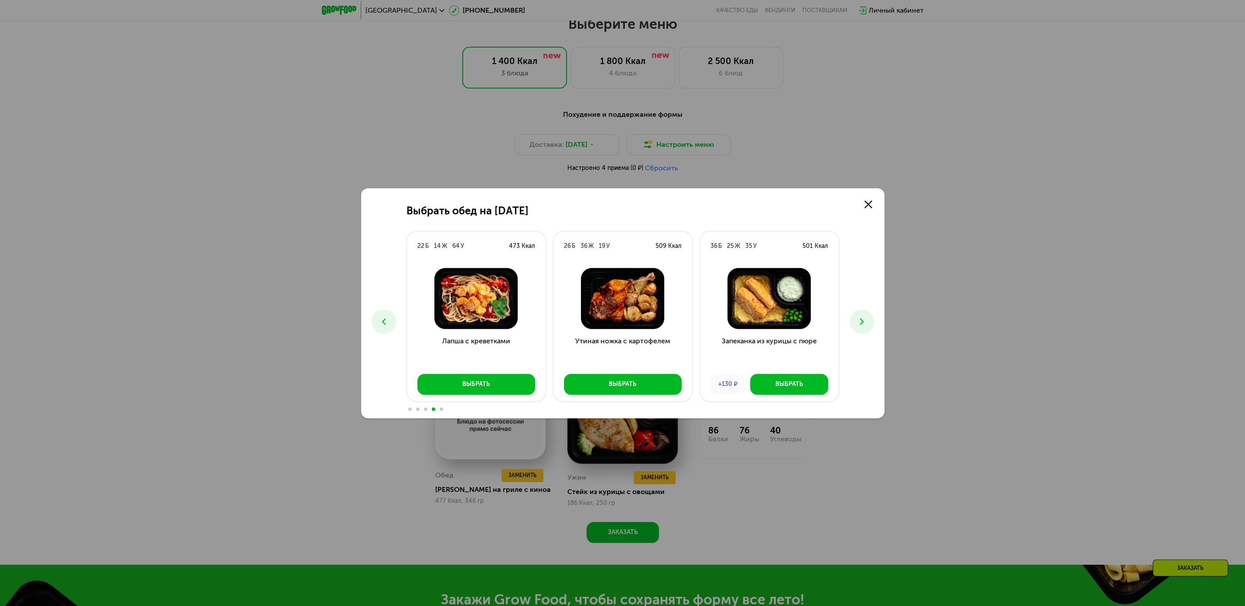
click at [857, 323] on icon at bounding box center [861, 321] width 10 height 10
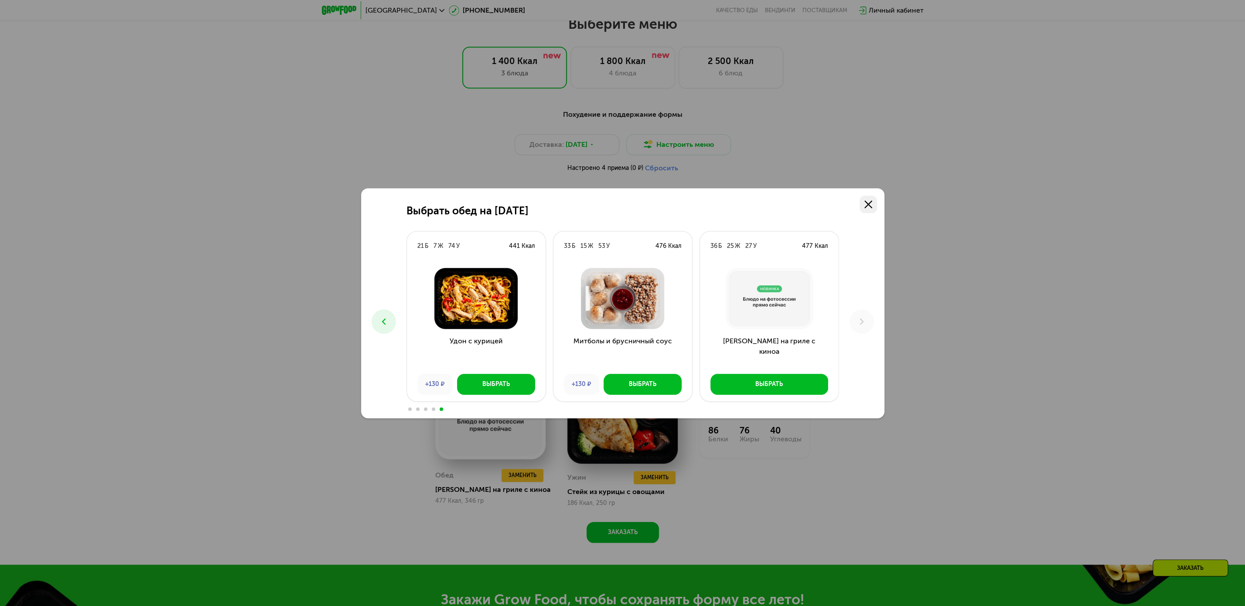
click at [871, 204] on icon at bounding box center [868, 205] width 8 height 8
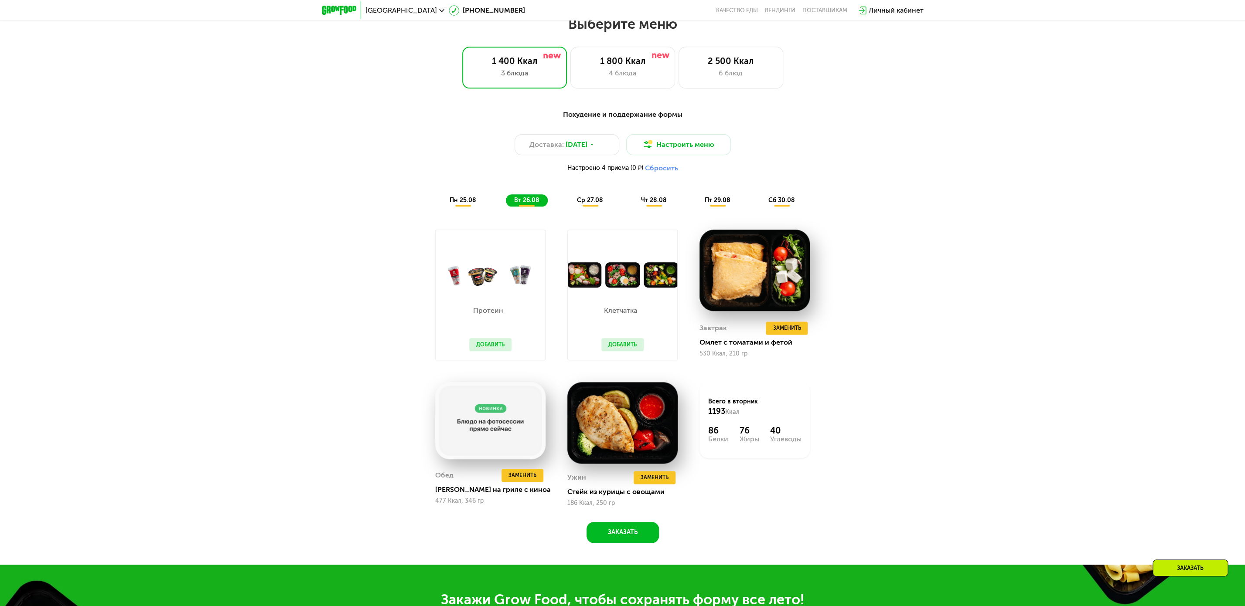
click at [580, 204] on span "ср 27.08" at bounding box center [590, 200] width 26 height 7
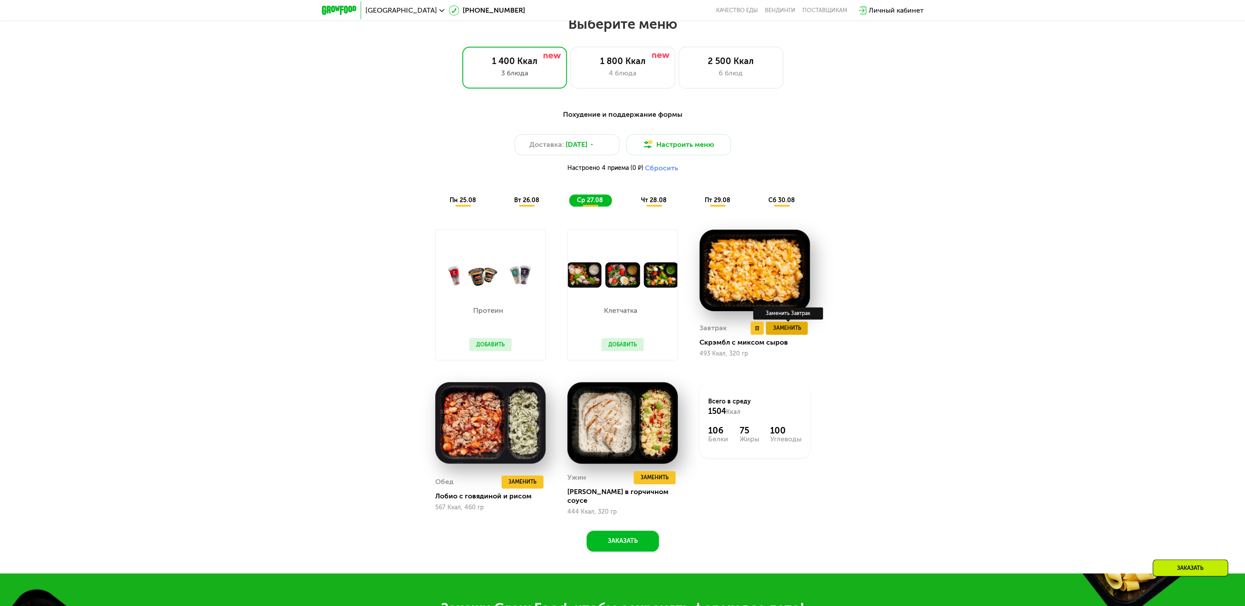
click at [803, 331] on button "Заменить" at bounding box center [786, 328] width 42 height 13
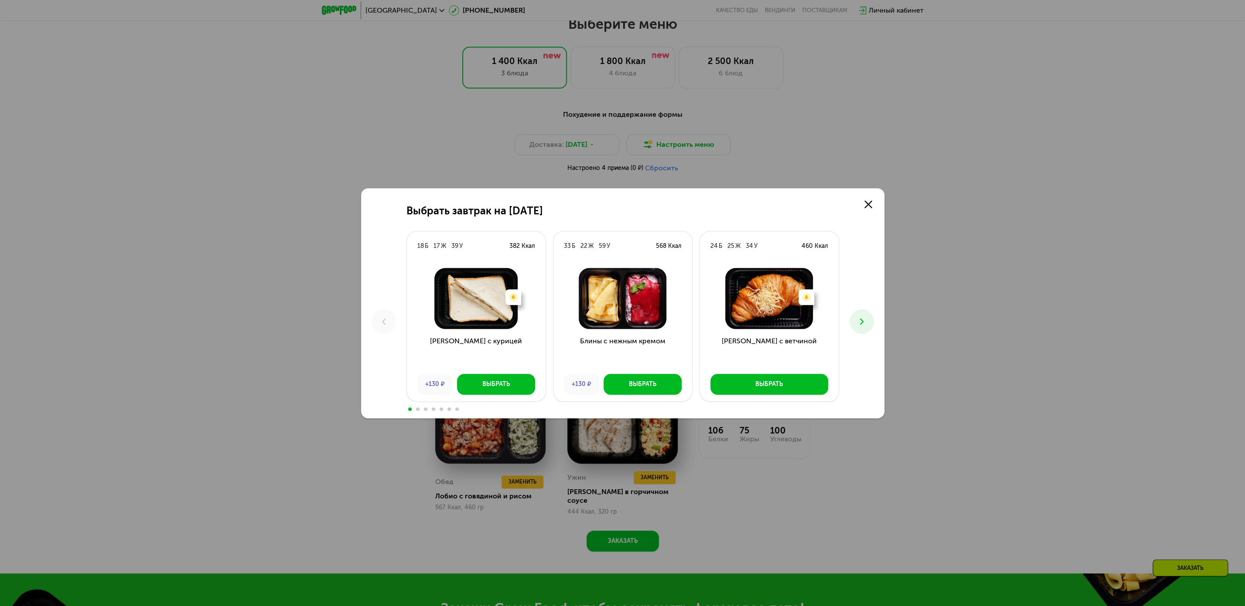
click at [861, 327] on button at bounding box center [861, 322] width 24 height 24
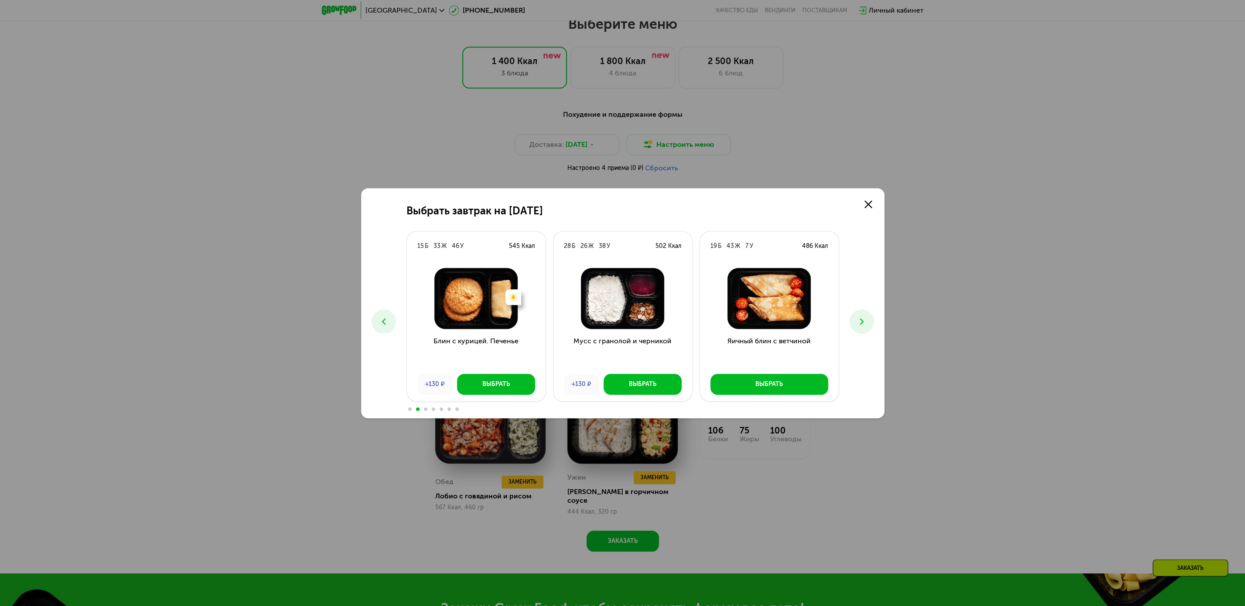
click at [861, 327] on button at bounding box center [861, 322] width 24 height 24
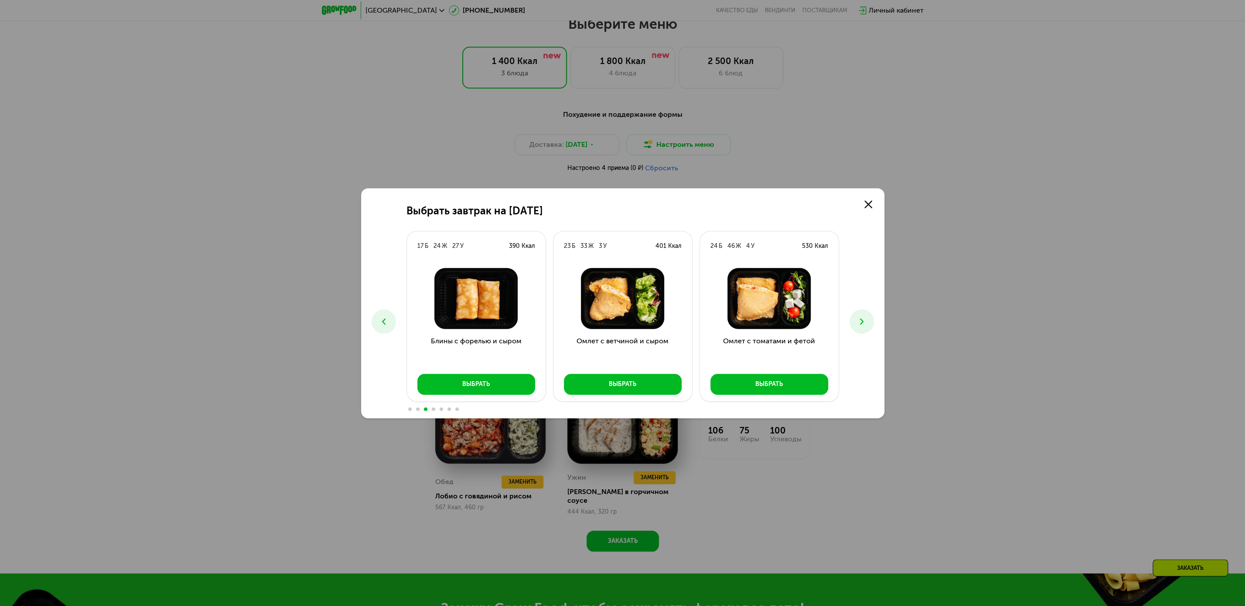
click at [861, 327] on button at bounding box center [861, 322] width 24 height 24
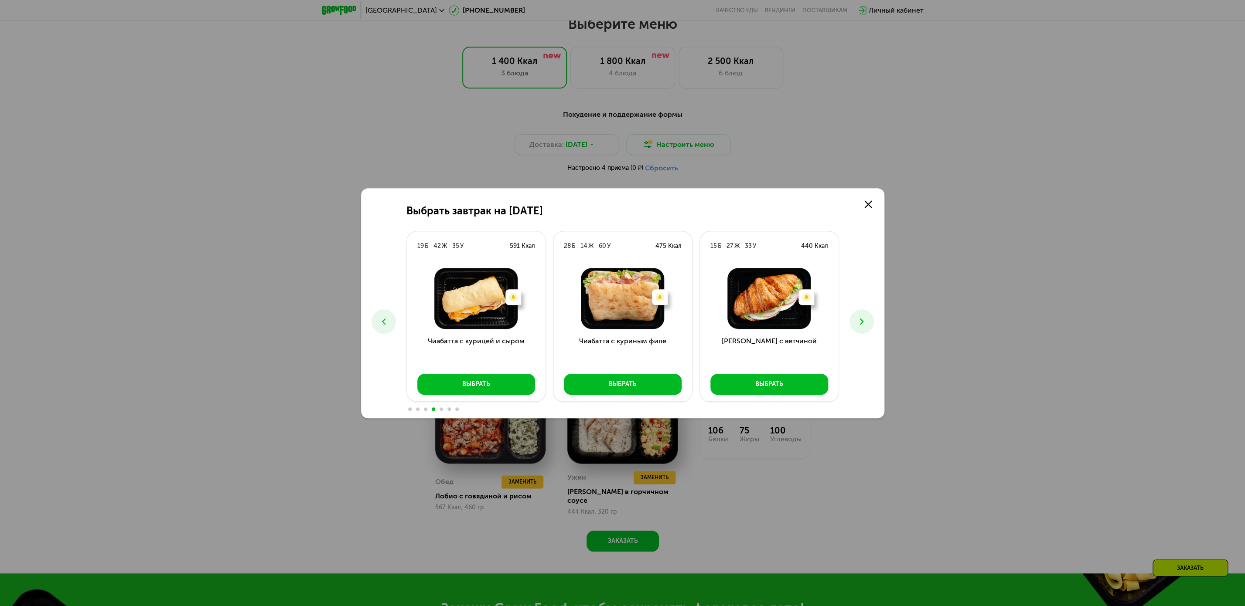
click at [861, 327] on button at bounding box center [861, 322] width 24 height 24
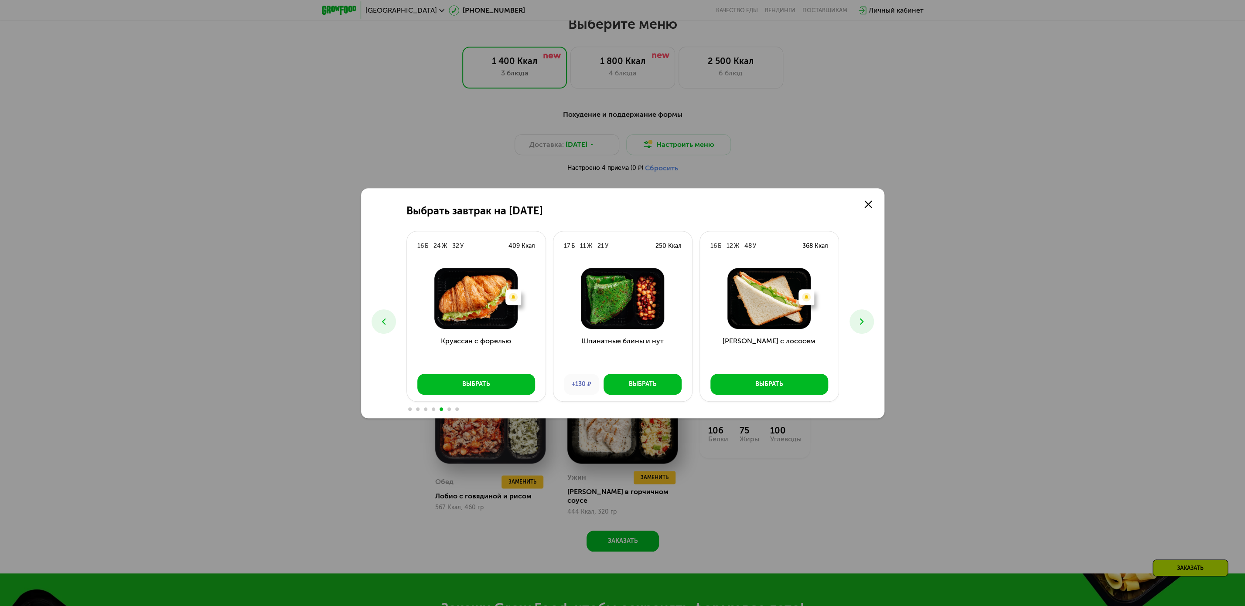
click at [861, 327] on button at bounding box center [861, 322] width 24 height 24
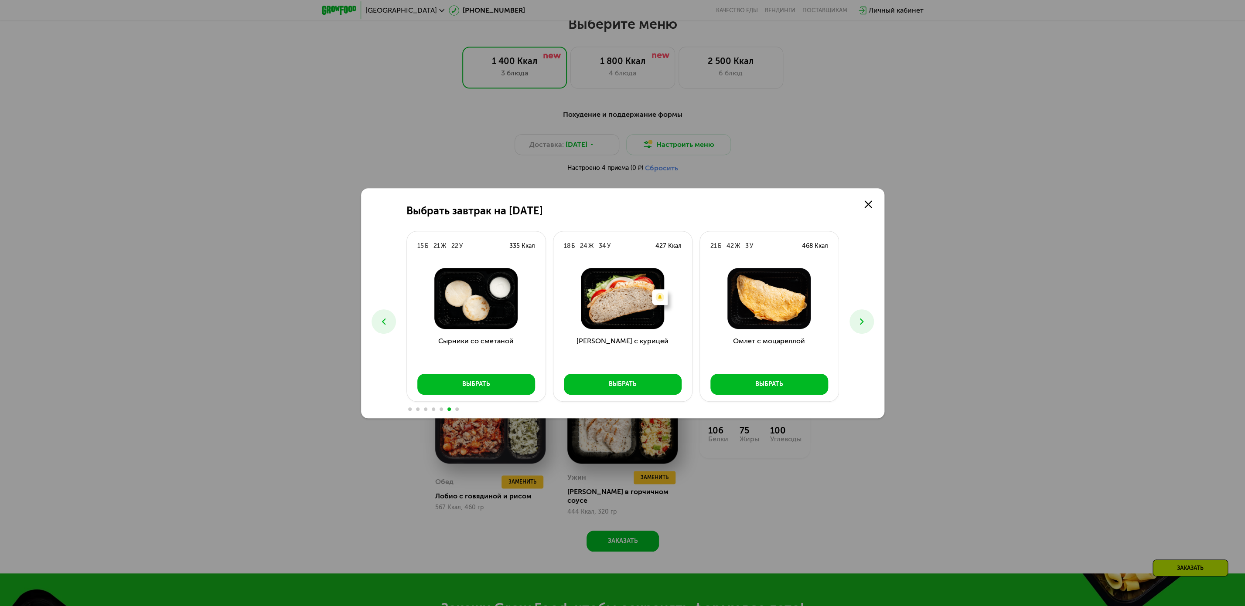
click at [861, 327] on button at bounding box center [861, 322] width 24 height 24
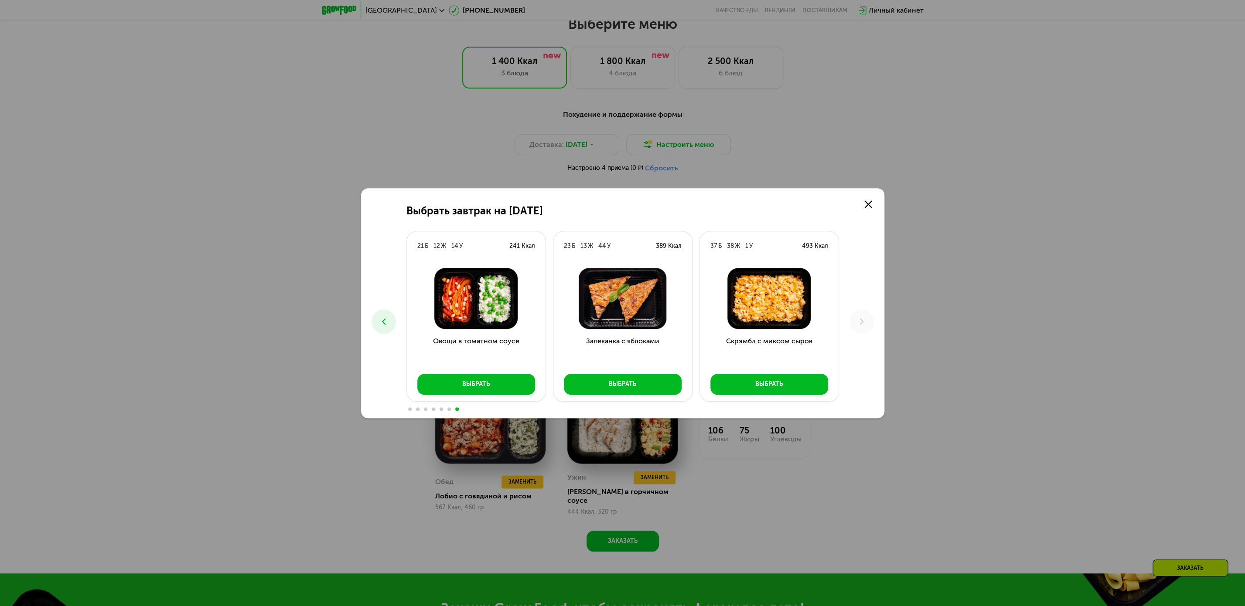
click at [391, 326] on button at bounding box center [383, 322] width 24 height 24
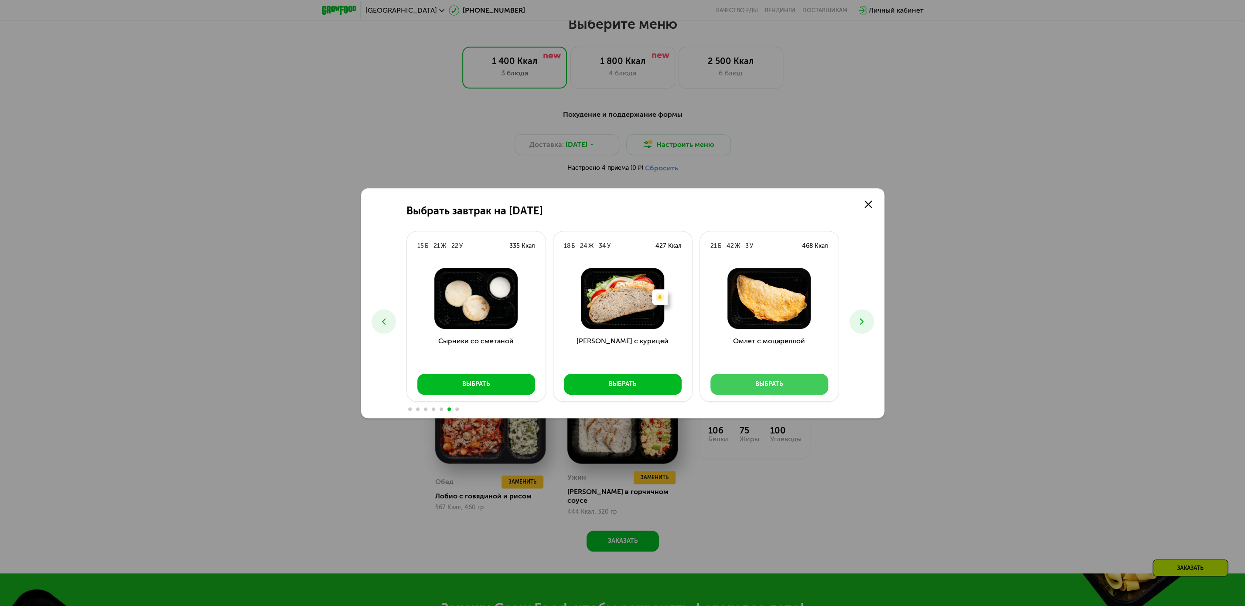
click at [768, 387] on div "Выбрать" at bounding box center [768, 384] width 27 height 9
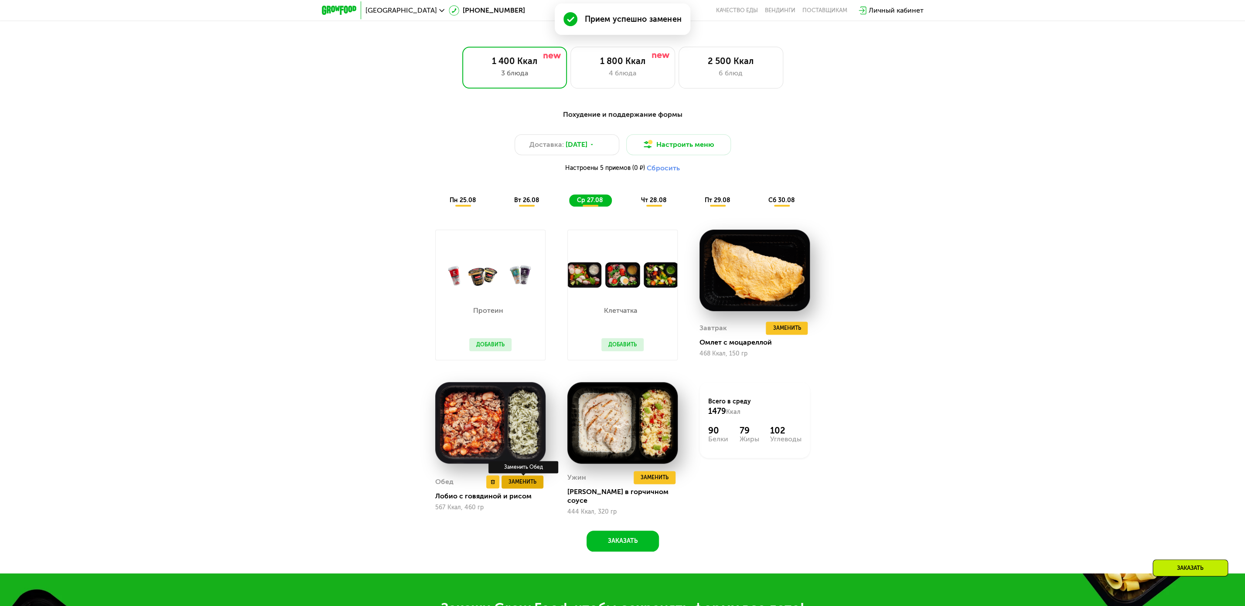
click at [531, 485] on span "Заменить" at bounding box center [522, 482] width 28 height 9
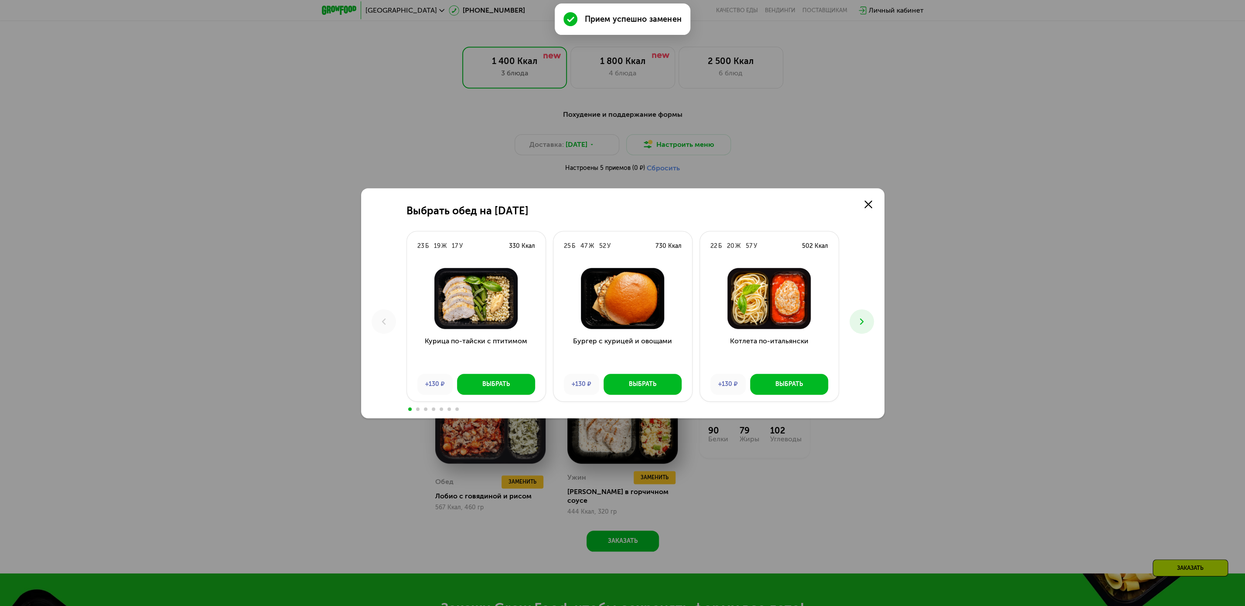
click at [865, 323] on icon at bounding box center [861, 321] width 10 height 10
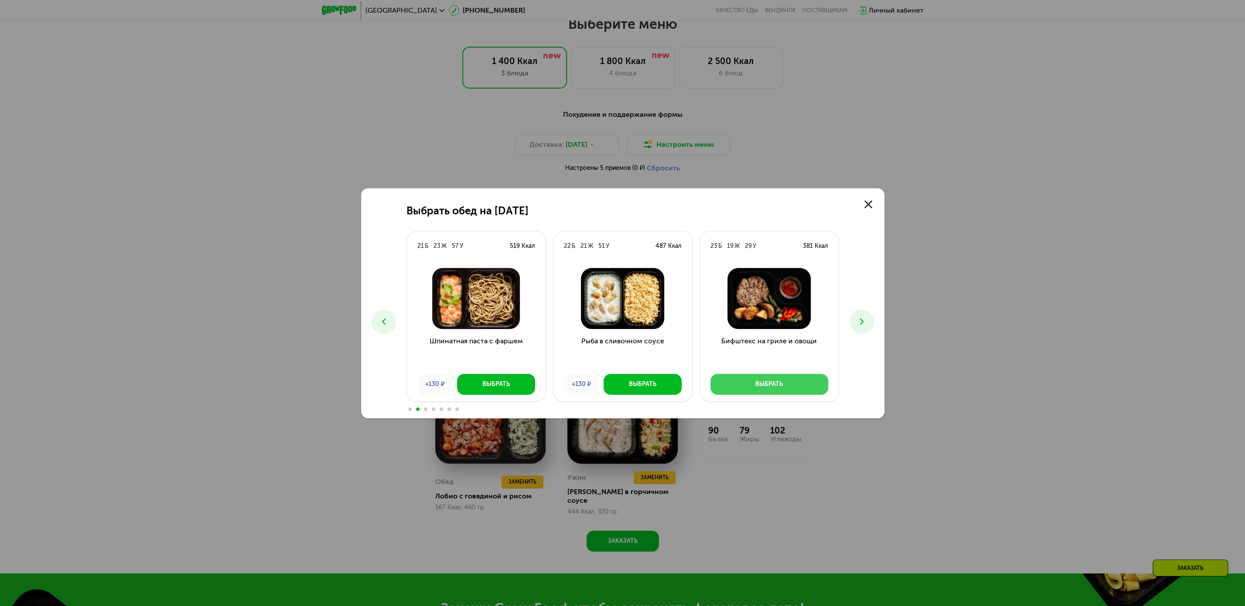
click at [772, 382] on div "Выбрать" at bounding box center [768, 384] width 27 height 9
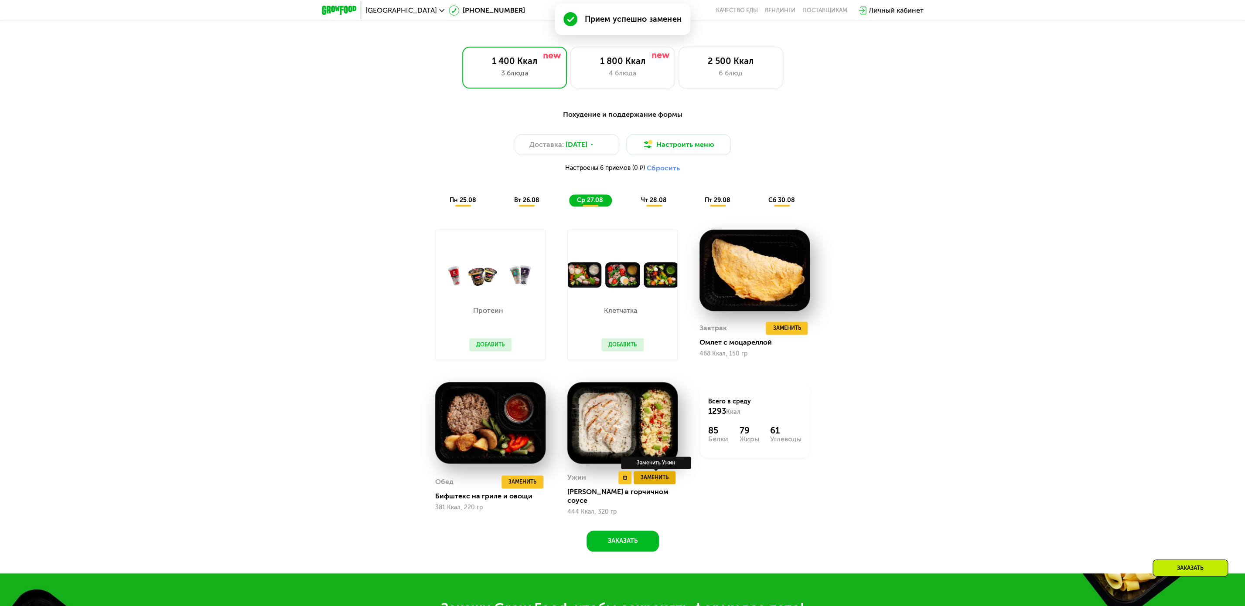
click at [662, 482] on span "Заменить" at bounding box center [654, 477] width 28 height 9
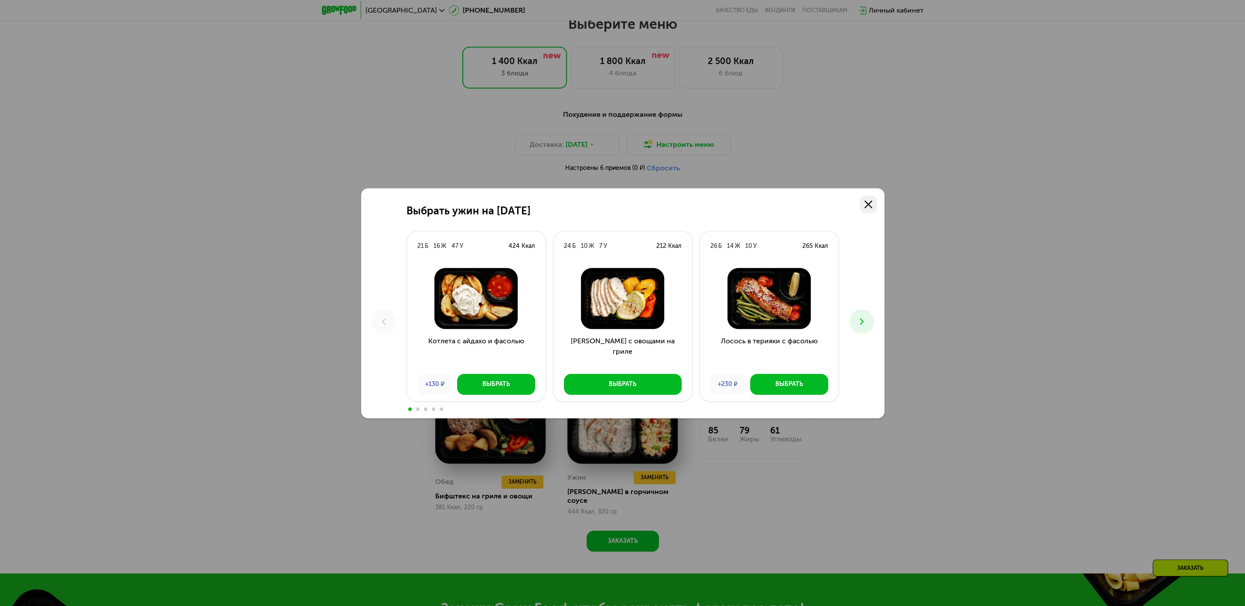
click at [871, 207] on use at bounding box center [868, 205] width 8 height 8
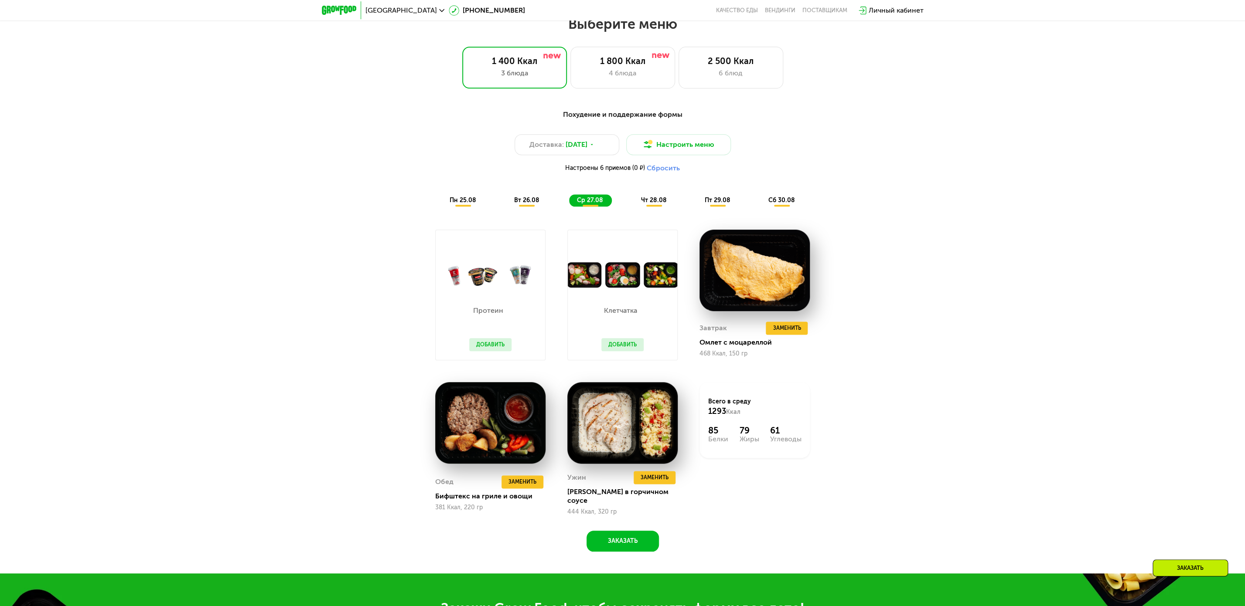
click at [697, 204] on div "чт 28.08" at bounding box center [718, 200] width 42 height 12
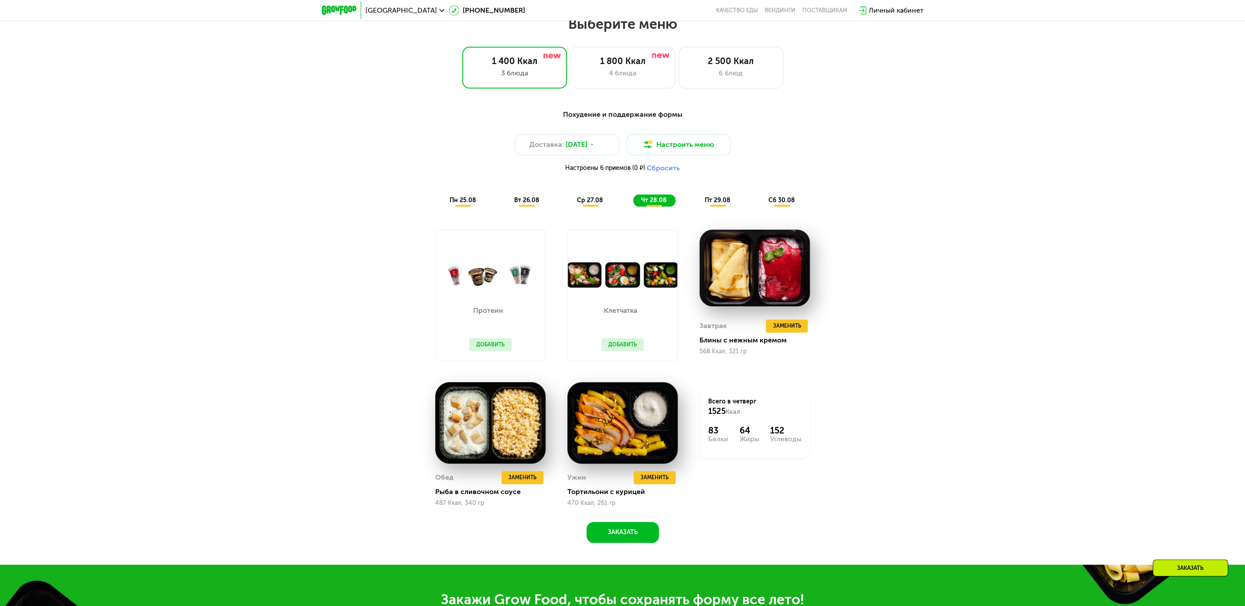
click at [634, 344] on button "Добавить" at bounding box center [622, 344] width 42 height 13
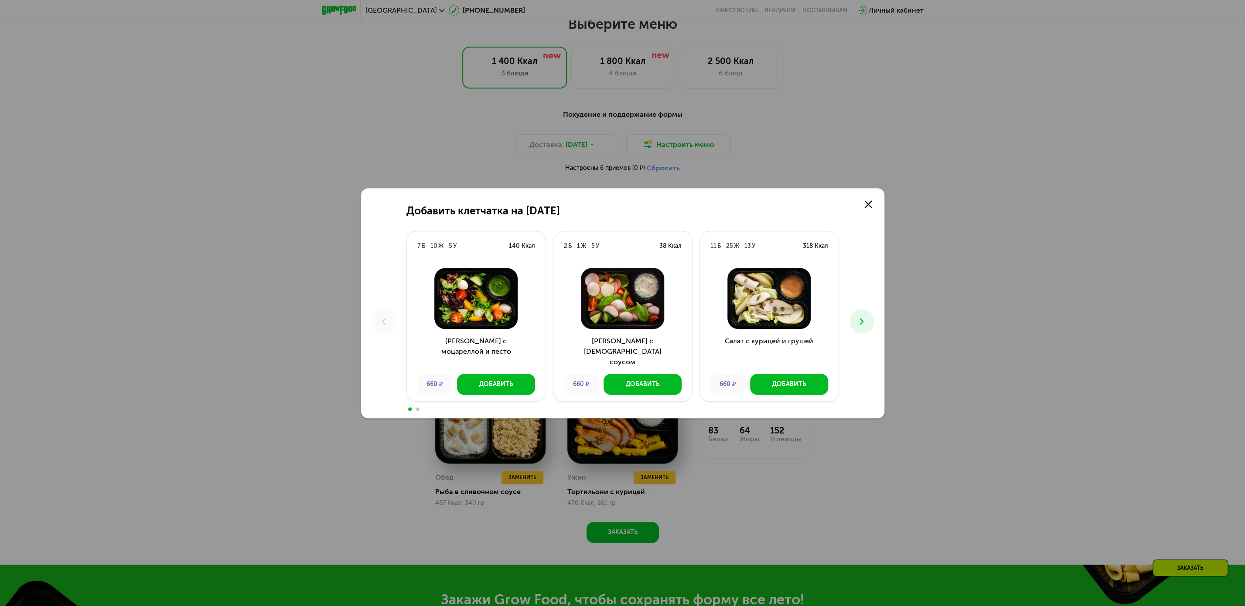
click at [859, 312] on button at bounding box center [861, 322] width 24 height 24
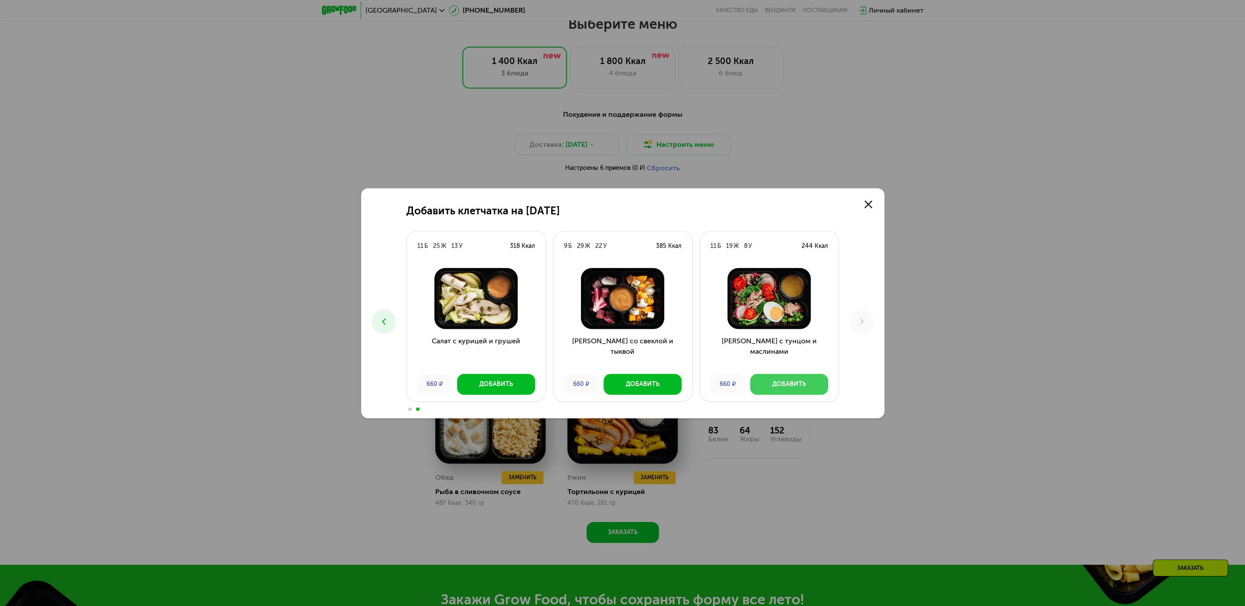
click at [795, 385] on div "Добавить" at bounding box center [789, 384] width 34 height 9
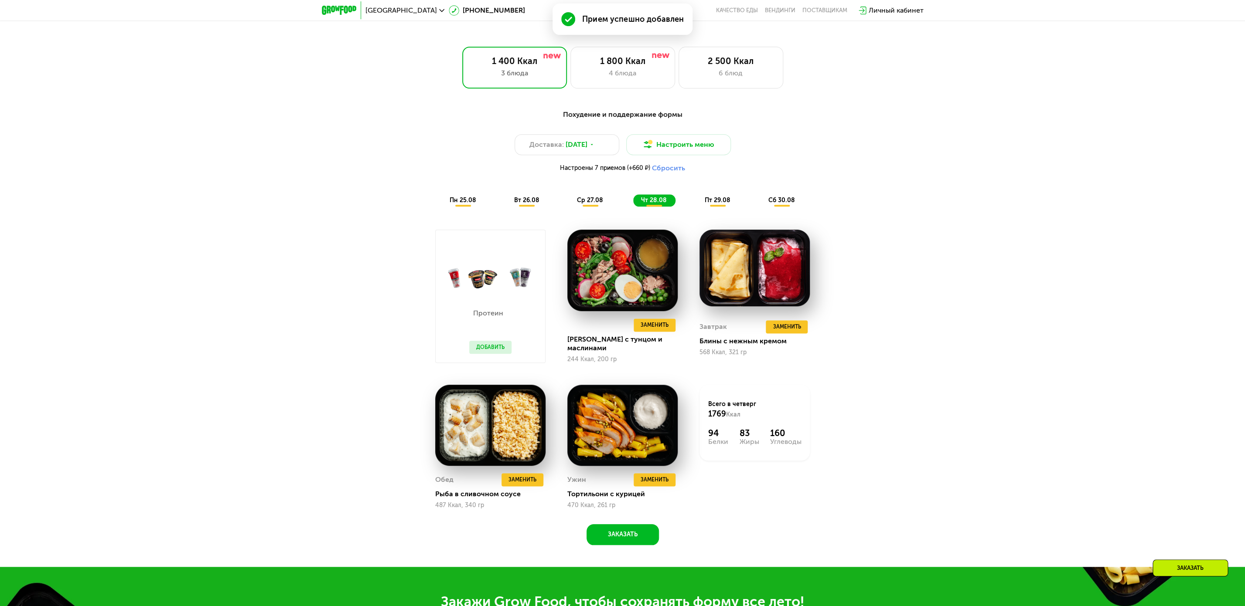
click at [589, 203] on span "ср 27.08" at bounding box center [590, 200] width 26 height 7
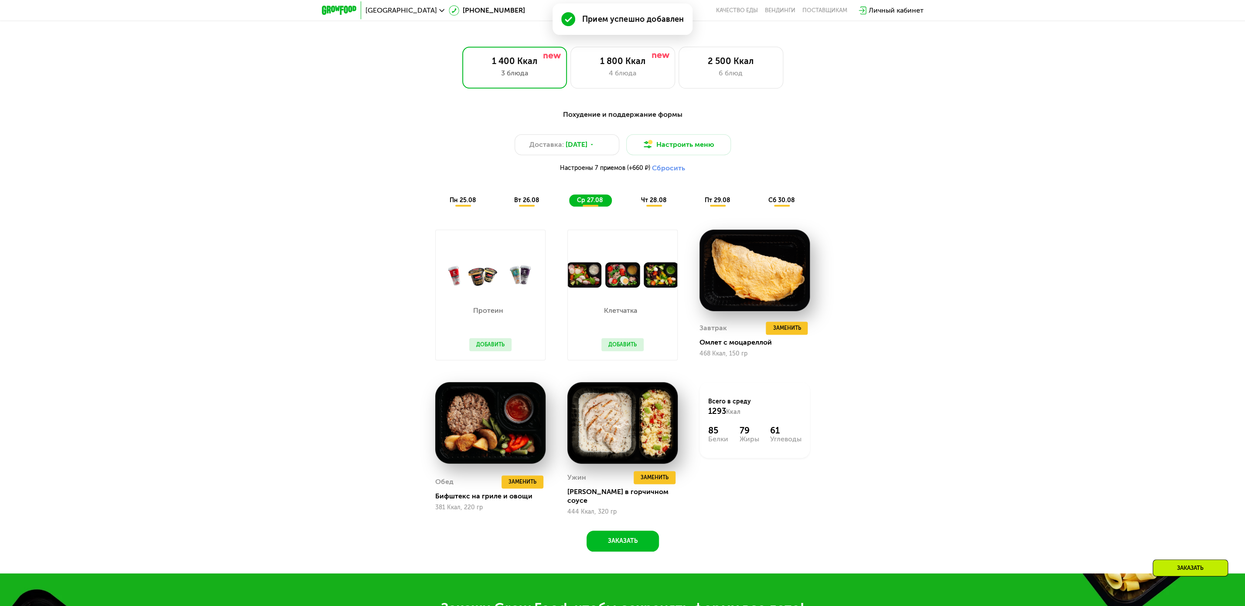
click at [660, 204] on span "чт 28.08" at bounding box center [654, 200] width 26 height 7
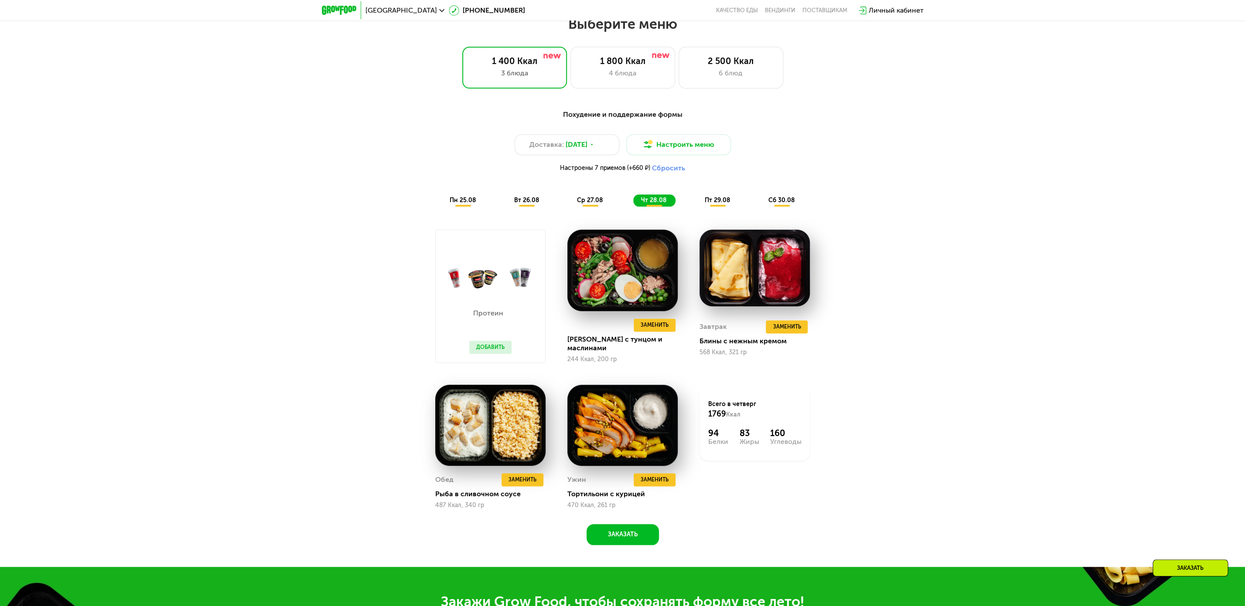
click at [707, 199] on div "Похудение и поддержание формы Доставка: [DATE] Настроить меню Настроены 7 прием…" at bounding box center [622, 157] width 516 height 97
click at [715, 204] on span "пт 29.08" at bounding box center [717, 200] width 26 height 7
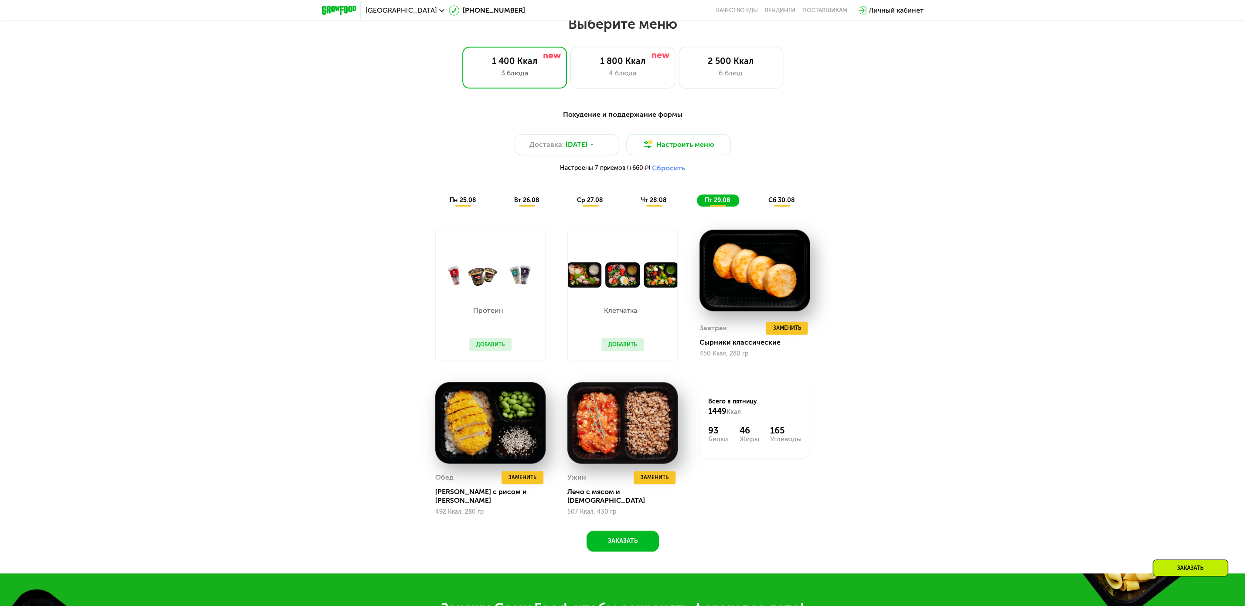
click at [774, 204] on span "сб 30.08" at bounding box center [781, 200] width 27 height 7
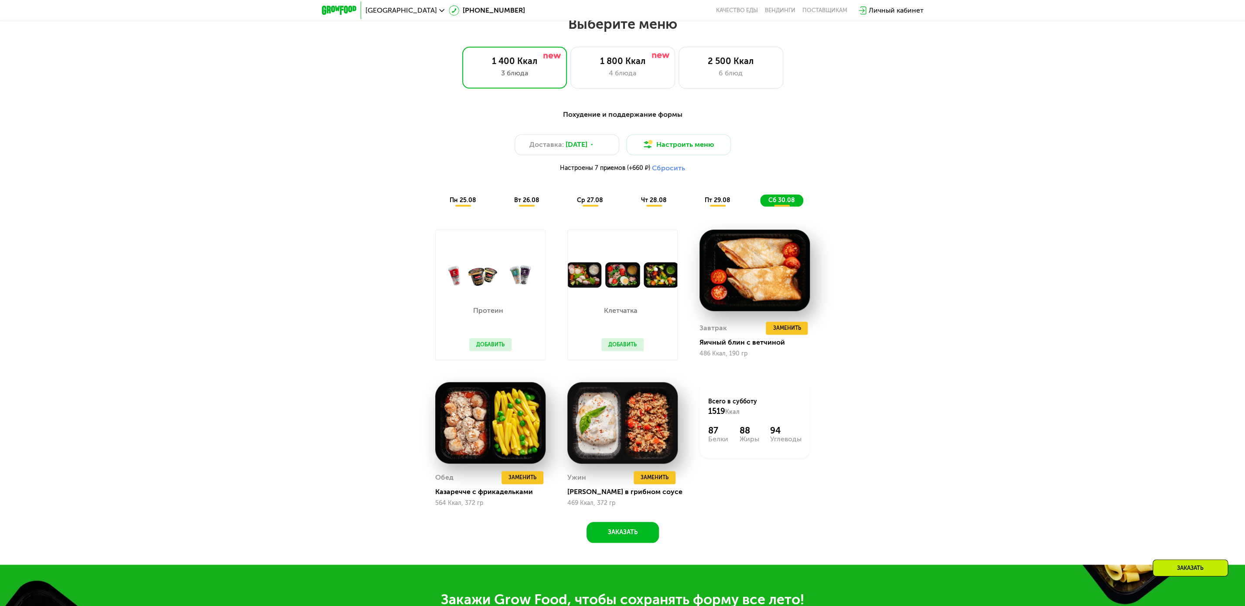
click at [760, 204] on div "пт 29.08" at bounding box center [781, 200] width 43 height 12
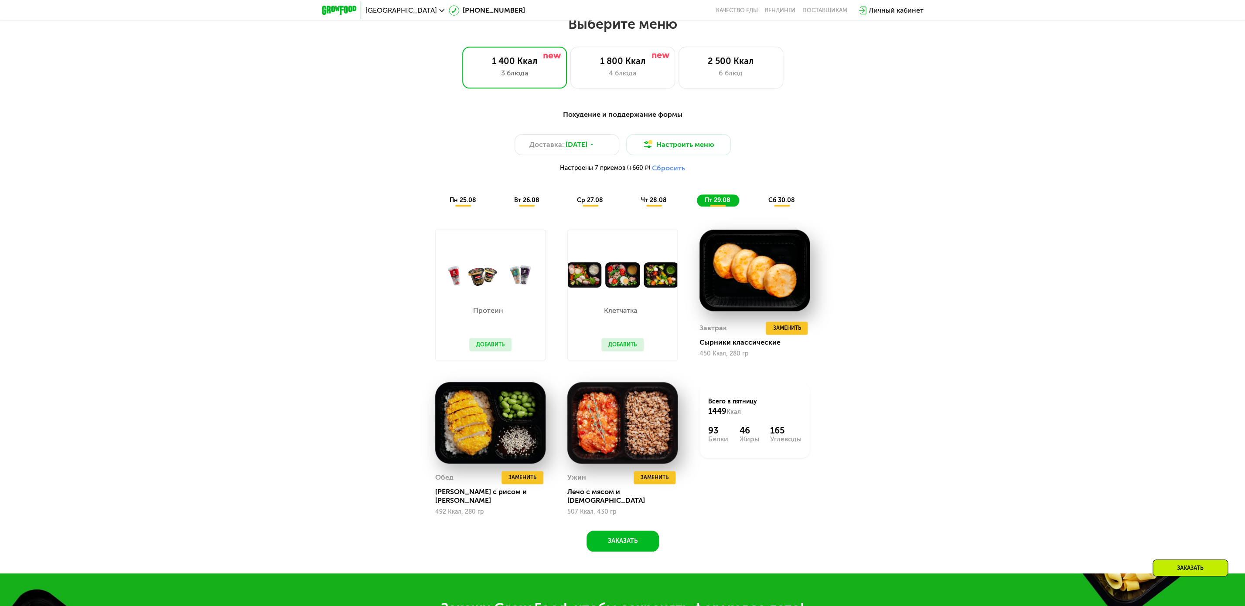
click at [663, 204] on span "чт 28.08" at bounding box center [654, 200] width 26 height 7
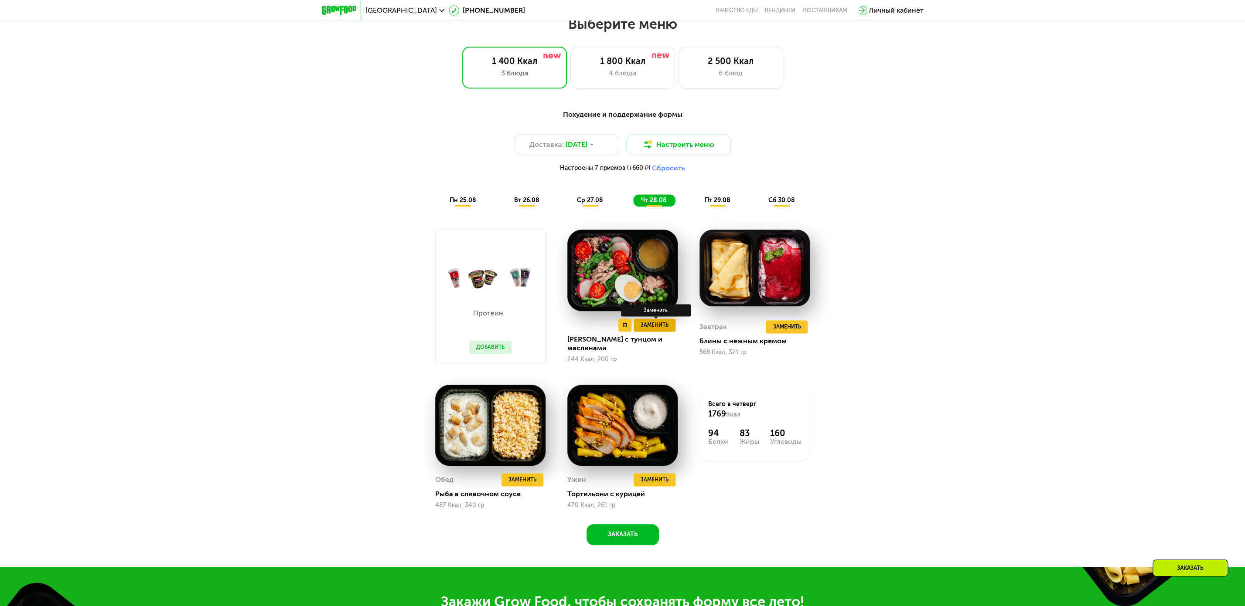
click at [647, 330] on span "Заменить" at bounding box center [654, 325] width 28 height 9
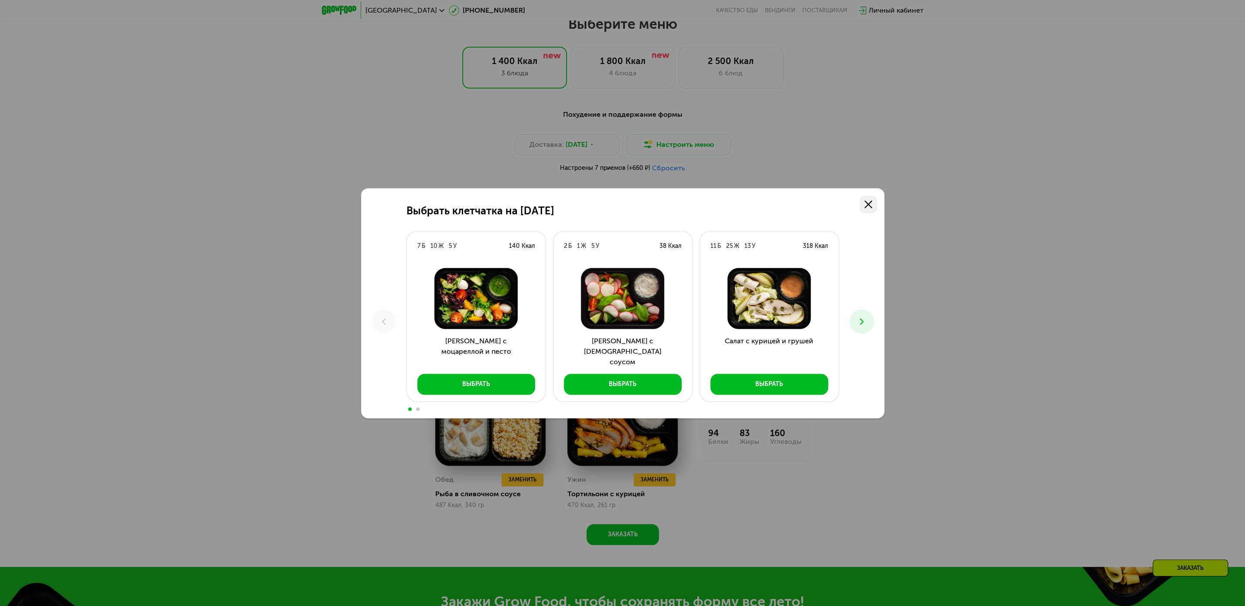
click at [871, 206] on use at bounding box center [868, 205] width 8 height 8
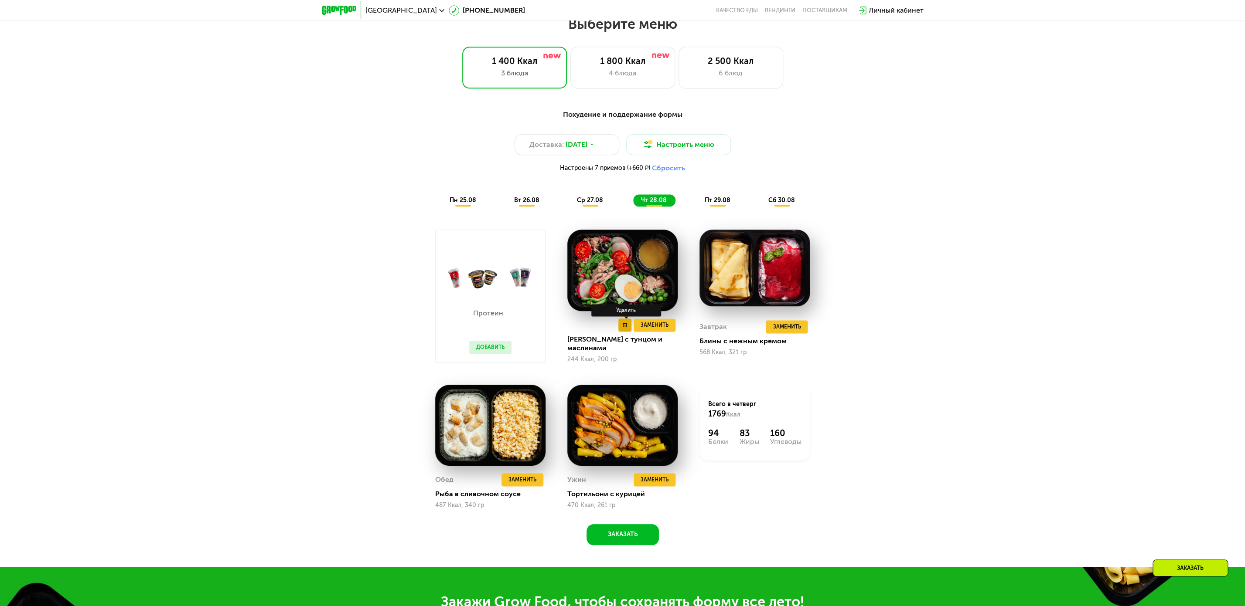
click at [627, 332] on button at bounding box center [624, 325] width 13 height 13
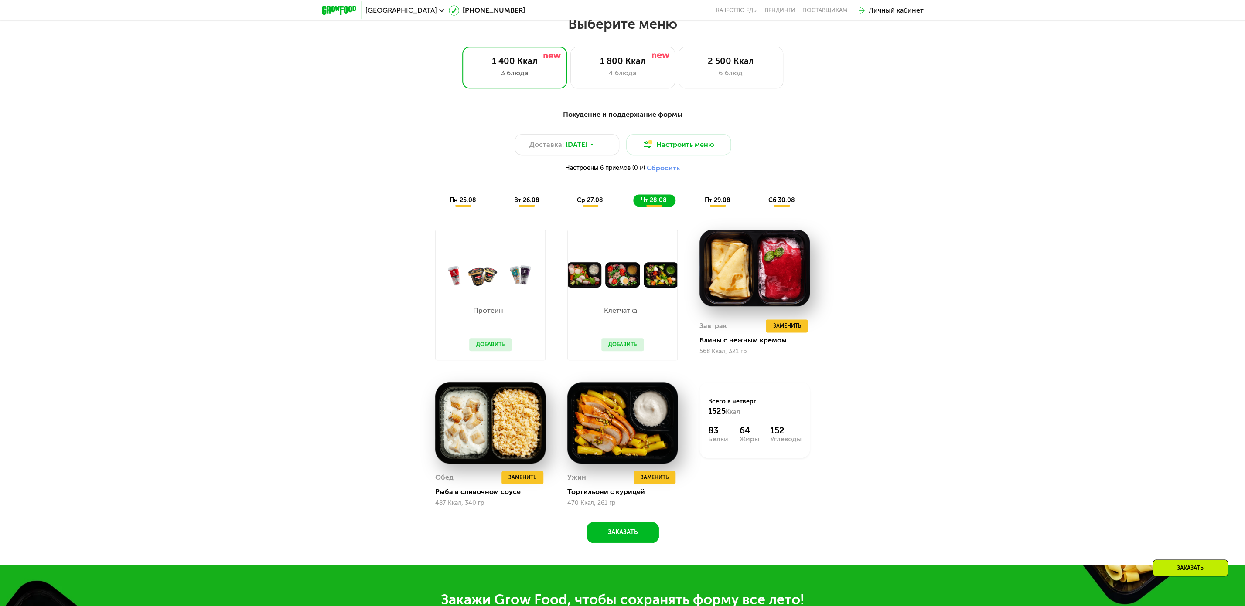
click at [466, 199] on div "Похудение и поддержание формы Доставка: [DATE] Настроить меню Настроены 6 прием…" at bounding box center [622, 157] width 516 height 97
click at [462, 204] on span "пн 25.08" at bounding box center [462, 200] width 27 height 7
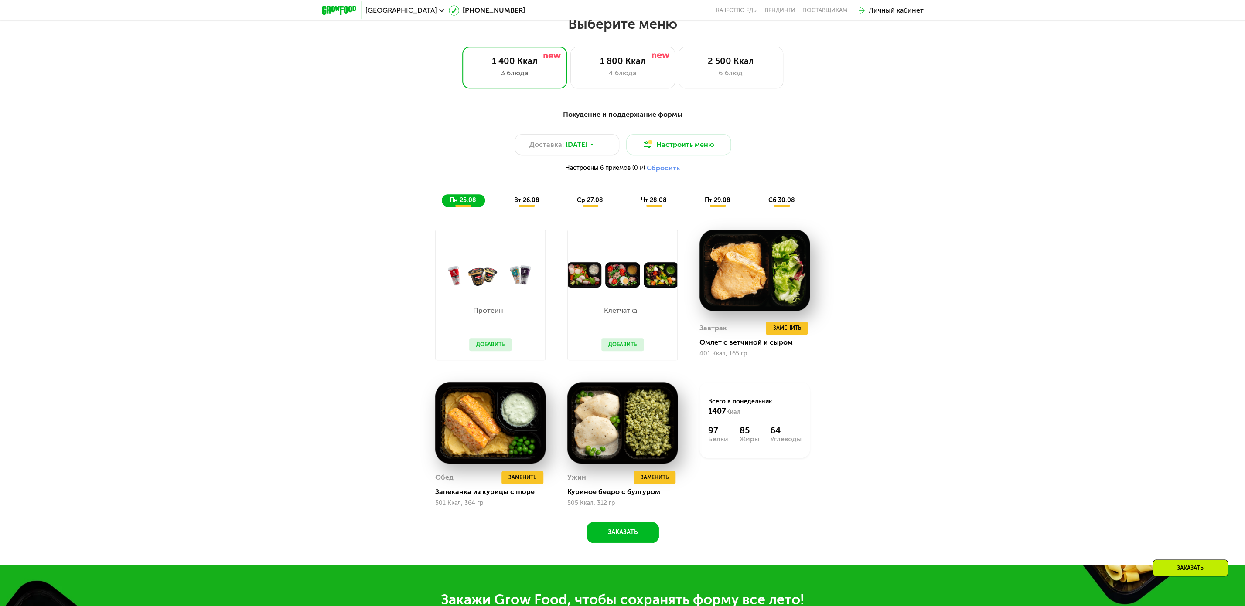
click at [628, 349] on button "Добавить" at bounding box center [622, 344] width 42 height 13
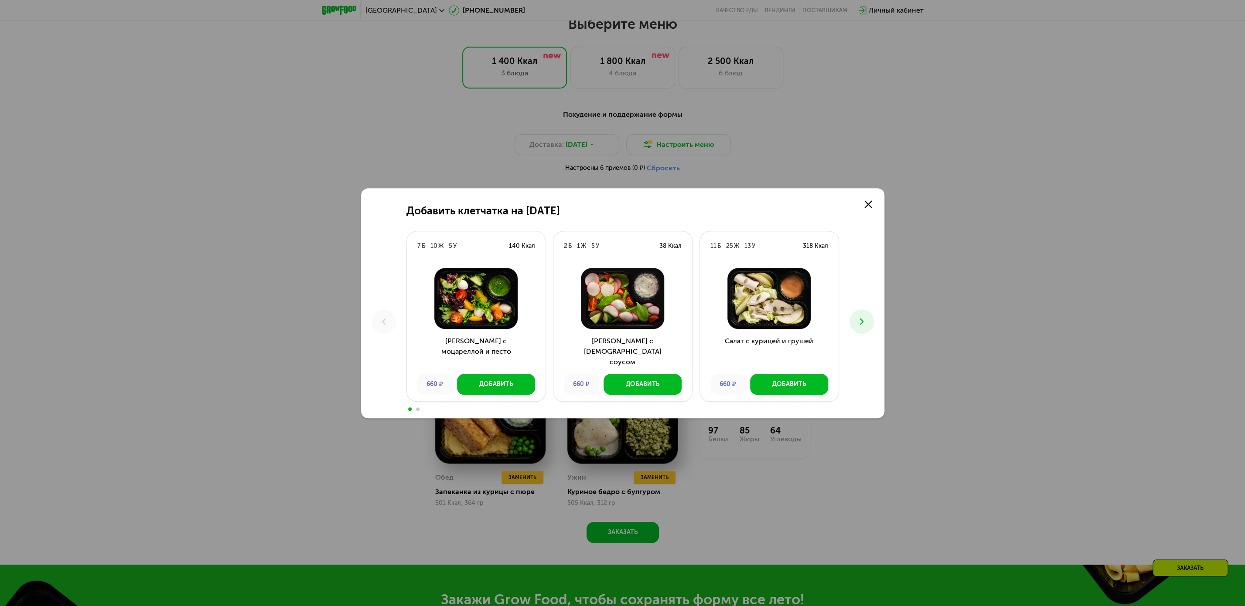
drag, startPoint x: 851, startPoint y: 320, endPoint x: 859, endPoint y: 322, distance: 8.0
click at [857, 322] on button at bounding box center [861, 322] width 24 height 24
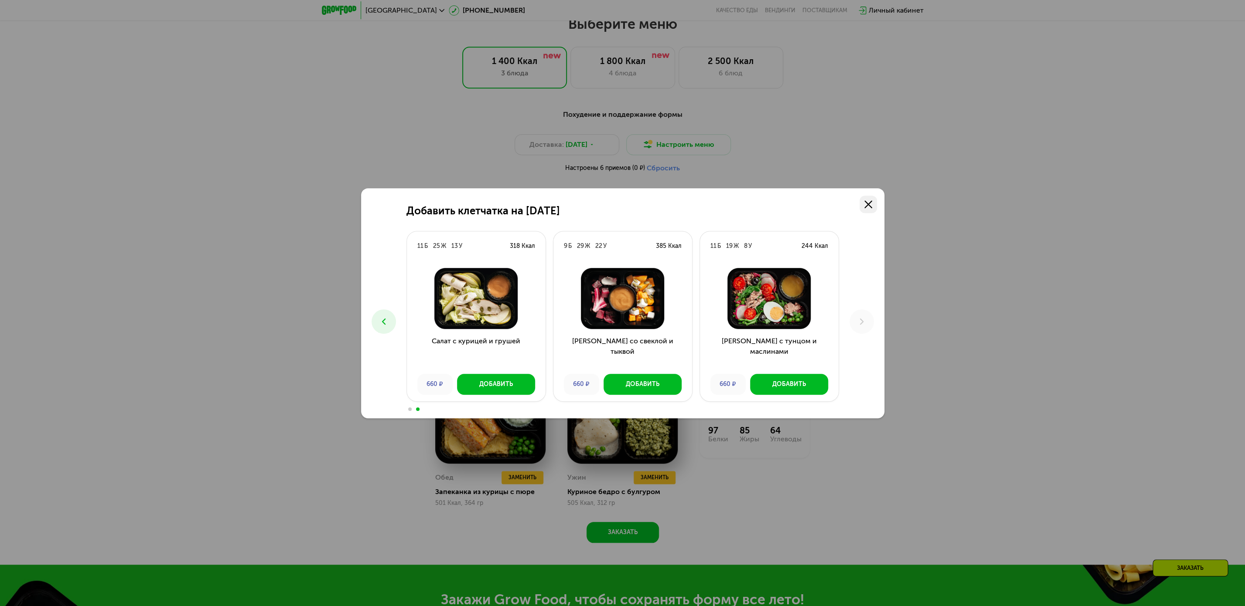
click at [865, 201] on use at bounding box center [868, 205] width 8 height 8
